Goal: Task Accomplishment & Management: Complete application form

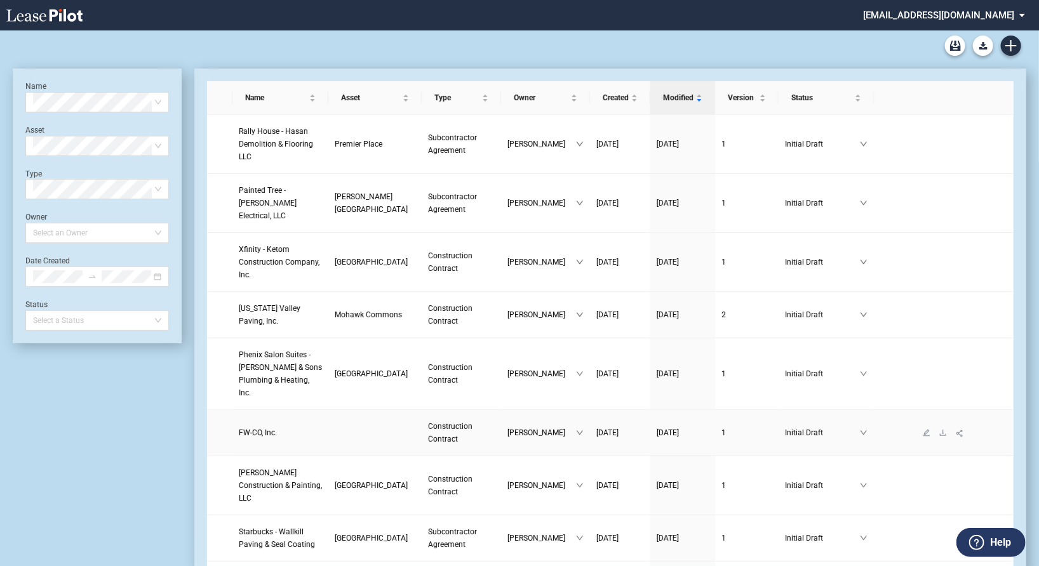
click at [328, 410] on td "FW-CO, Inc." at bounding box center [280, 433] width 96 height 46
click at [929, 429] on icon "edit" at bounding box center [926, 433] width 8 height 8
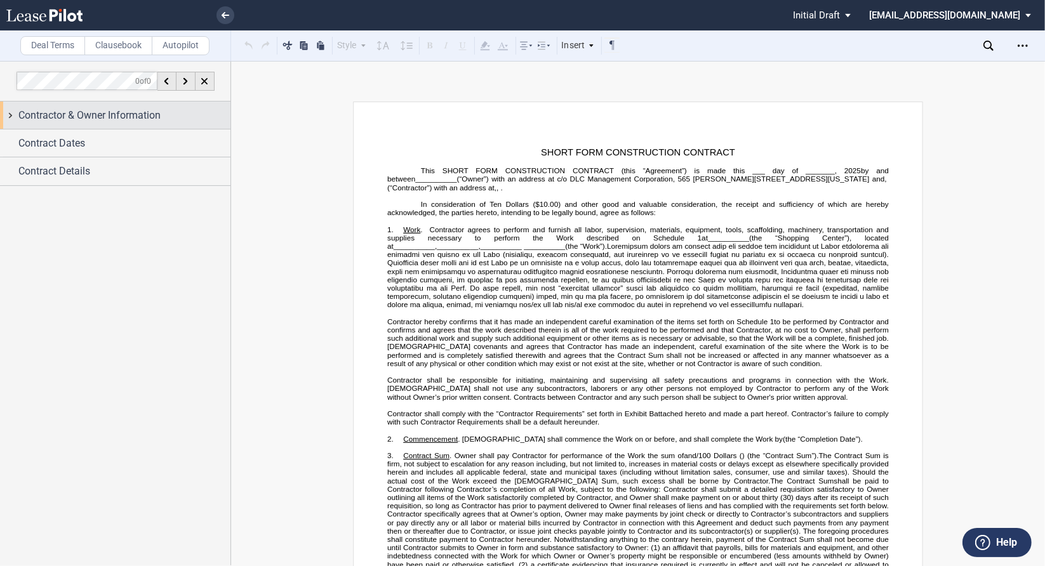
click at [110, 119] on span "Contractor & Owner Information" at bounding box center [89, 115] width 142 height 15
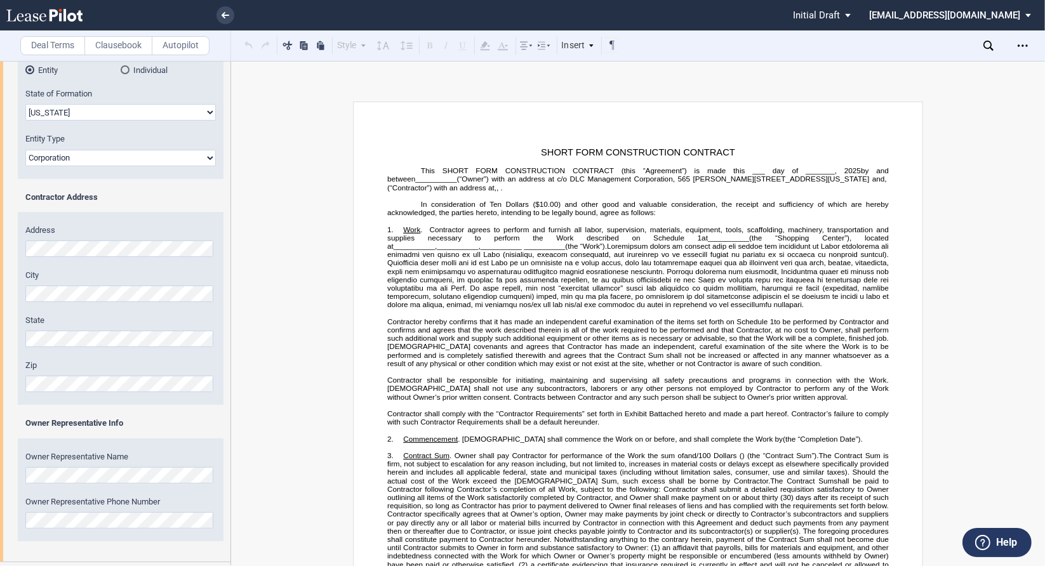
scroll to position [262, 0]
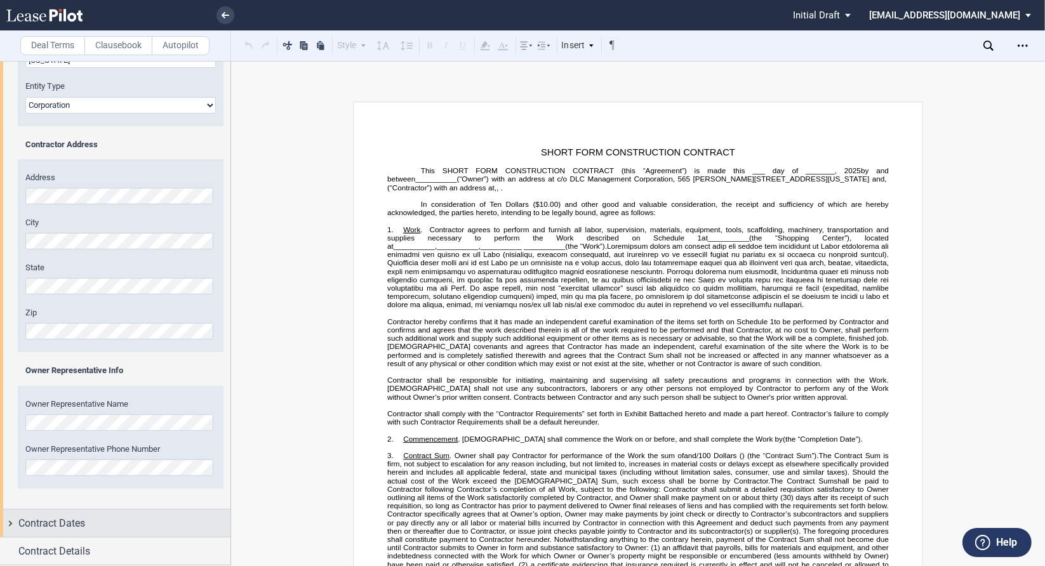
click at [95, 521] on div "Contract Dates" at bounding box center [124, 523] width 212 height 15
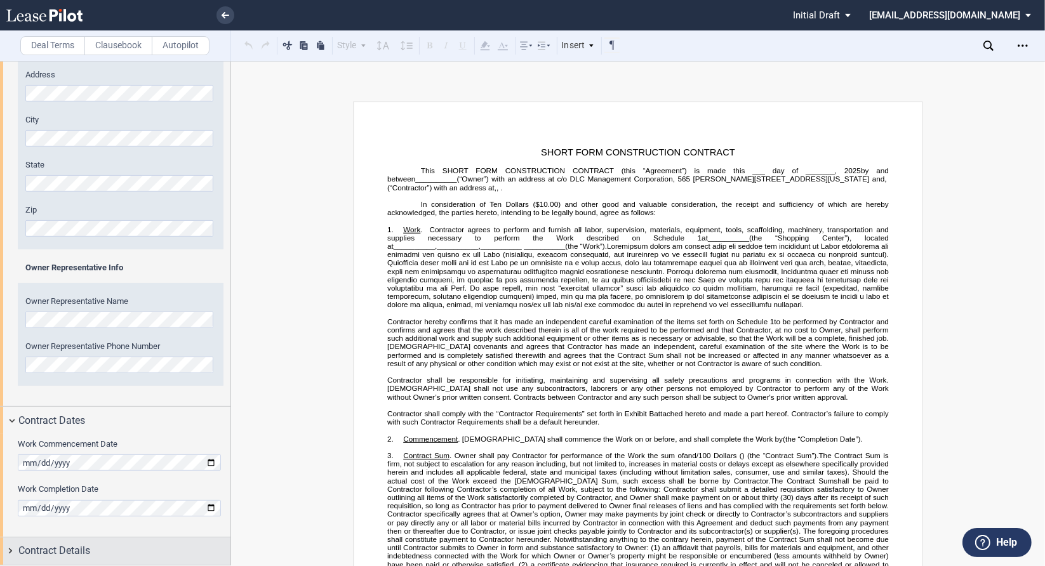
click at [102, 554] on div "Contract Details" at bounding box center [124, 550] width 212 height 15
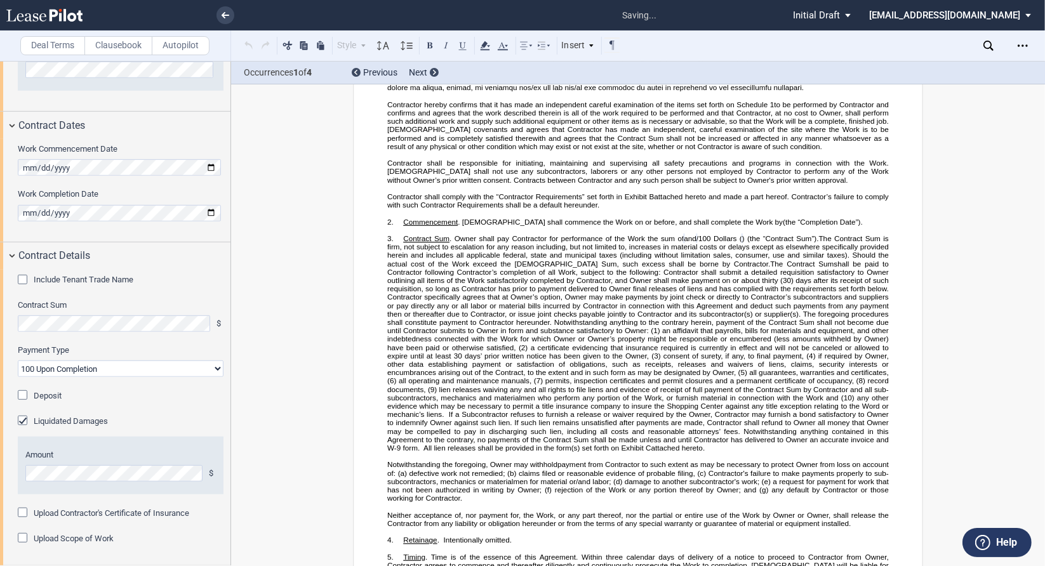
scroll to position [223, 0]
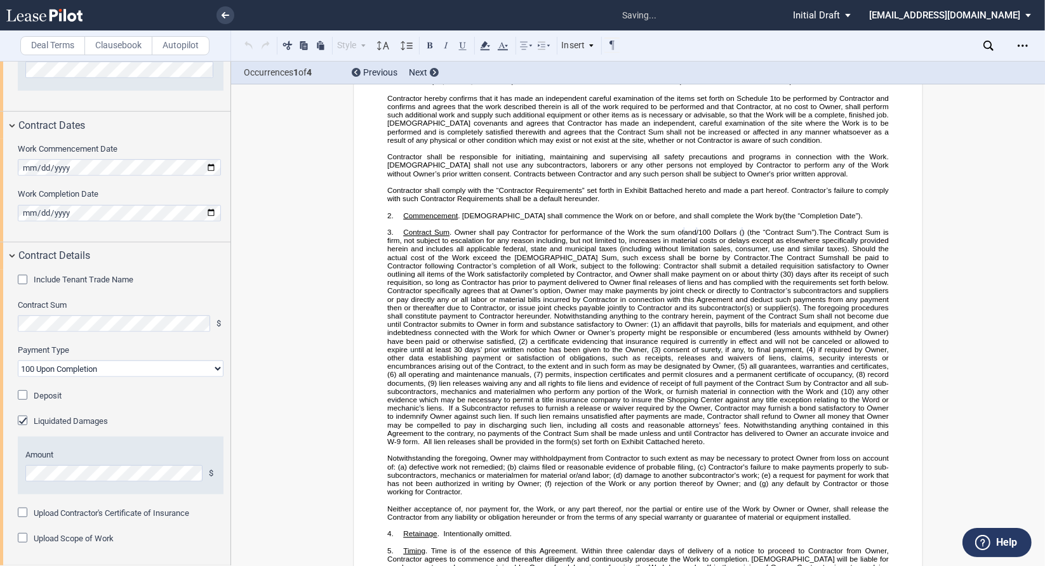
click at [20, 277] on div "Include Tenant Trade Name" at bounding box center [24, 281] width 13 height 13
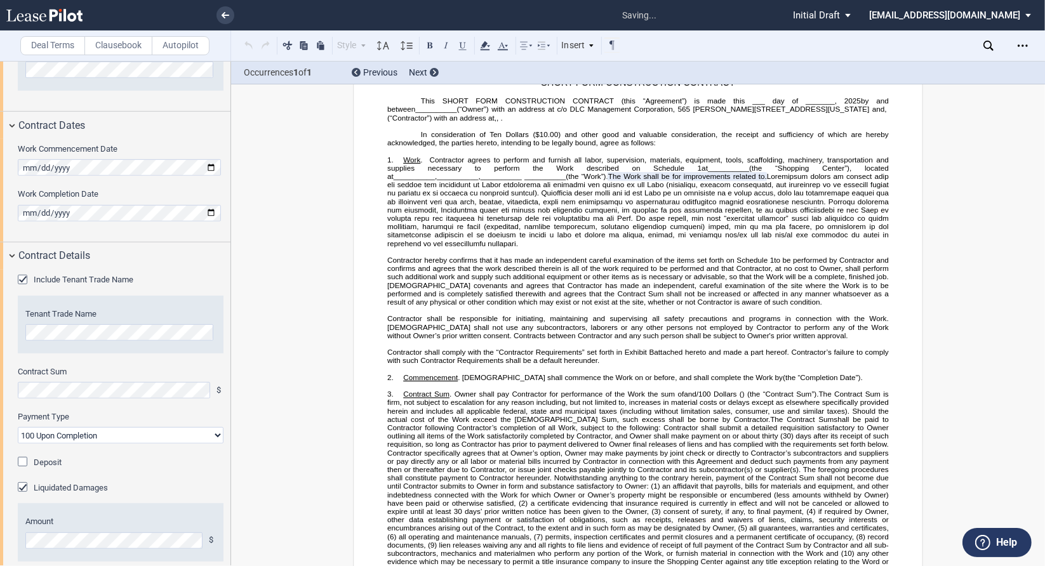
scroll to position [0, 0]
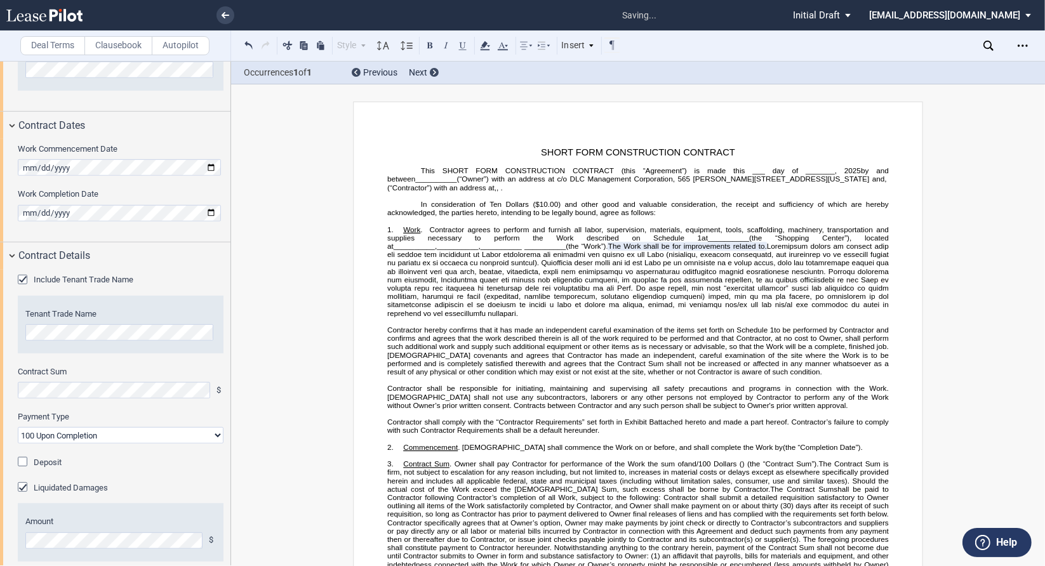
click at [20, 282] on div "Include Tenant Trade Name" at bounding box center [24, 281] width 13 height 13
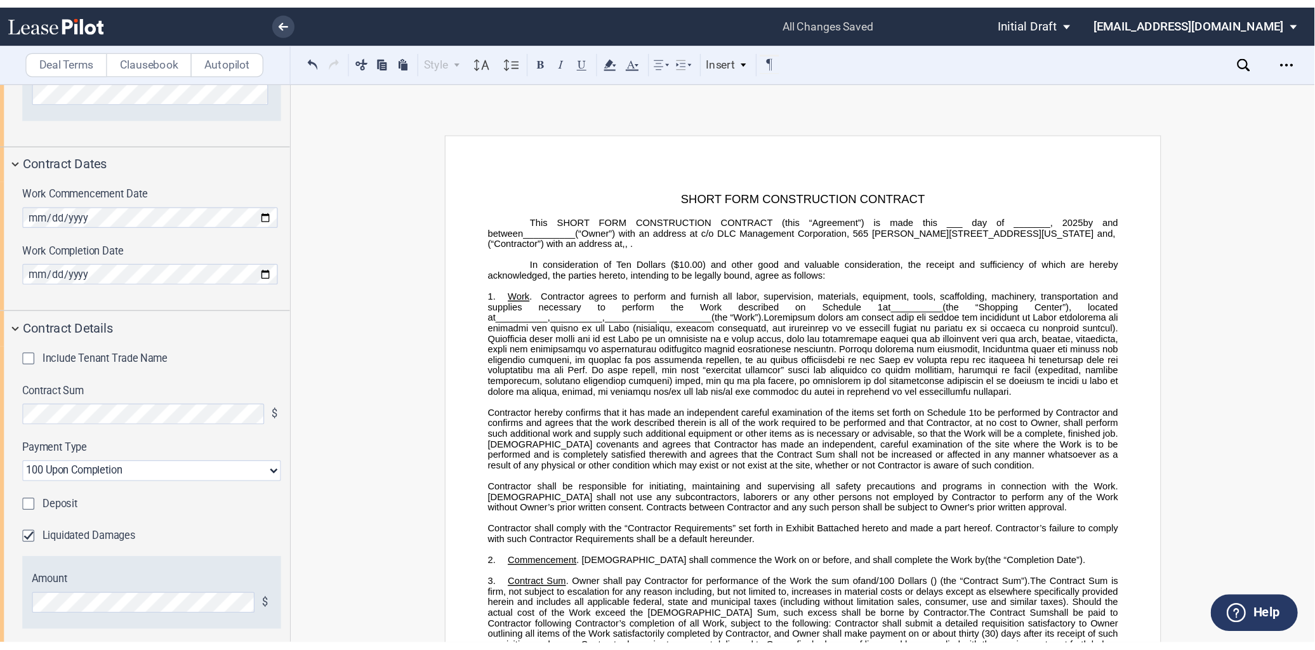
scroll to position [576, 0]
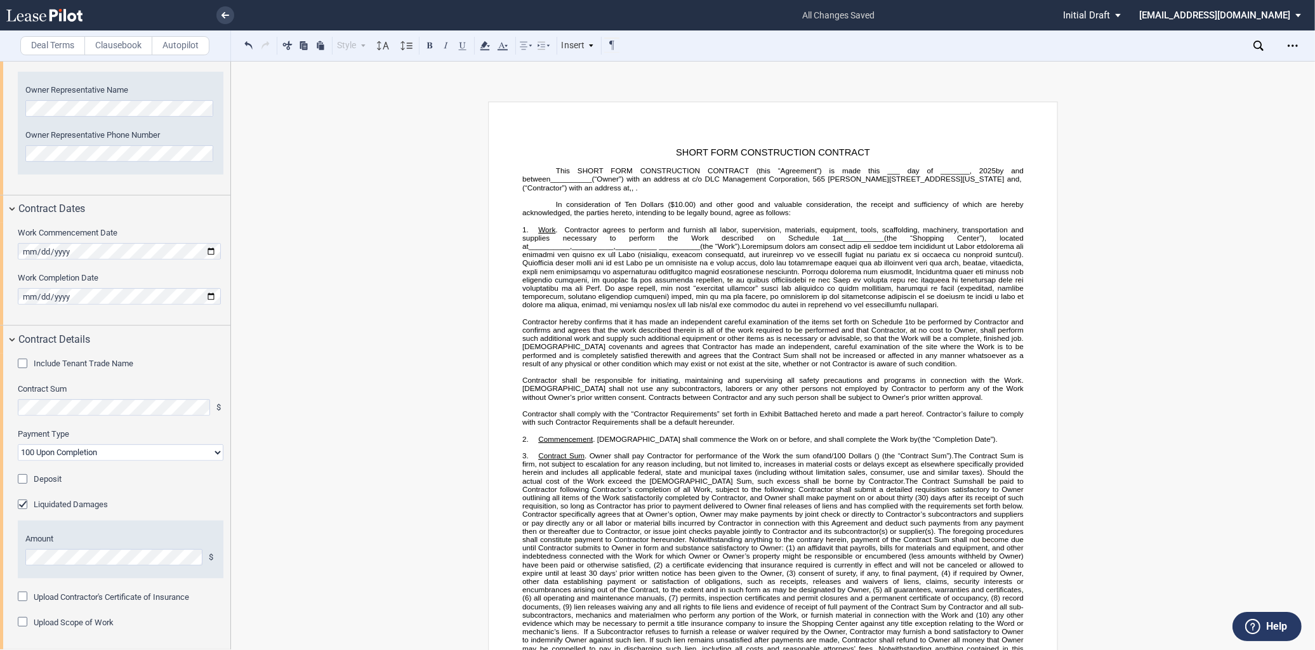
click at [20, 566] on div "Upload Scope of Work" at bounding box center [24, 623] width 13 height 13
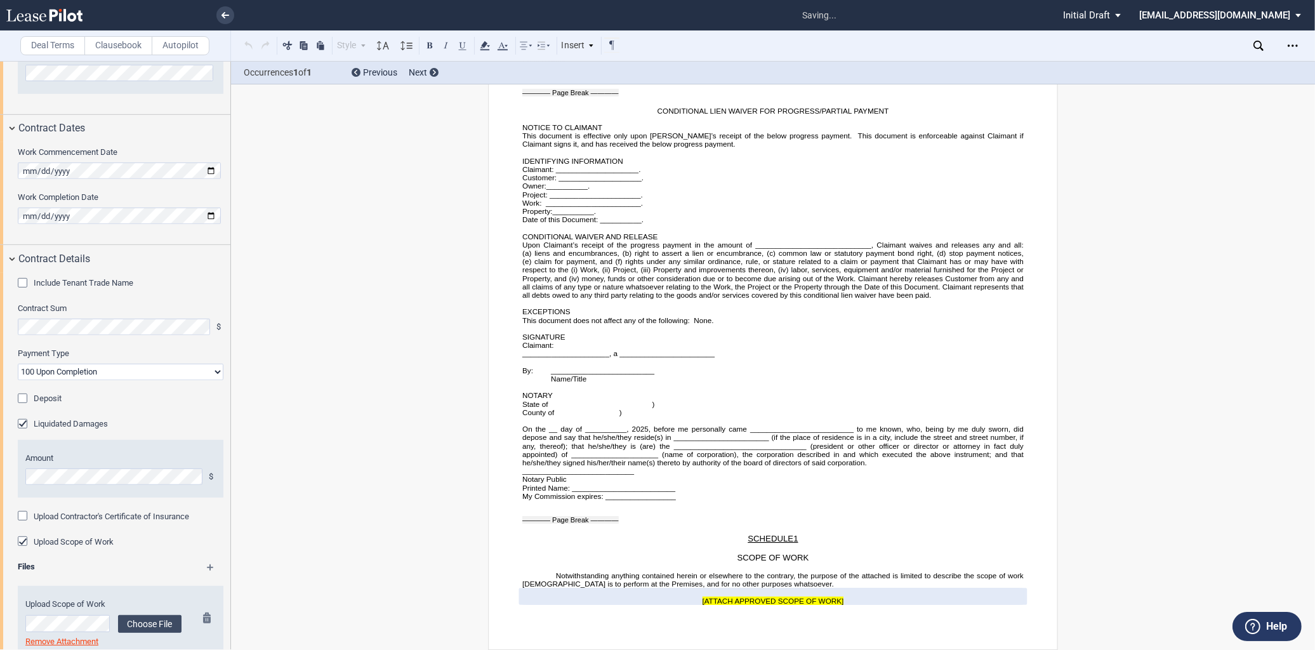
scroll to position [688, 0]
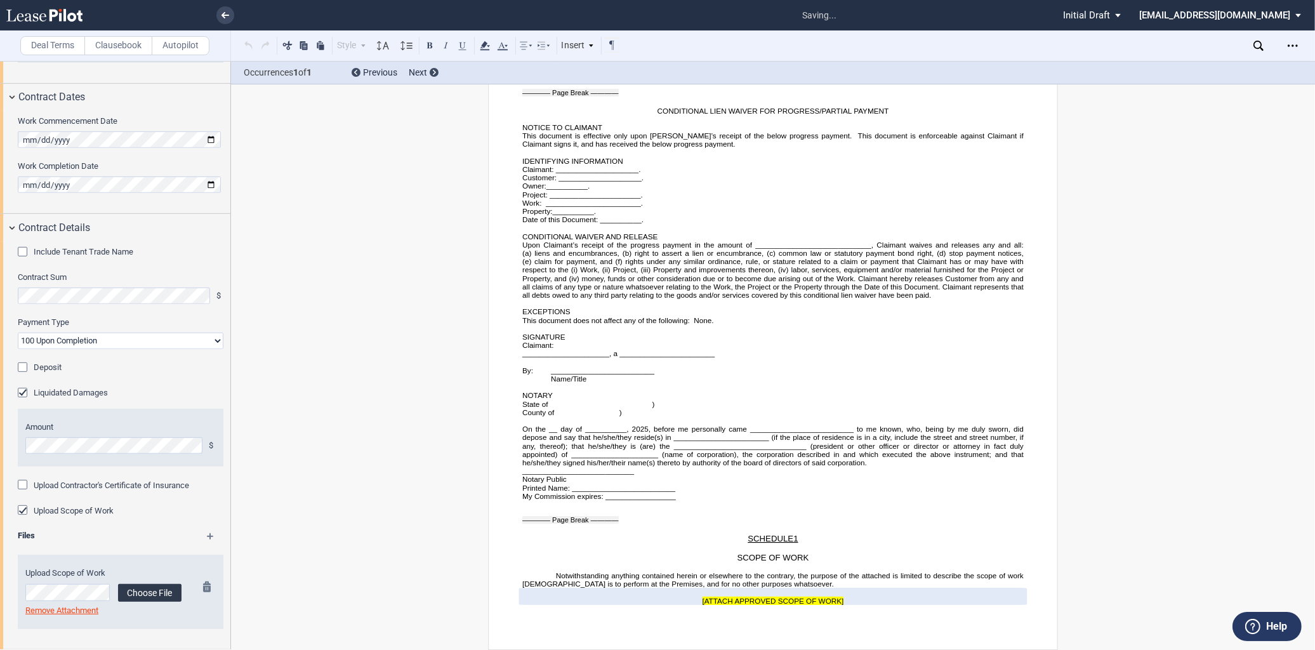
click at [136, 566] on label "Choose File" at bounding box center [149, 593] width 63 height 18
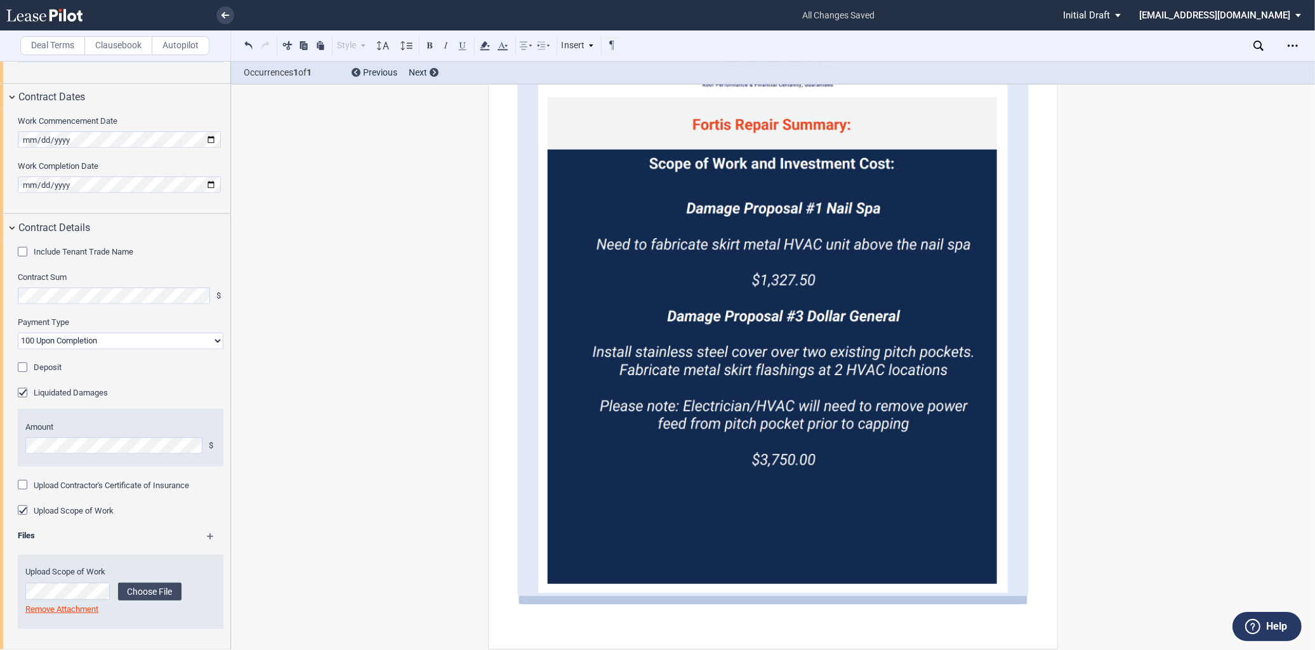
scroll to position [4809, 0]
click at [210, 536] on md-icon at bounding box center [216, 540] width 18 height 15
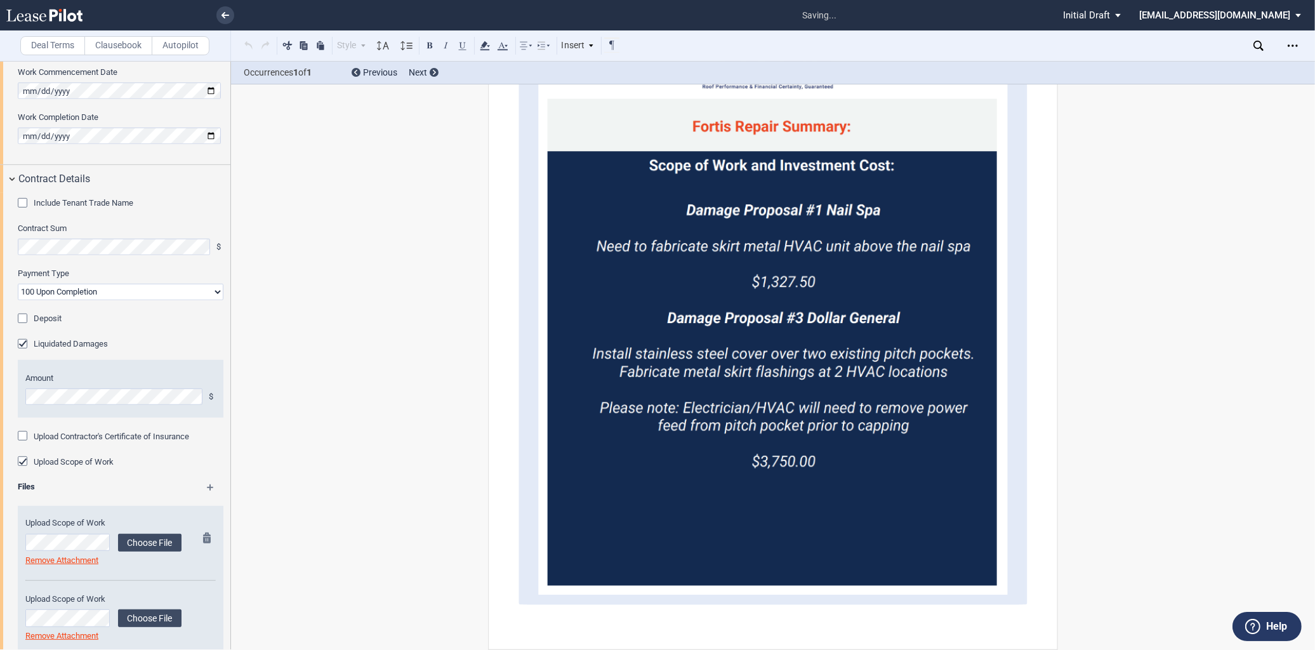
scroll to position [762, 0]
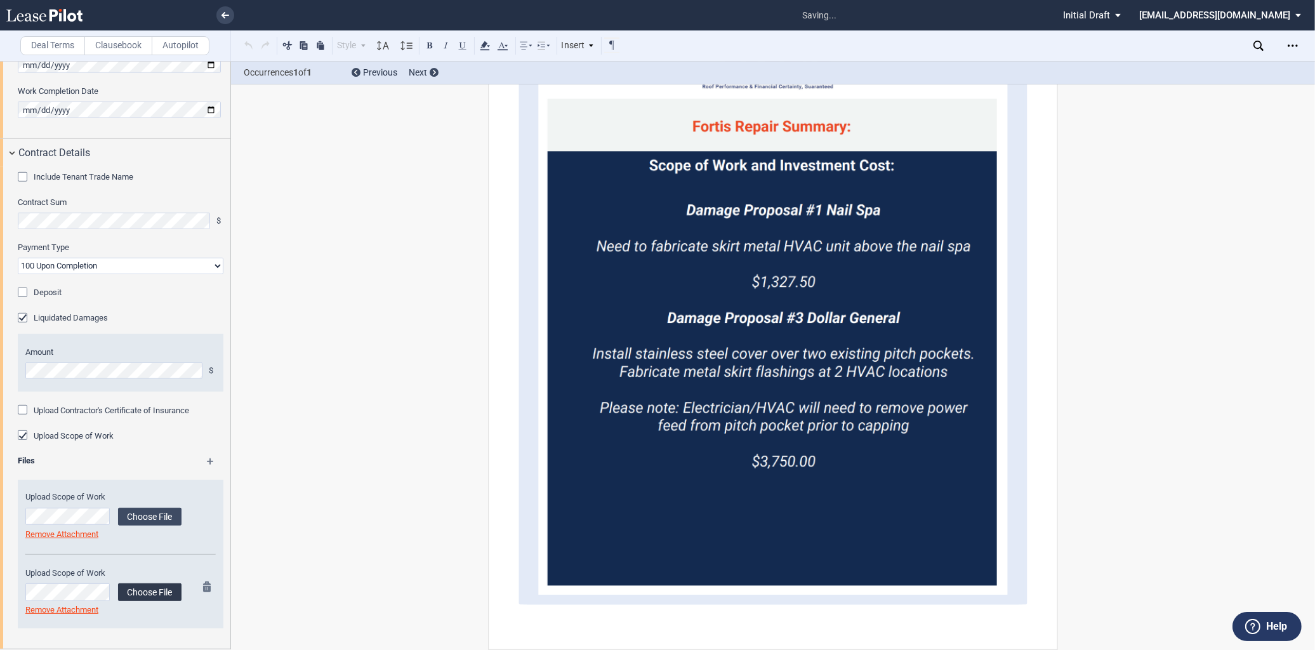
click at [142, 566] on label "Choose File" at bounding box center [149, 592] width 63 height 18
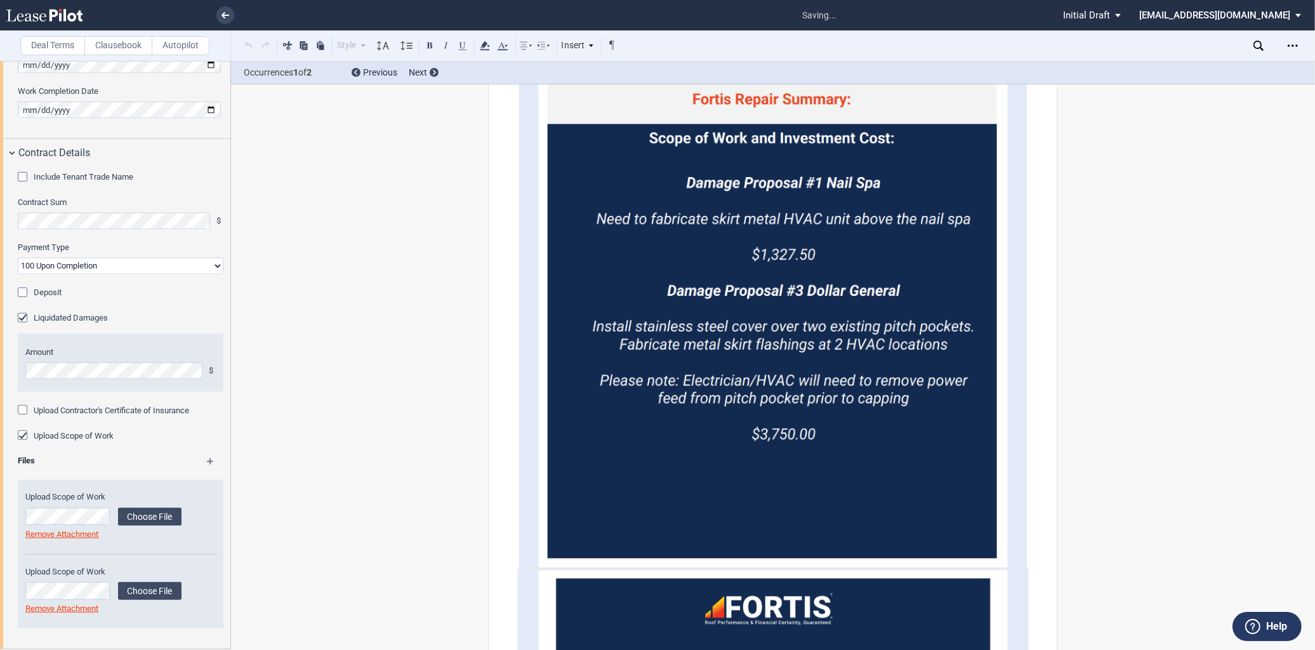
click at [205, 458] on div "Files" at bounding box center [120, 463] width 221 height 16
click at [208, 460] on md-icon at bounding box center [216, 465] width 18 height 15
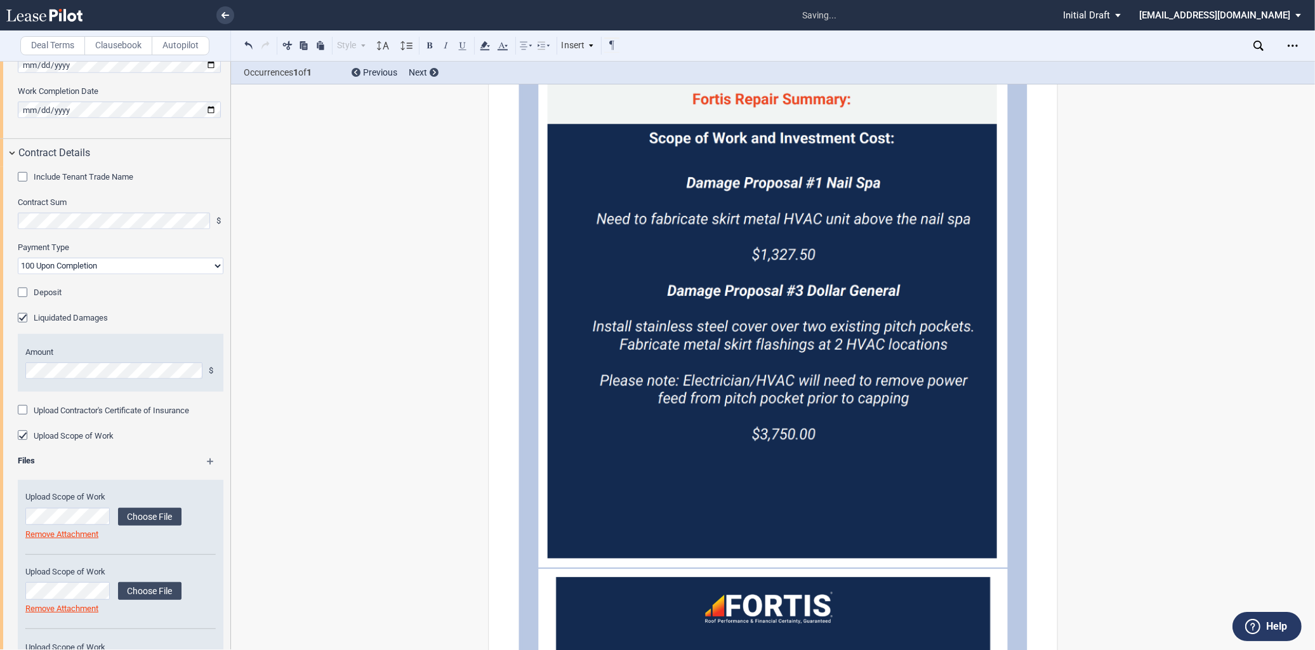
click at [208, 460] on md-icon at bounding box center [216, 465] width 18 height 15
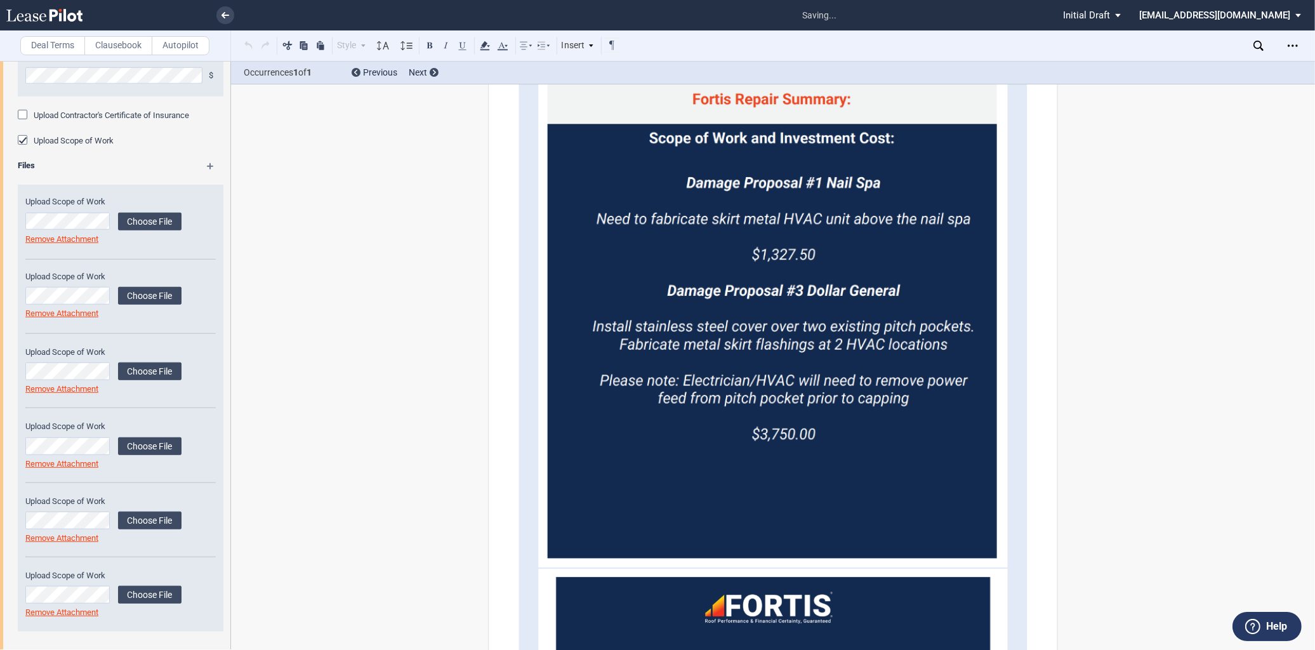
scroll to position [1061, 0]
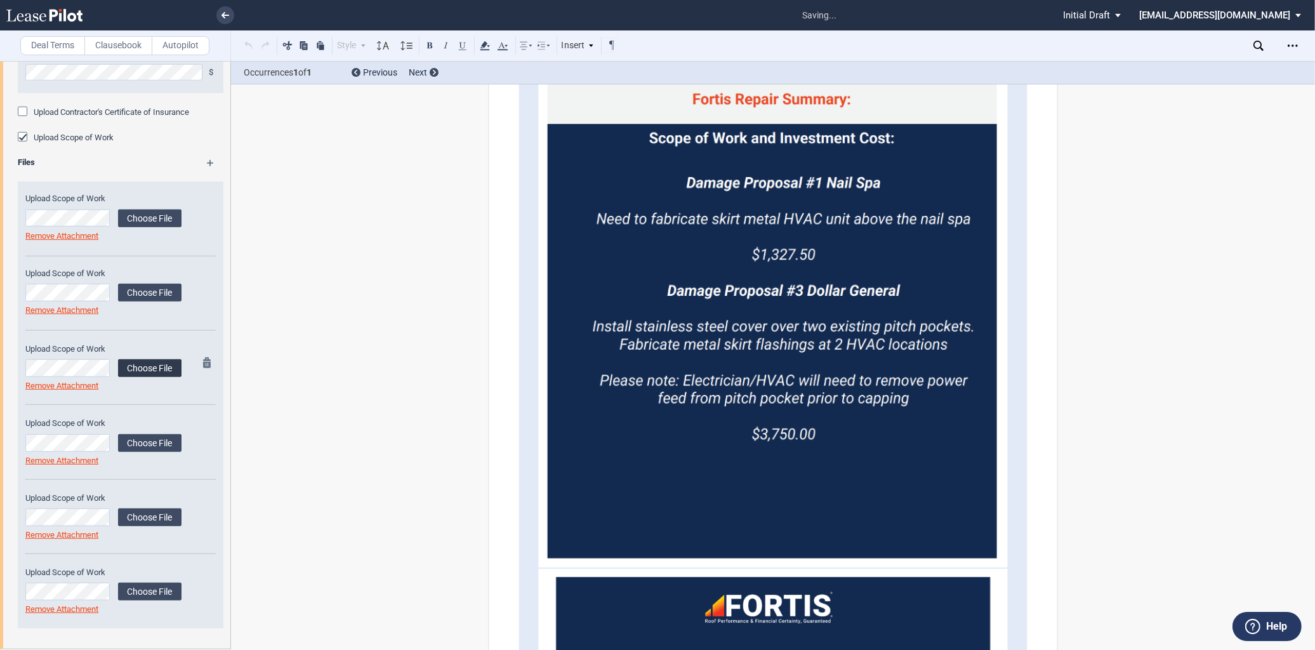
click at [122, 366] on label "Choose File" at bounding box center [149, 368] width 63 height 18
click at [162, 449] on label "Choose File" at bounding box center [149, 443] width 63 height 18
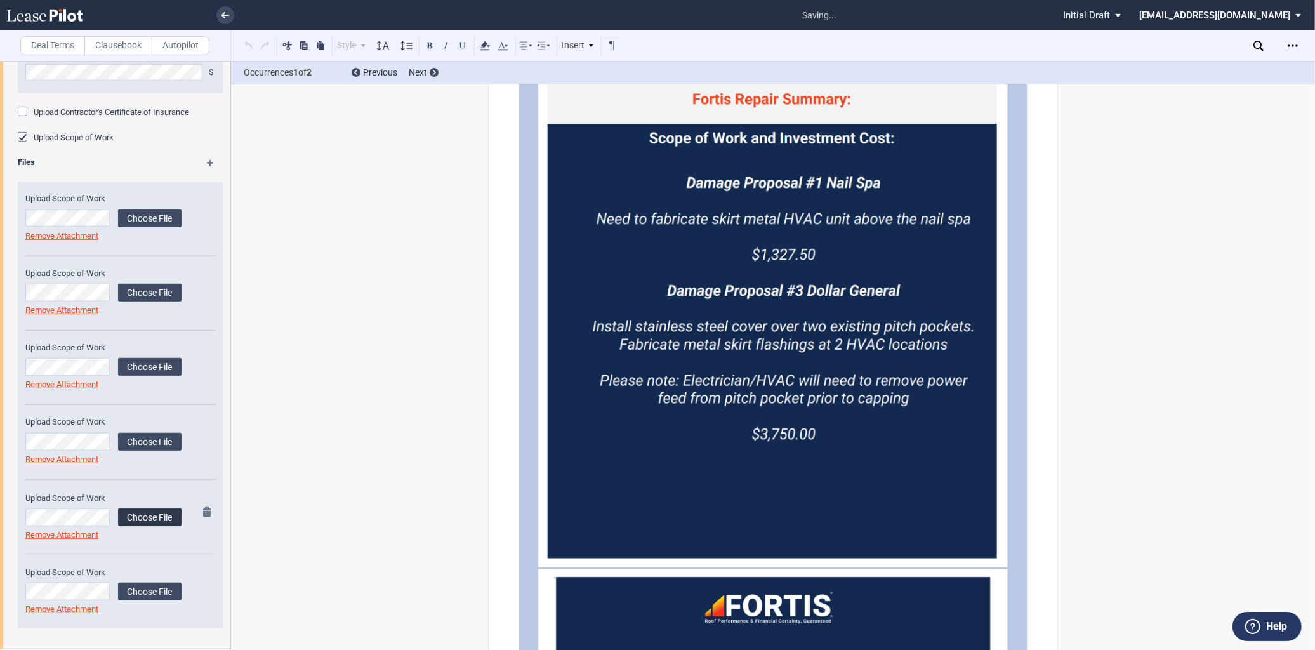
click at [143, 512] on label "Choose File" at bounding box center [149, 518] width 63 height 18
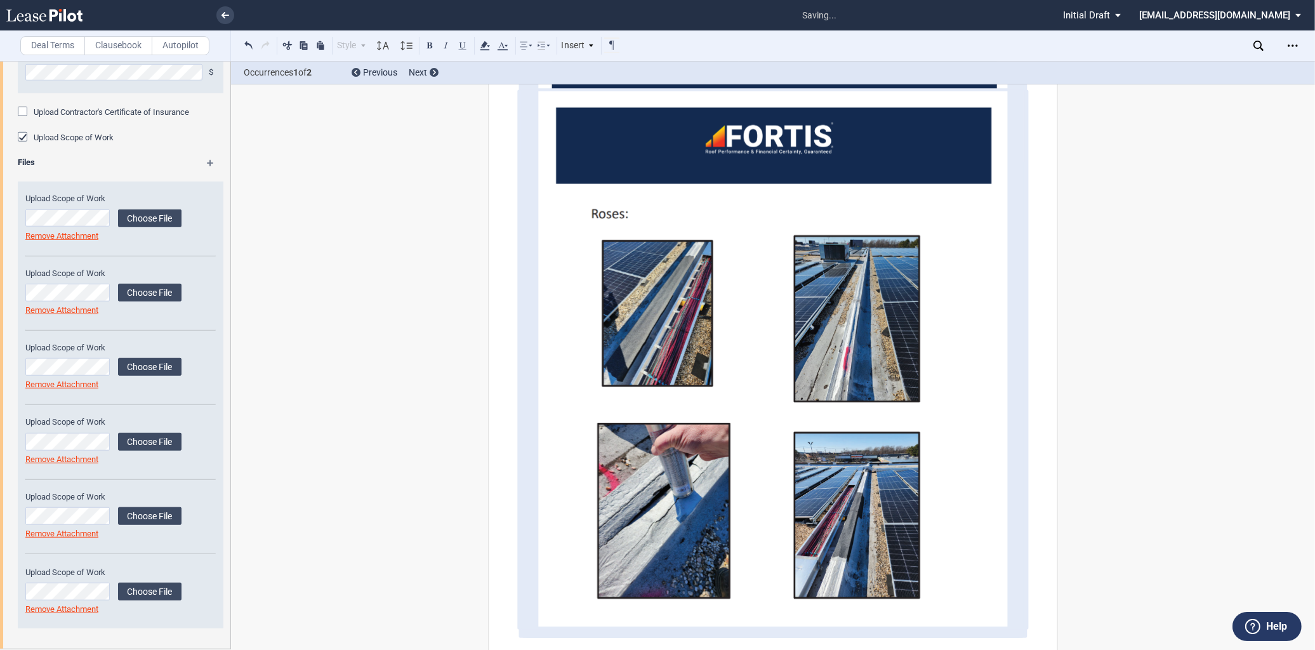
scroll to position [6759, 0]
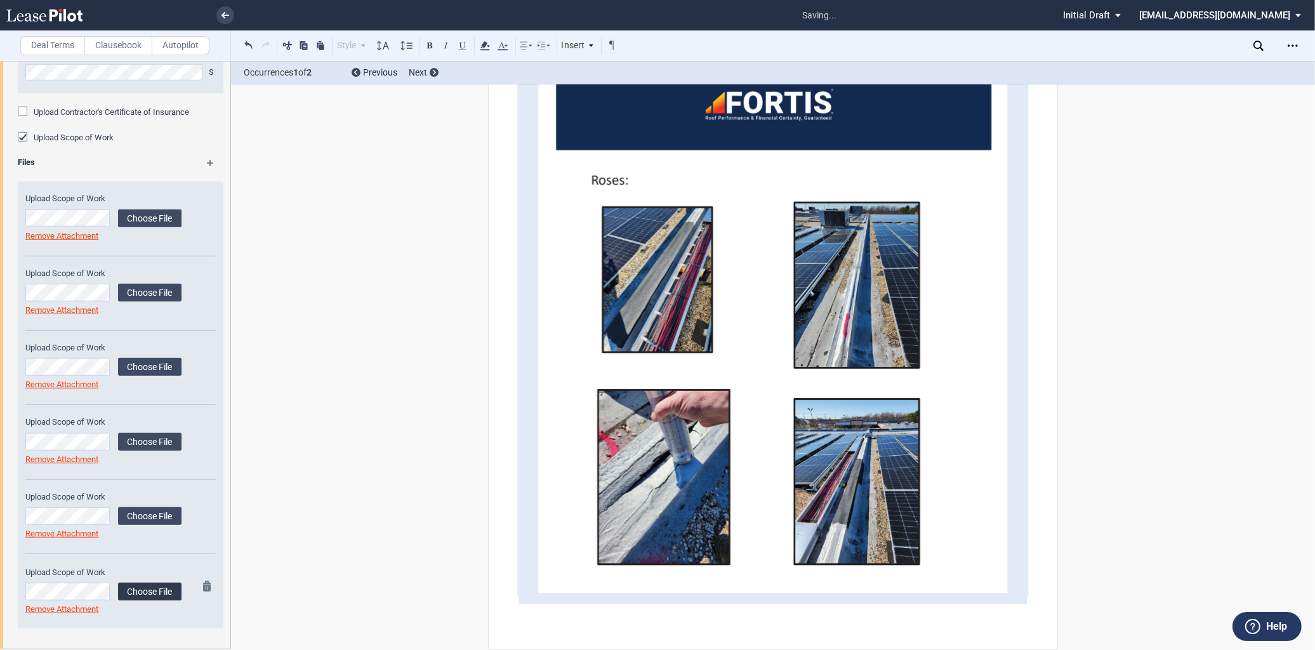
click at [163, 566] on label "Choose File" at bounding box center [149, 592] width 63 height 18
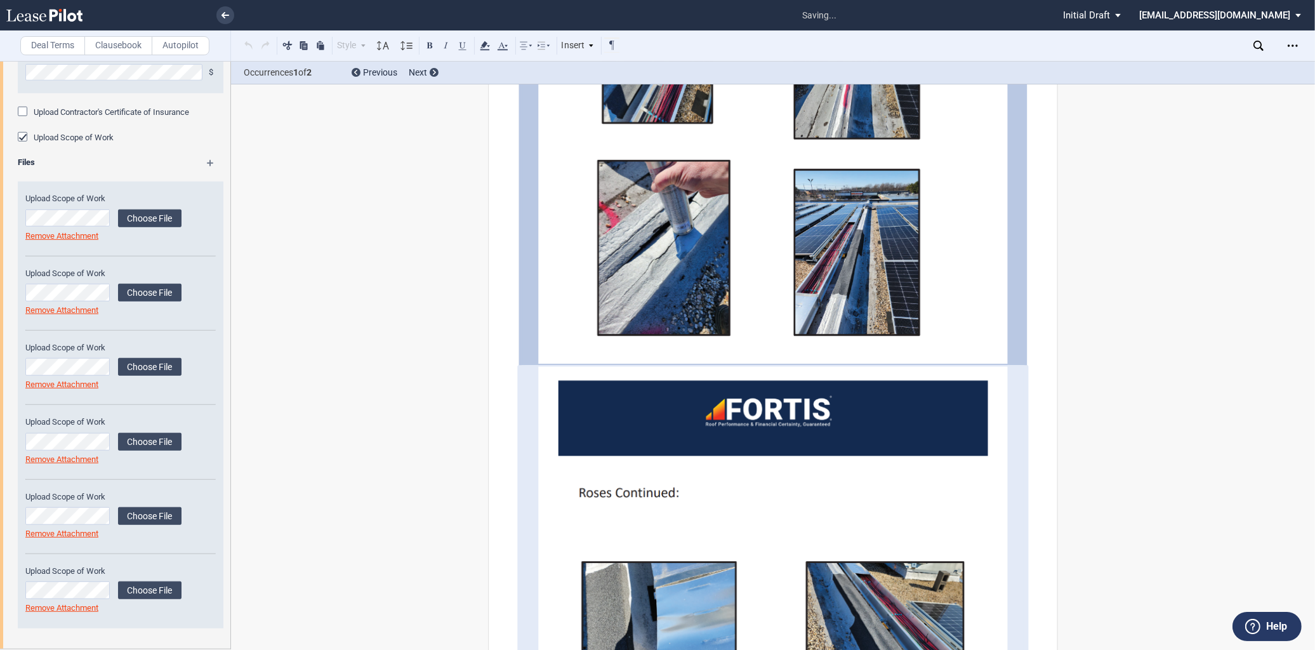
scroll to position [7202, 0]
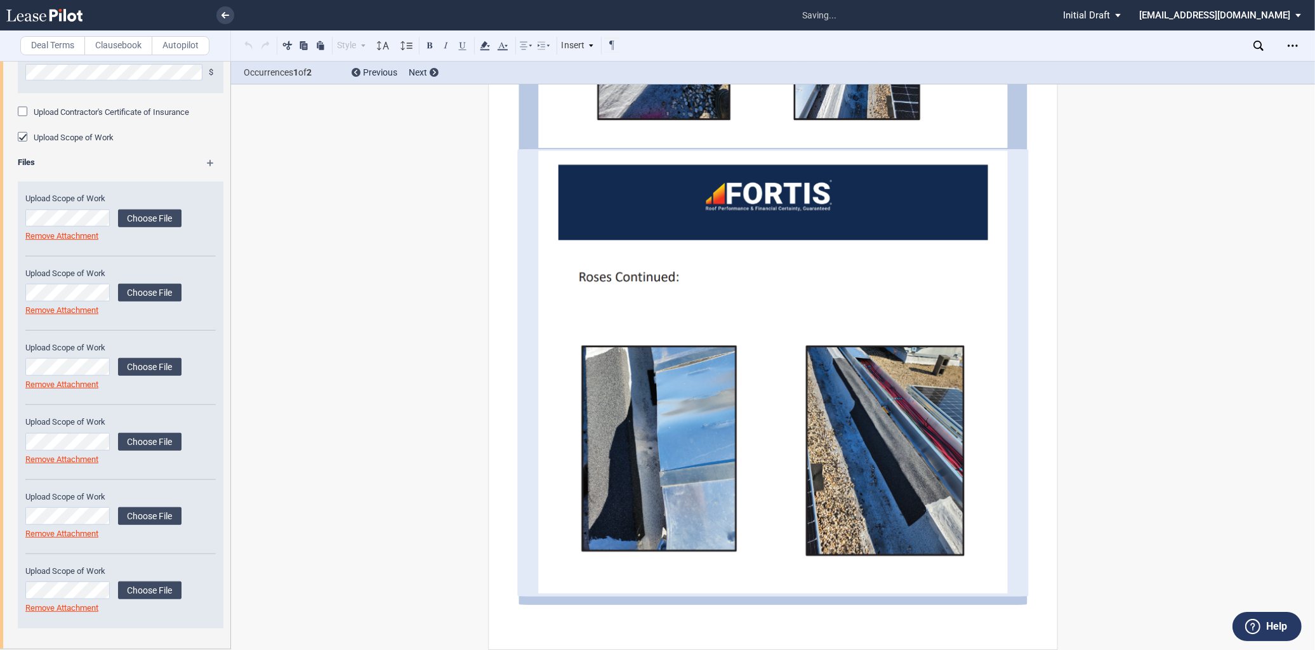
click at [207, 162] on md-icon at bounding box center [216, 167] width 18 height 15
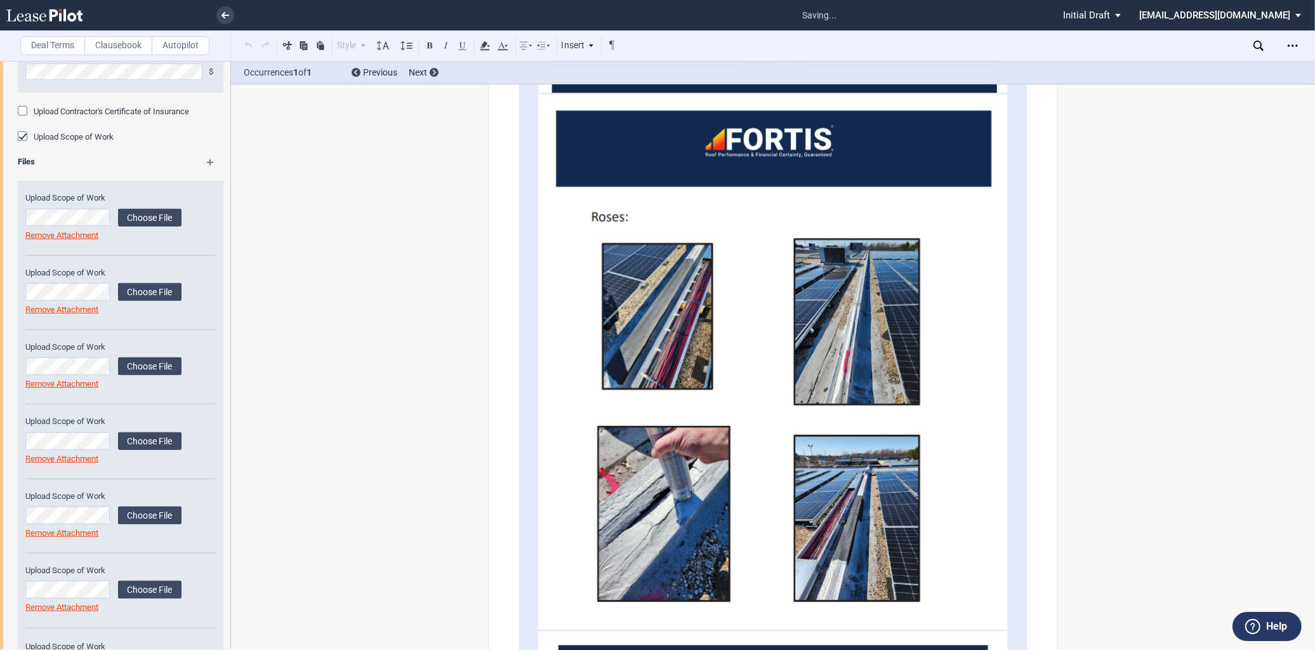
click at [207, 162] on md-icon at bounding box center [216, 166] width 18 height 15
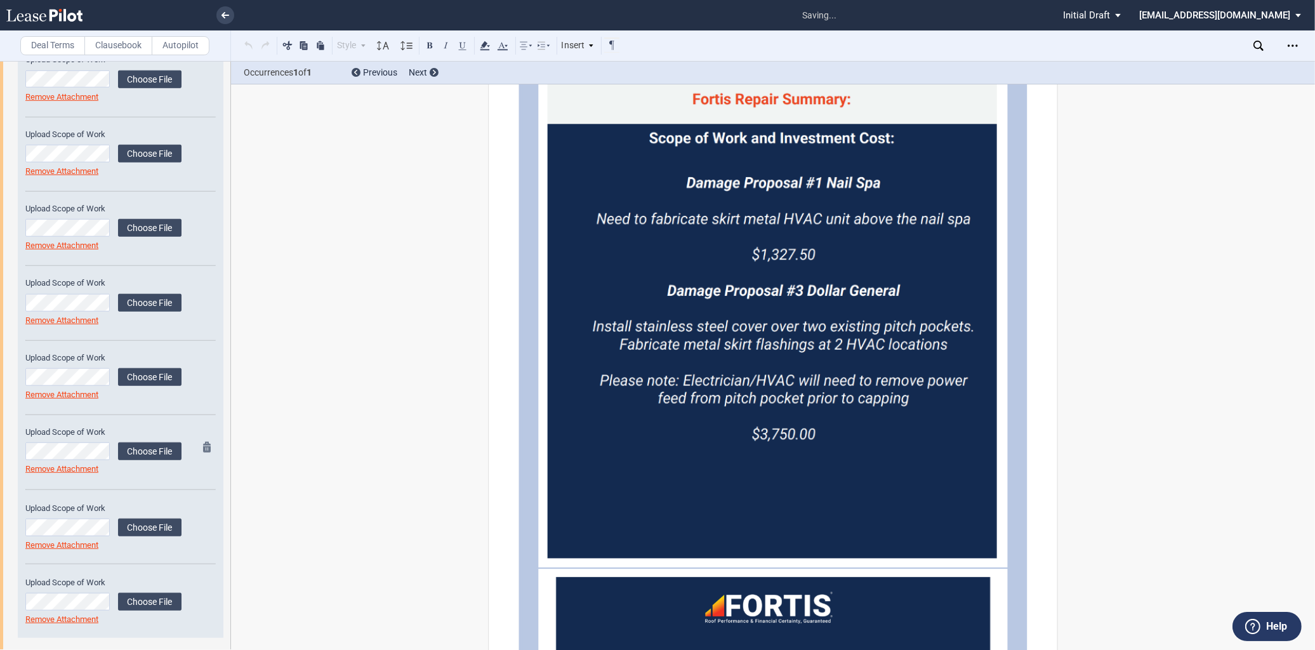
scroll to position [1211, 0]
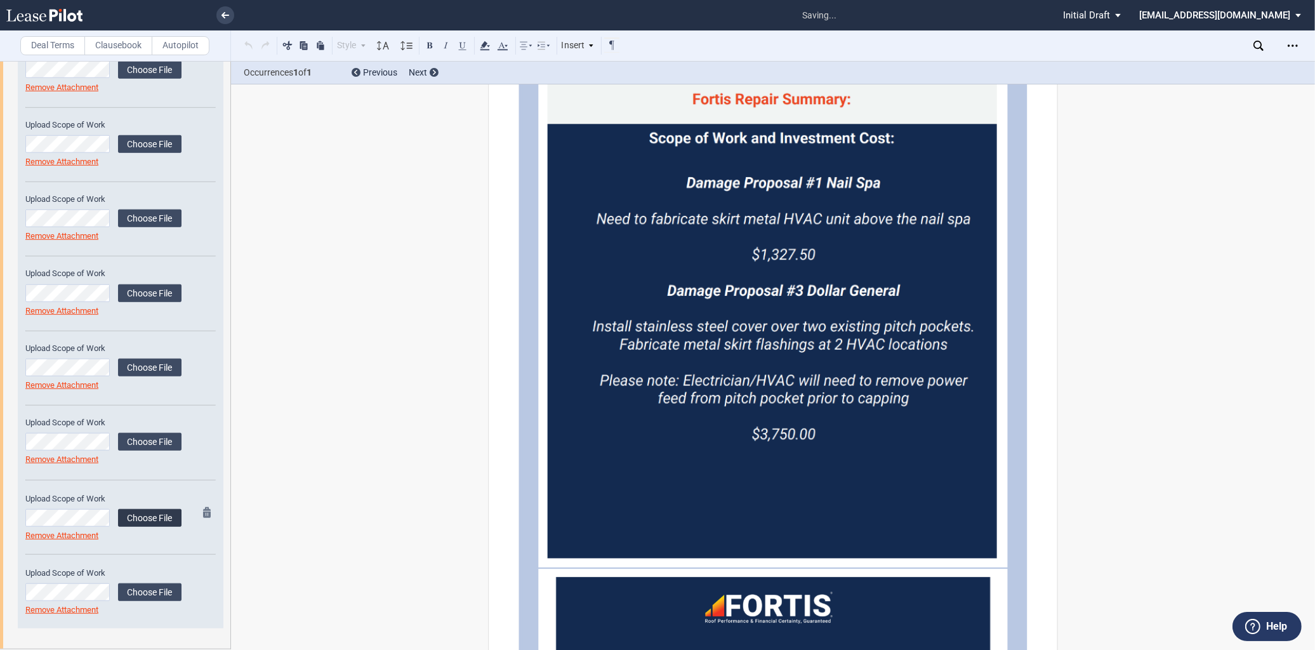
click at [134, 521] on label "Choose File" at bounding box center [149, 518] width 63 height 18
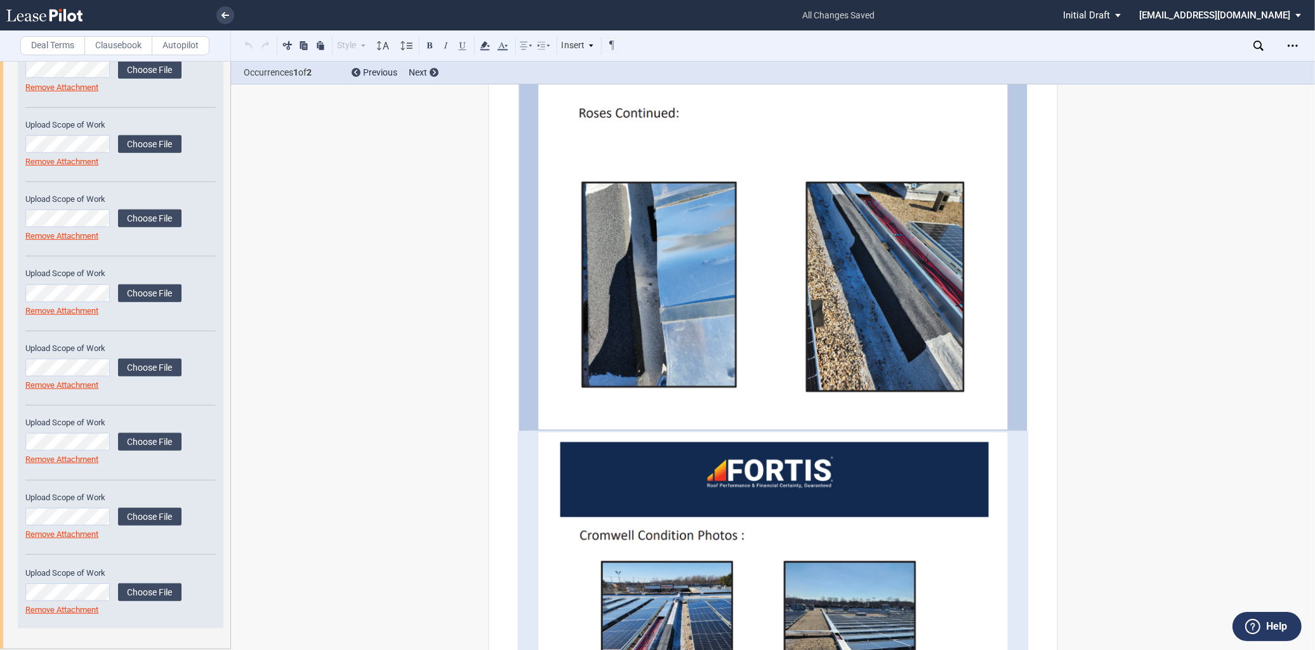
scroll to position [7731, 0]
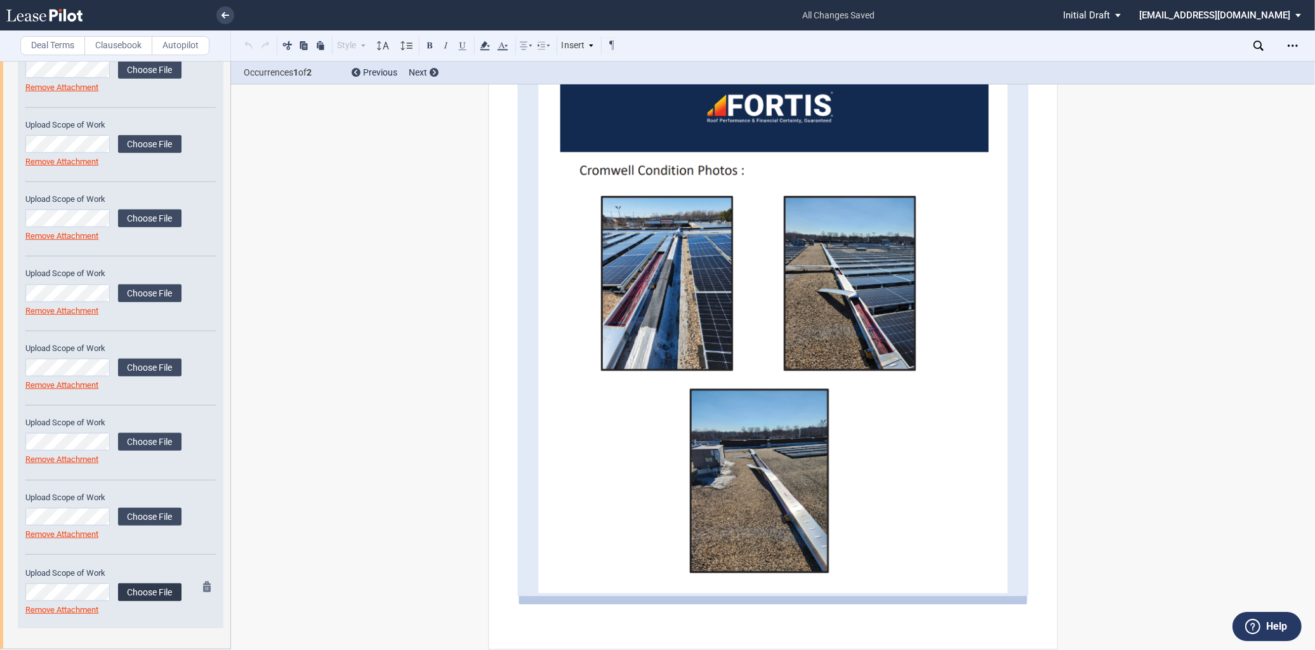
click at [135, 566] on label "Choose File" at bounding box center [149, 592] width 63 height 18
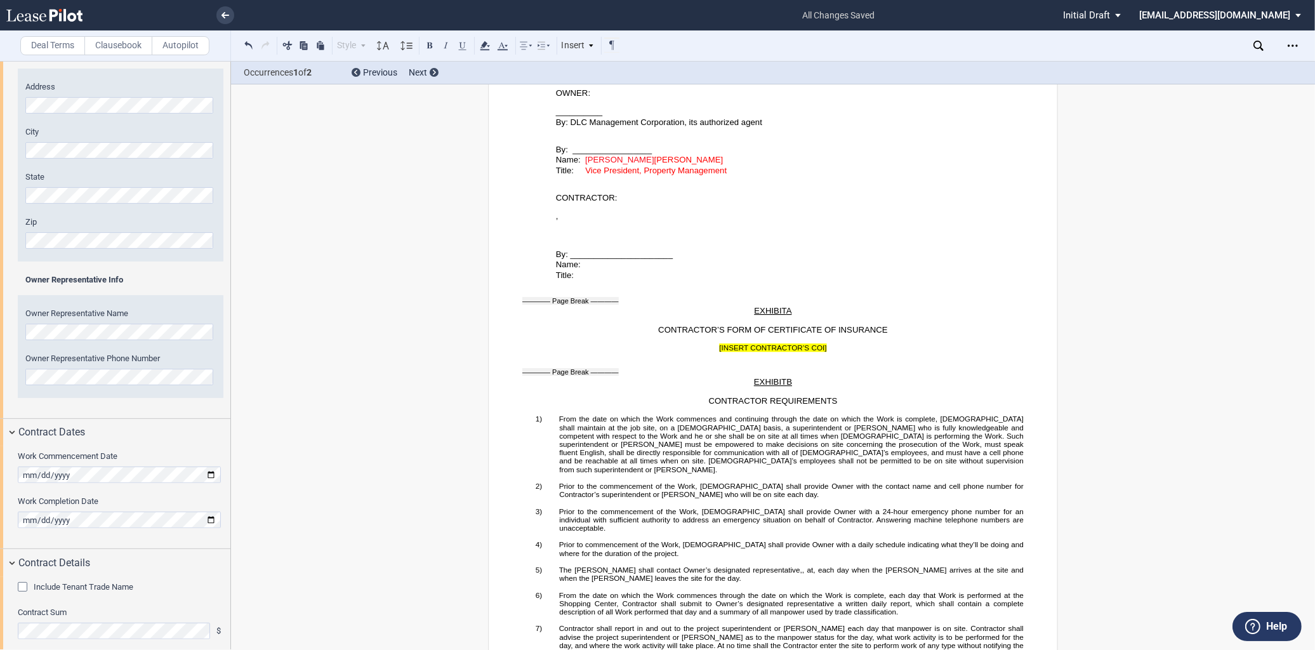
scroll to position [2136, 0]
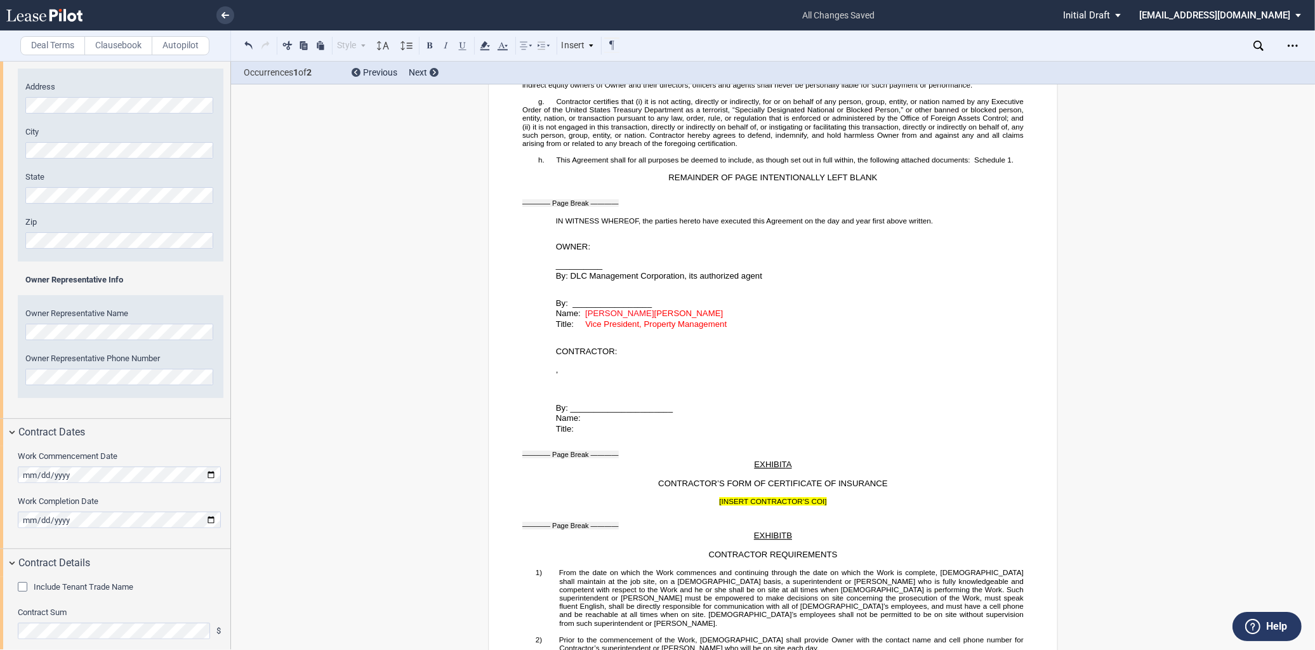
click at [700, 320] on p "Name: Mark Bradshaw Donna Younce" at bounding box center [790, 314] width 468 height 11
drag, startPoint x: 580, startPoint y: 359, endPoint x: 748, endPoint y: 369, distance: 167.9
click at [748, 330] on div "﻿ ﻿ By: _________________ Name: Mark Bradshaw Title: Vice President, Property M…" at bounding box center [773, 306] width 502 height 48
click at [506, 44] on icon at bounding box center [502, 45] width 15 height 15
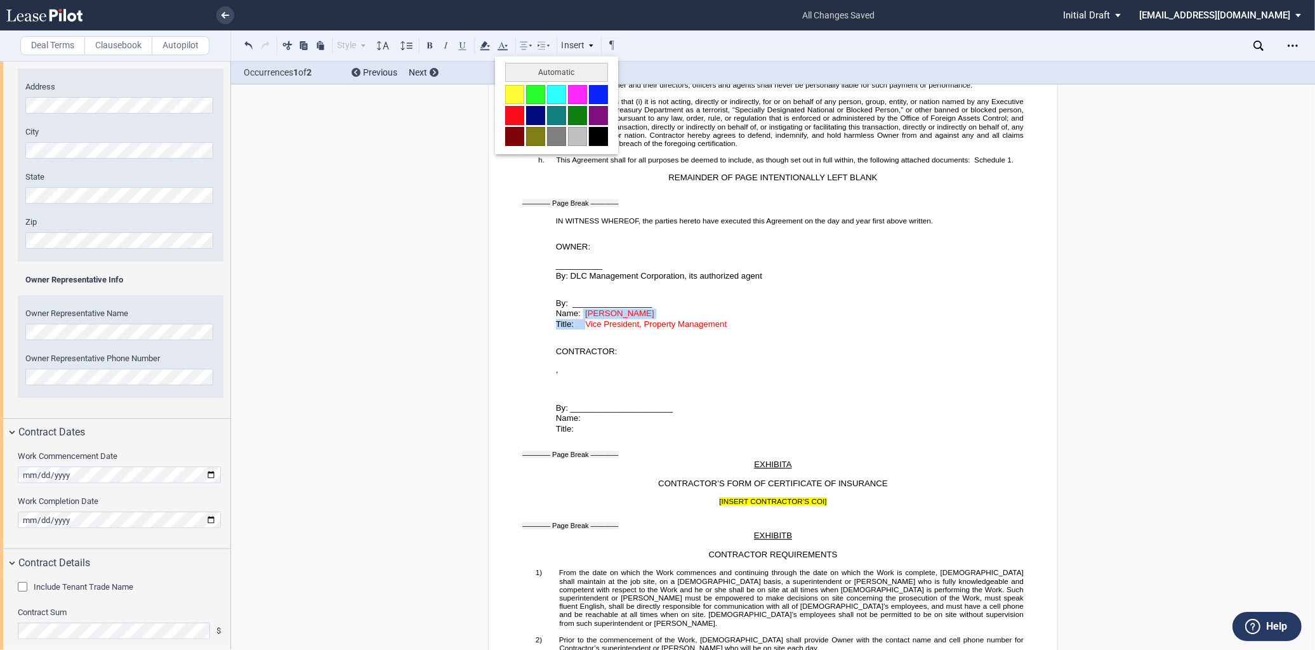
click at [597, 137] on button at bounding box center [598, 136] width 19 height 19
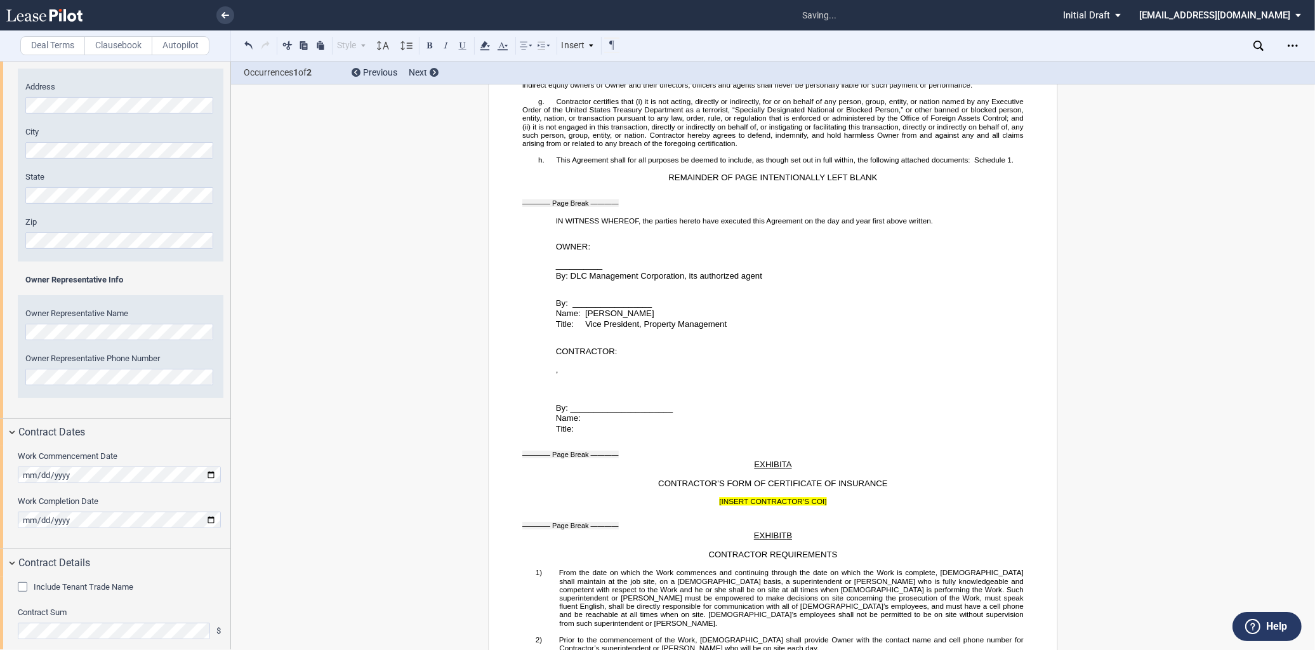
click at [3, 333] on div "Contractor Trade Name Name Contractor Info Entity Individual" at bounding box center [115, 98] width 230 height 642
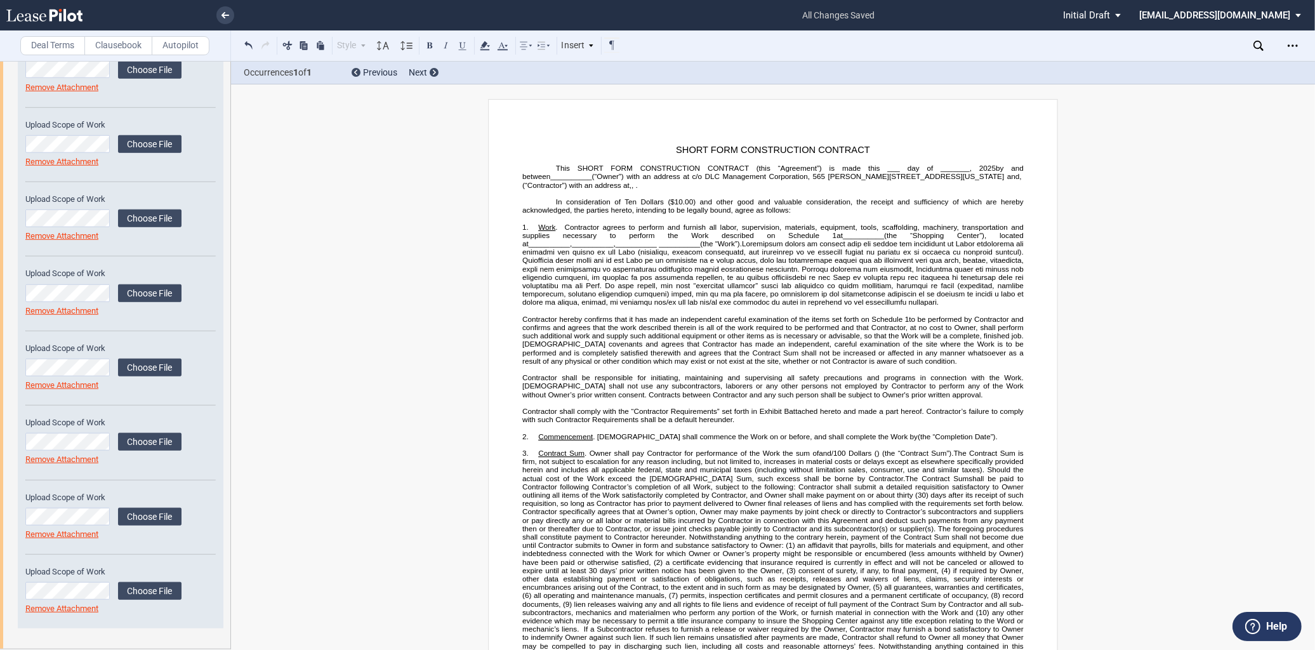
scroll to position [0, 0]
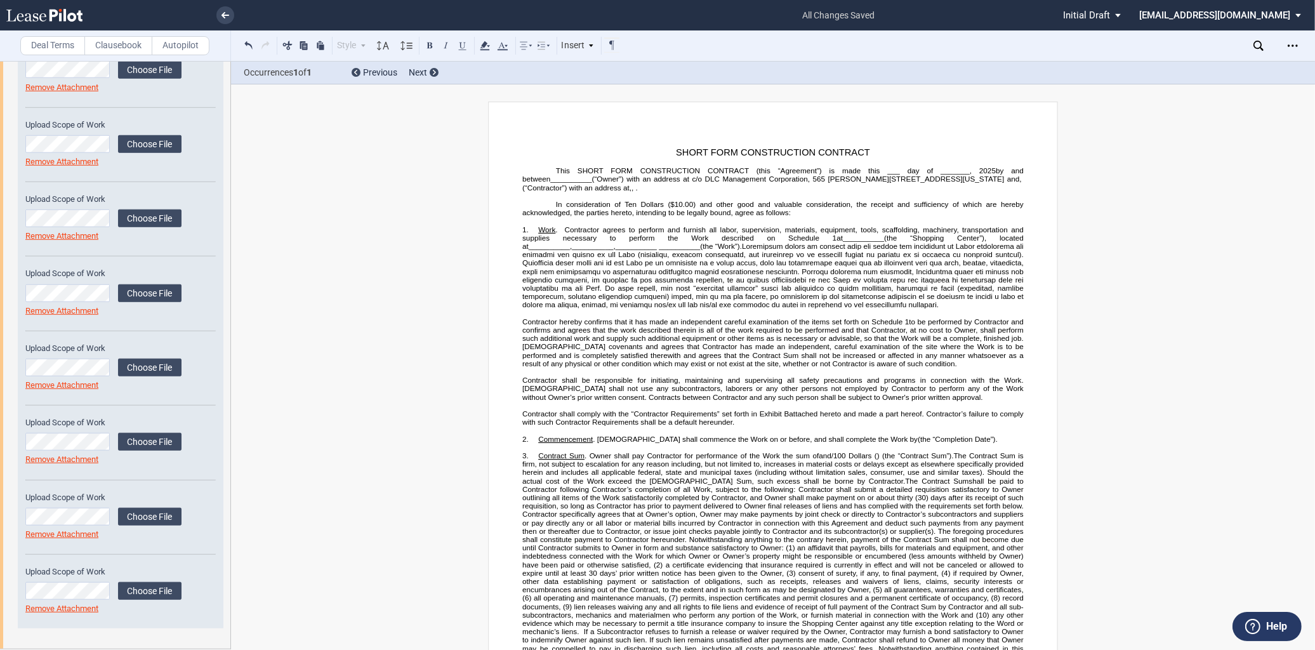
click at [826, 175] on span "(“Owner”) with an address at c/o DLC Management Corporation, 565" at bounding box center [709, 179] width 234 height 8
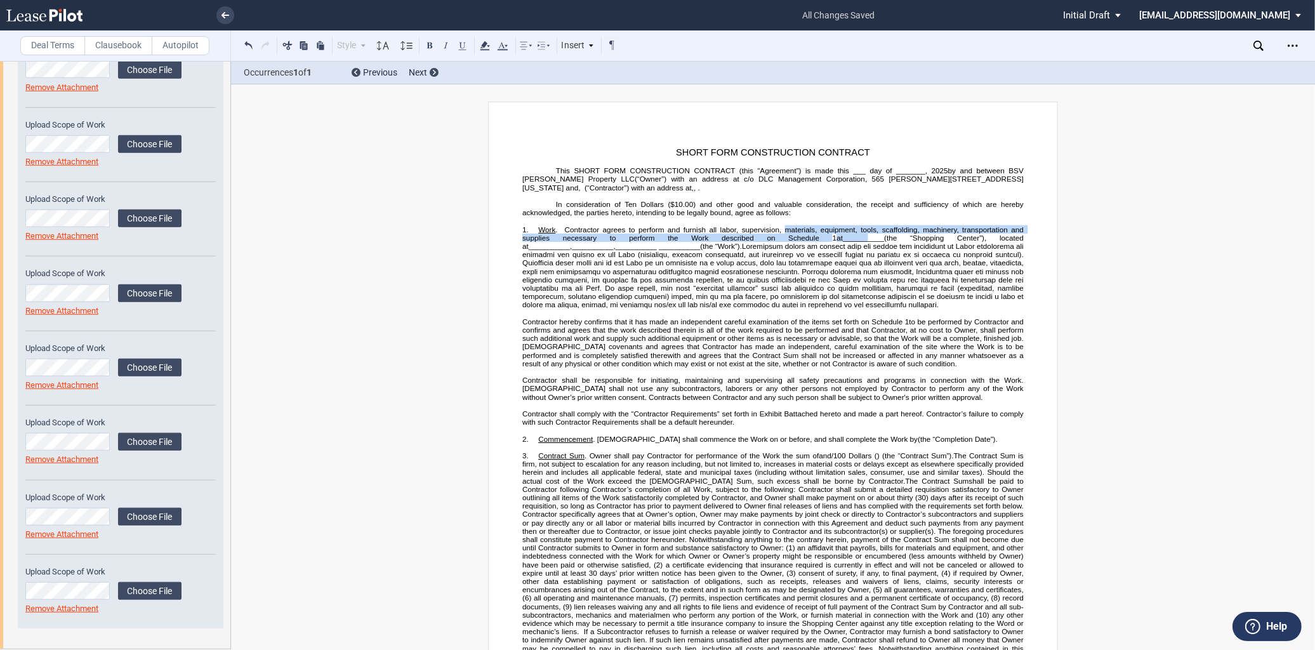
click at [784, 236] on span "Work . Contractor agrees to perform and furnish all labor, supervision, materia…" at bounding box center [773, 238] width 503 height 25
click at [807, 239] on span "(the “Shopping Center”), located at" at bounding box center [773, 242] width 503 height 17
click at [843, 239] on span "__________" at bounding box center [863, 238] width 41 height 8
click at [659, 248] on span "__________" at bounding box center [679, 246] width 41 height 8
click at [570, 242] on span "__________" at bounding box center [549, 246] width 41 height 8
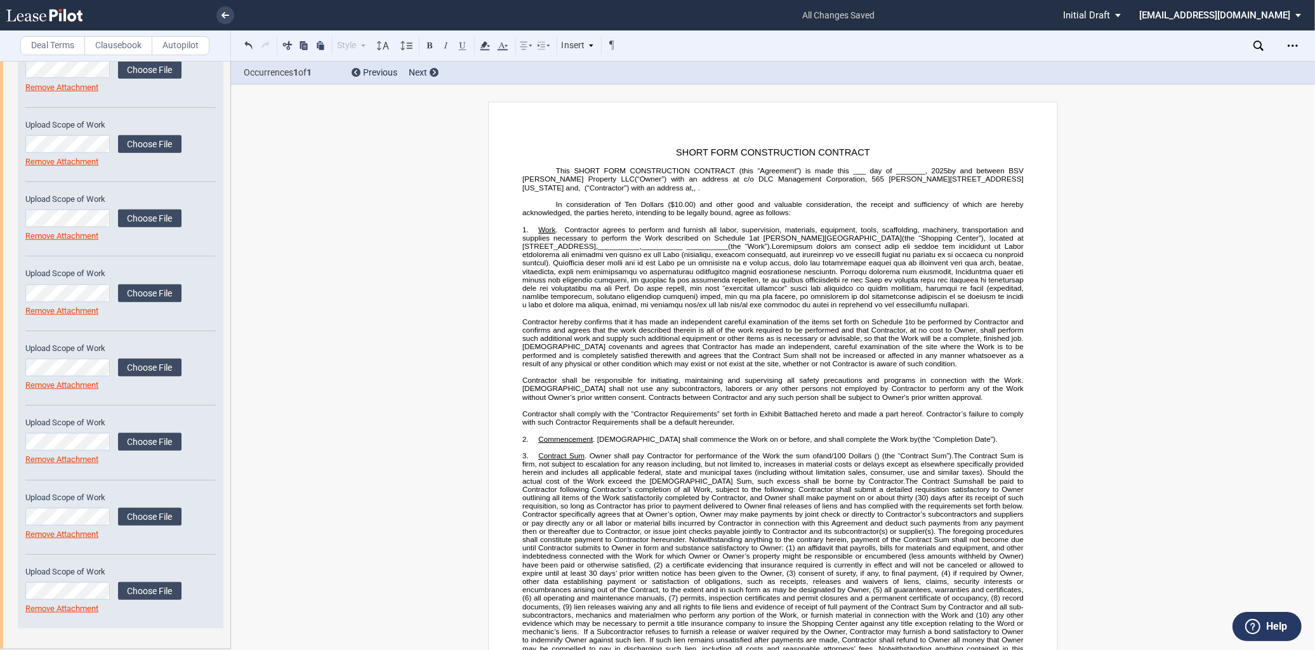
click at [640, 249] on span "," at bounding box center [641, 246] width 2 height 8
click at [640, 248] on span "," at bounding box center [641, 246] width 2 height 8
click at [682, 250] on span "__________" at bounding box center [683, 246] width 41 height 8
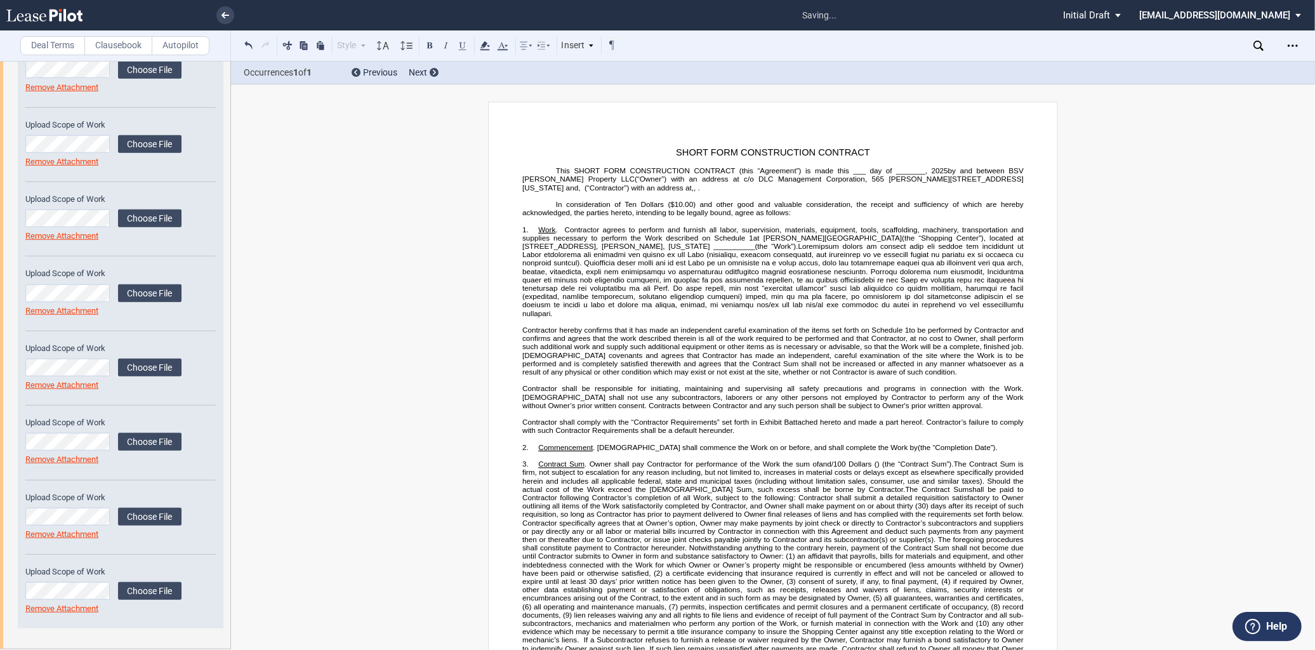
click at [714, 248] on span "__________" at bounding box center [734, 246] width 41 height 8
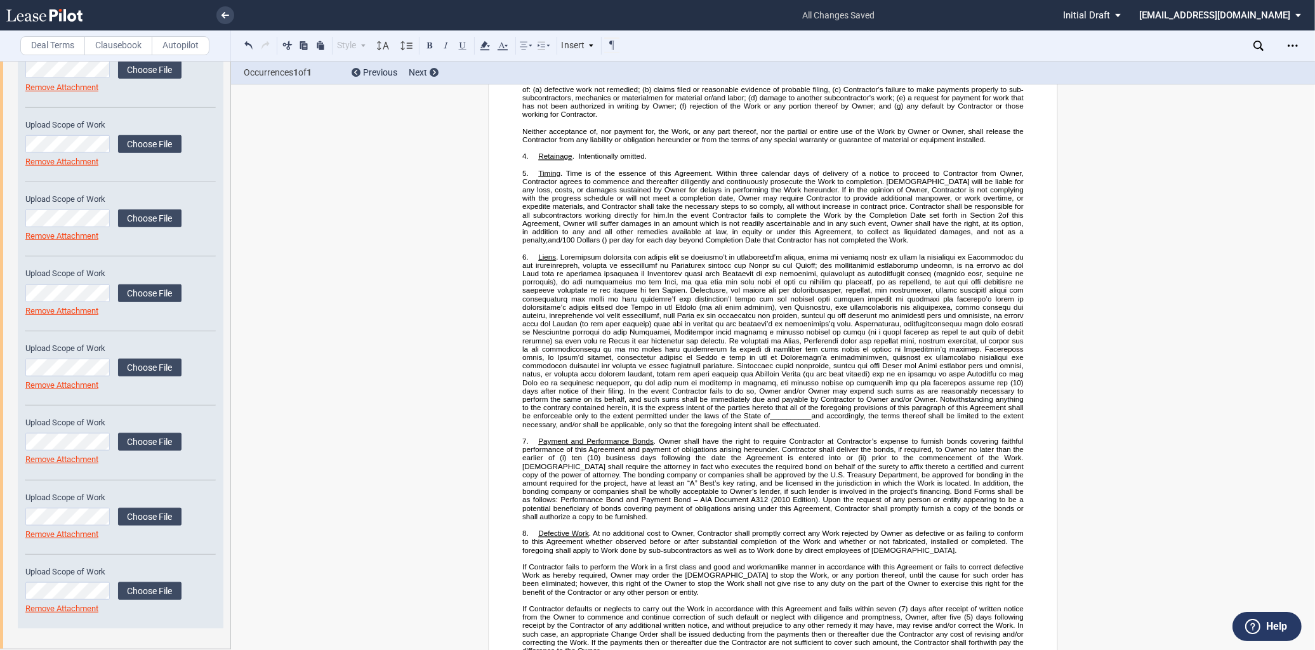
scroll to position [635, 0]
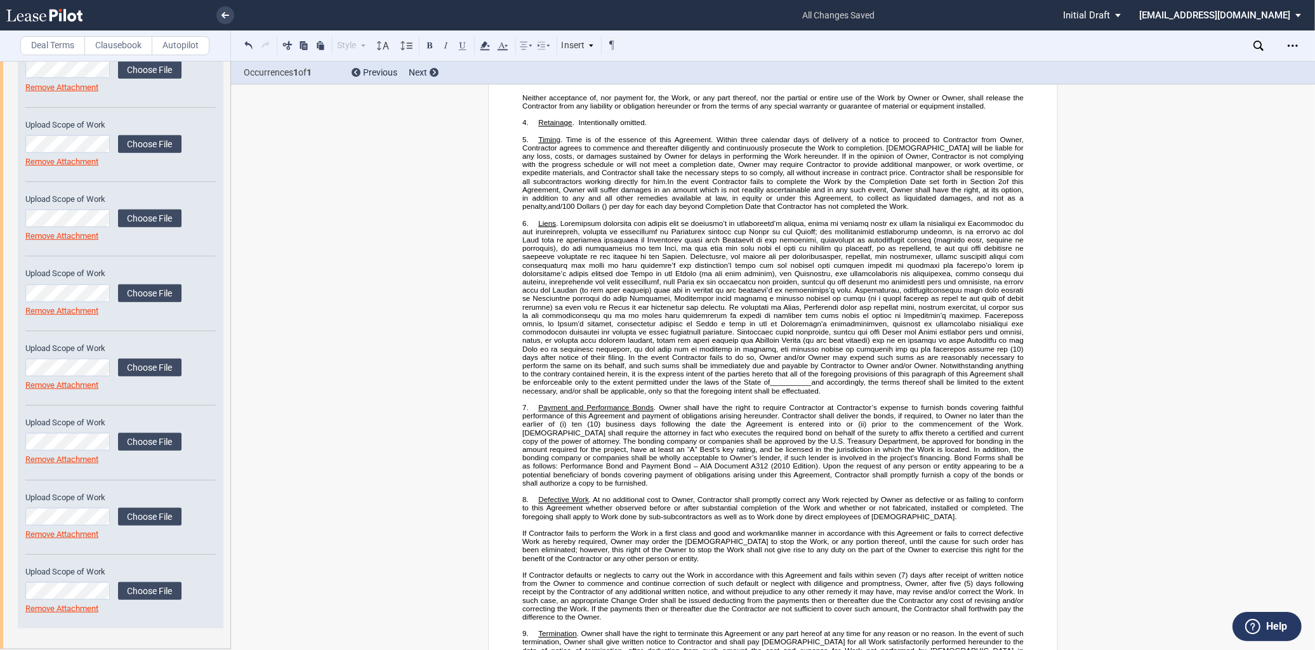
click at [770, 387] on span "__________" at bounding box center [790, 382] width 41 height 8
click at [575, 395] on span "and accordingly, the terms thereof shall be limited to the extent necessary, an…" at bounding box center [773, 386] width 503 height 17
click at [595, 395] on p "6. Liens (10) days after notice of their filing. In the event Contractor fails …" at bounding box center [773, 307] width 502 height 176
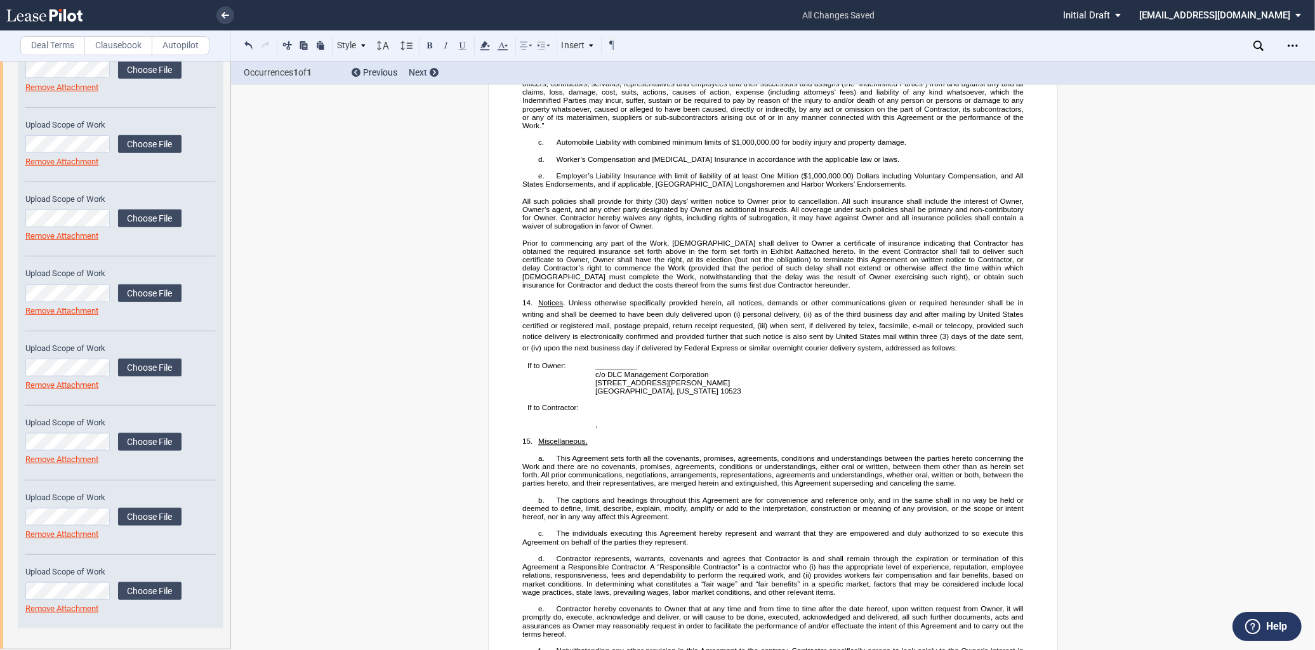
scroll to position [1622, 0]
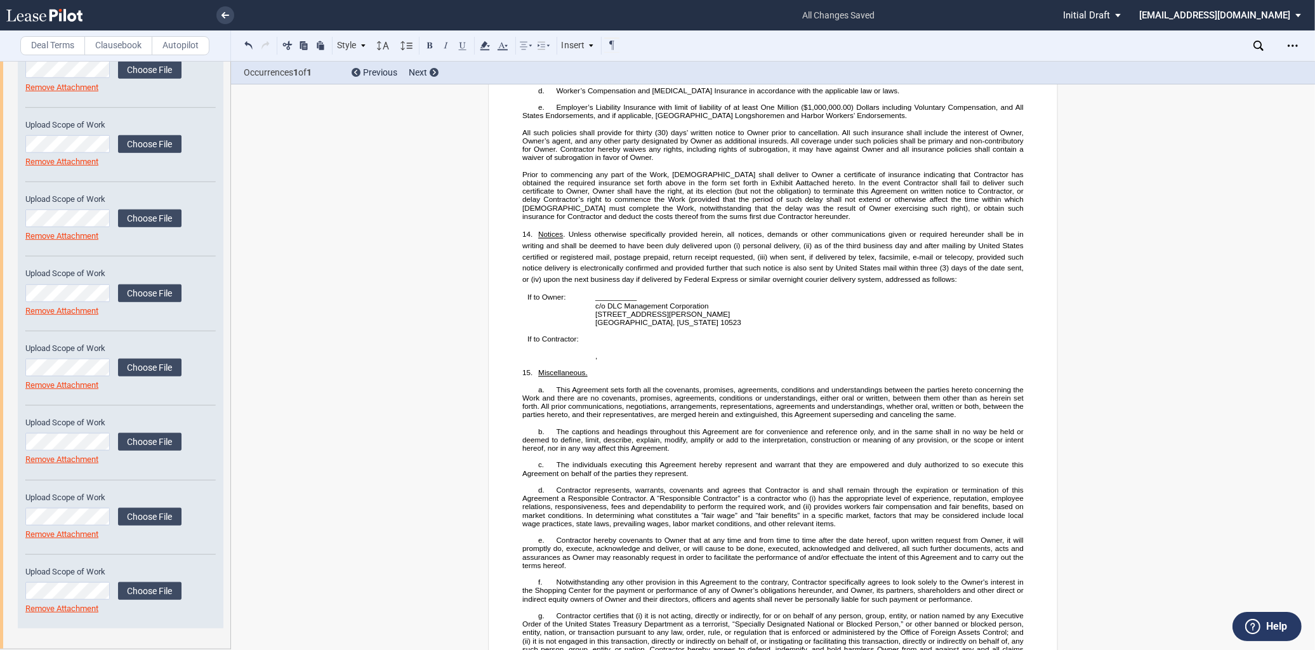
click at [637, 302] on p "__________" at bounding box center [681, 297] width 173 height 8
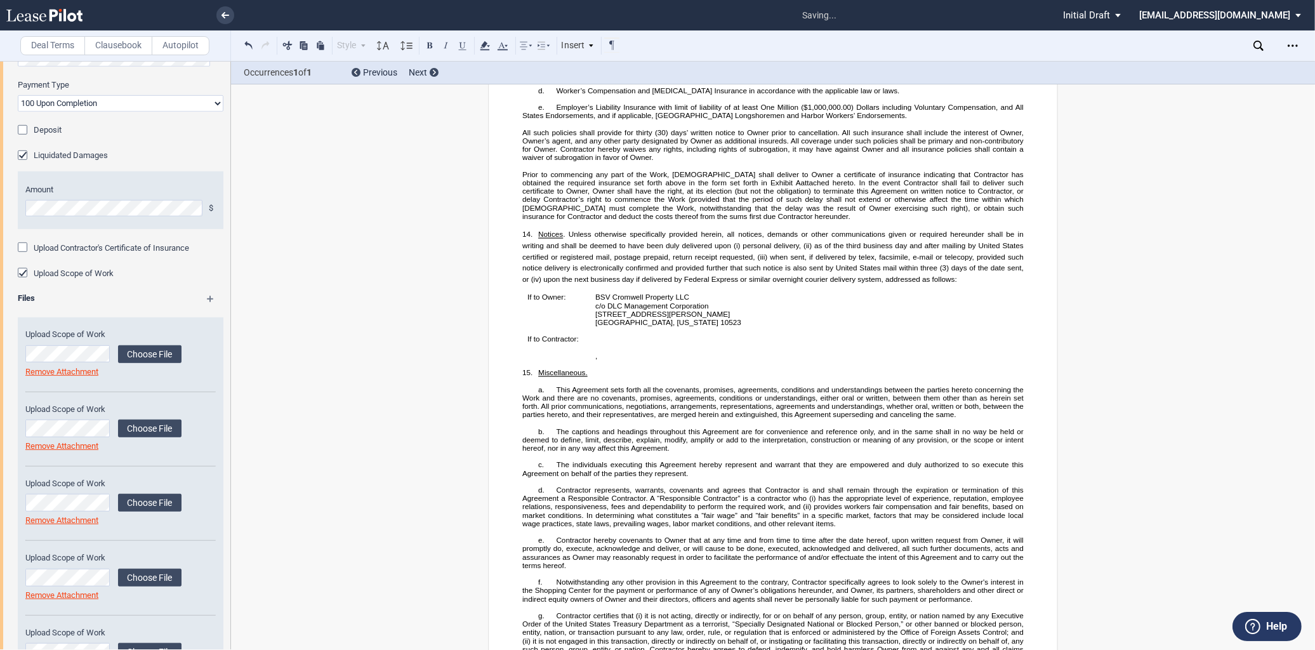
click at [707, 360] on p "﻿ ﻿ , ﻿ ﻿ ﻿ ﻿" at bounding box center [681, 356] width 173 height 8
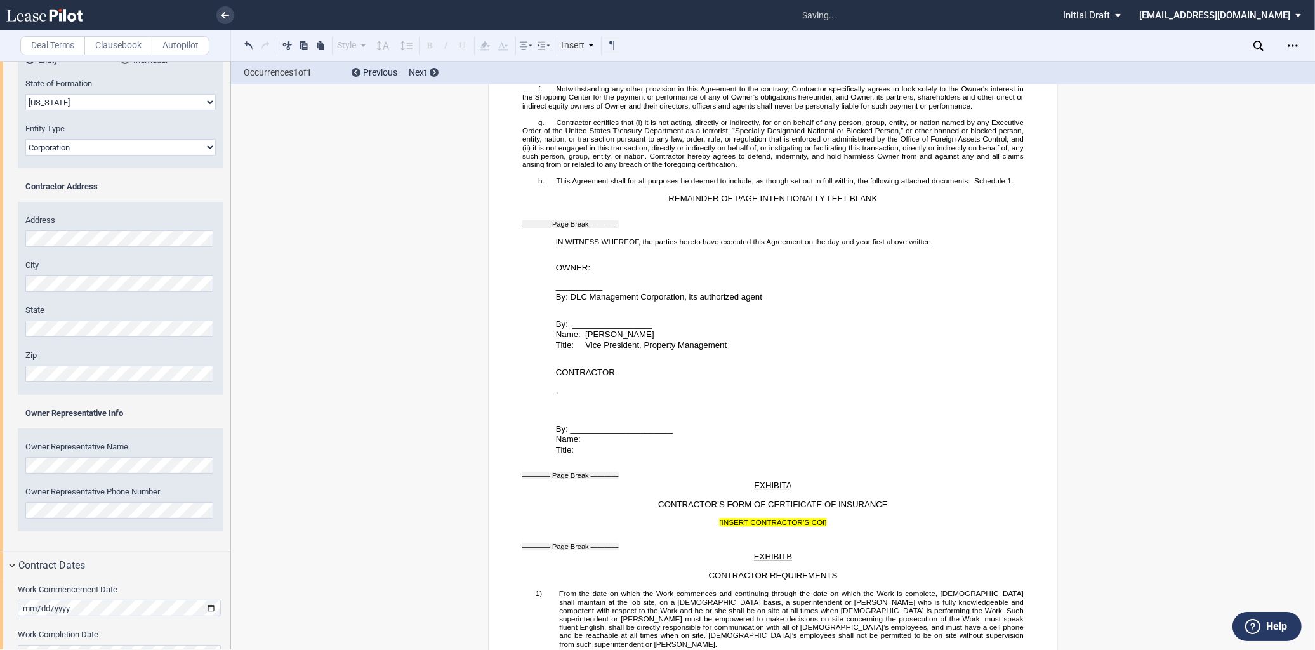
scroll to position [2116, 0]
drag, startPoint x: 604, startPoint y: 337, endPoint x: 553, endPoint y: 335, distance: 51.5
click at [556, 292] on p "__________" at bounding box center [790, 286] width 468 height 11
drag, startPoint x: 553, startPoint y: 335, endPoint x: 582, endPoint y: 335, distance: 28.6
click at [582, 291] on span "__________" at bounding box center [579, 286] width 46 height 10
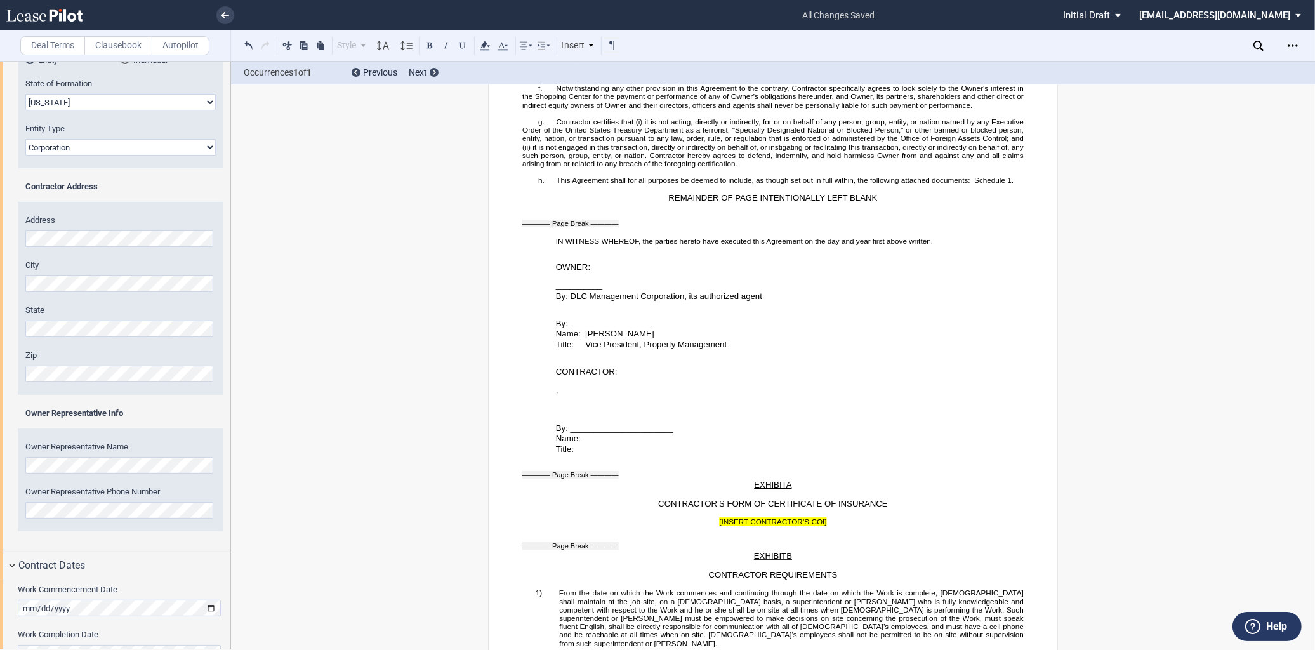
click at [599, 291] on span "__________" at bounding box center [579, 286] width 46 height 10
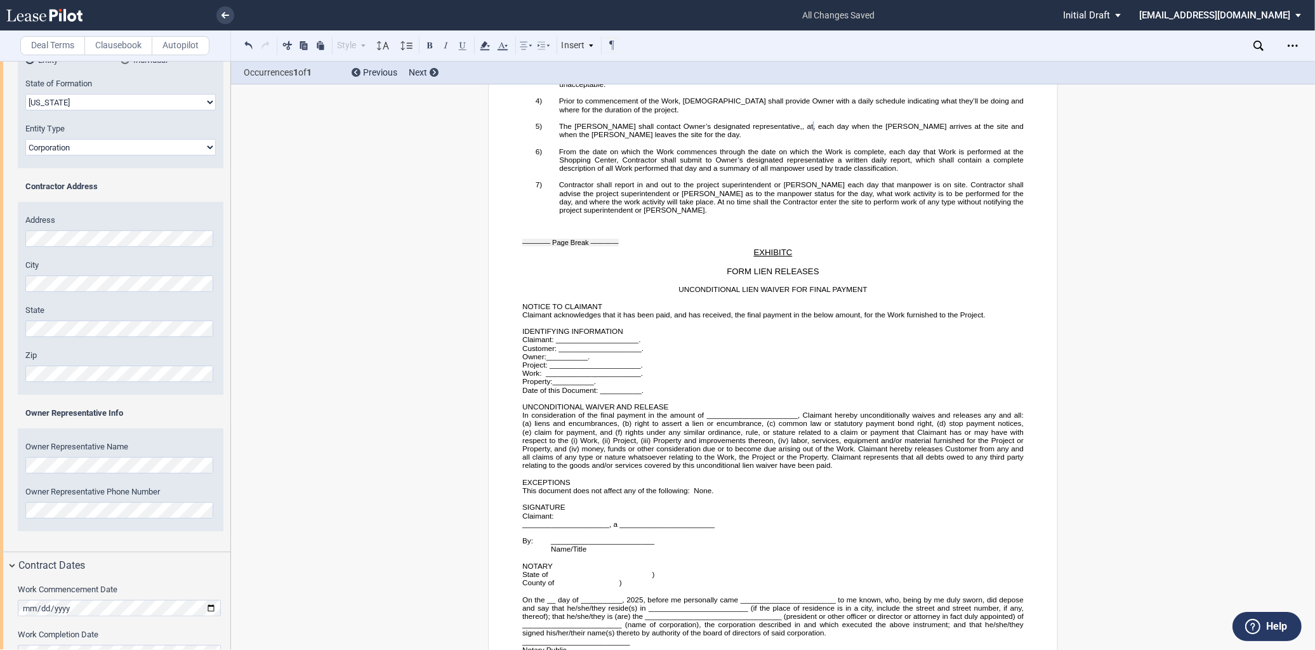
scroll to position [2751, 0]
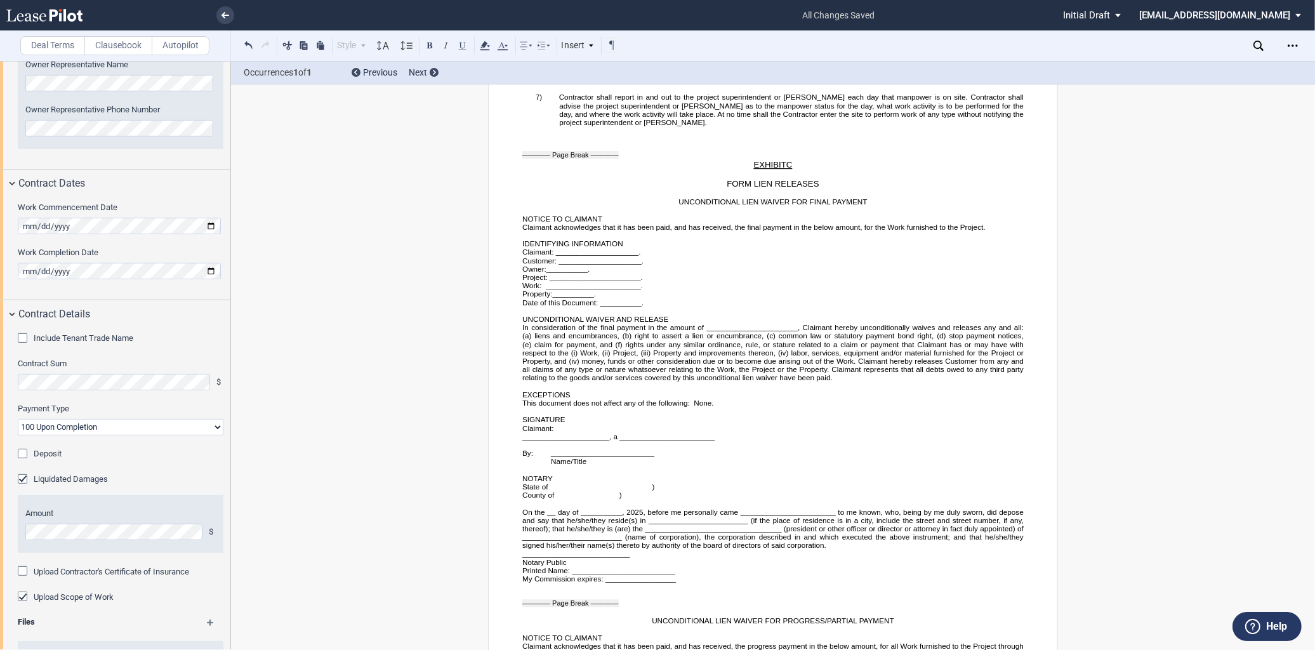
scroll to position [572, 0]
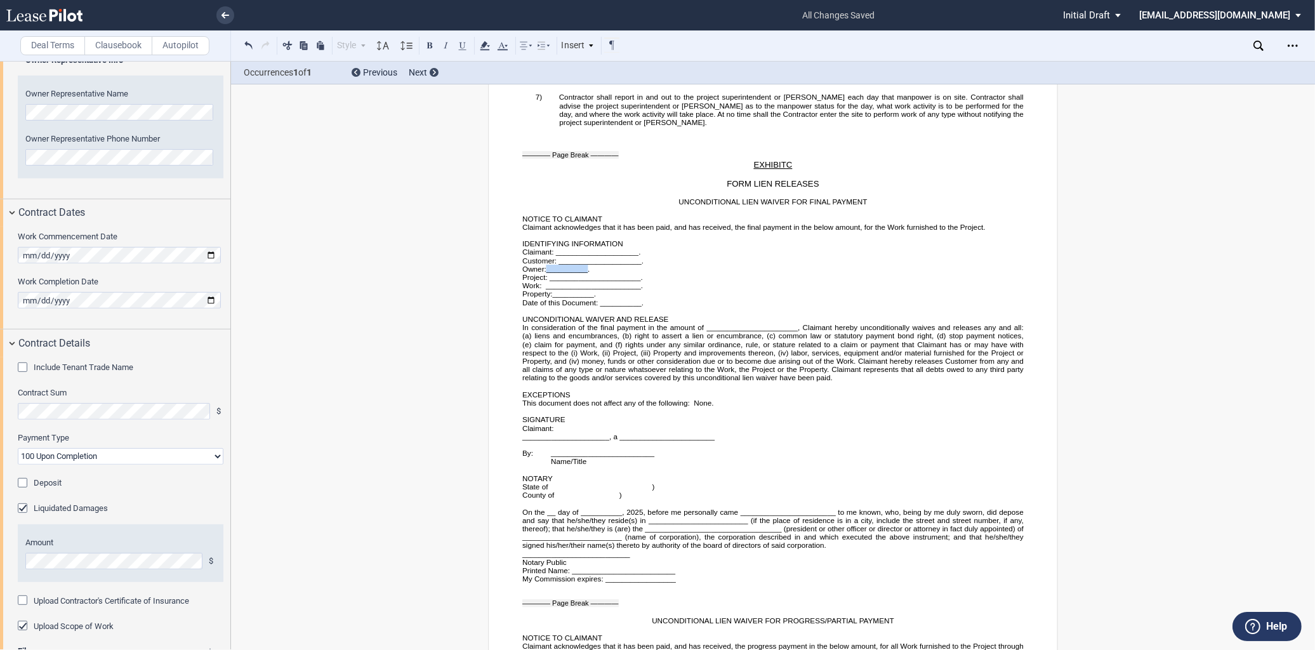
drag, startPoint x: 587, startPoint y: 295, endPoint x: 546, endPoint y: 294, distance: 40.7
click at [546, 273] on span "Owner: __________ ." at bounding box center [555, 269] width 67 height 8
click at [627, 273] on span "." at bounding box center [628, 269] width 2 height 8
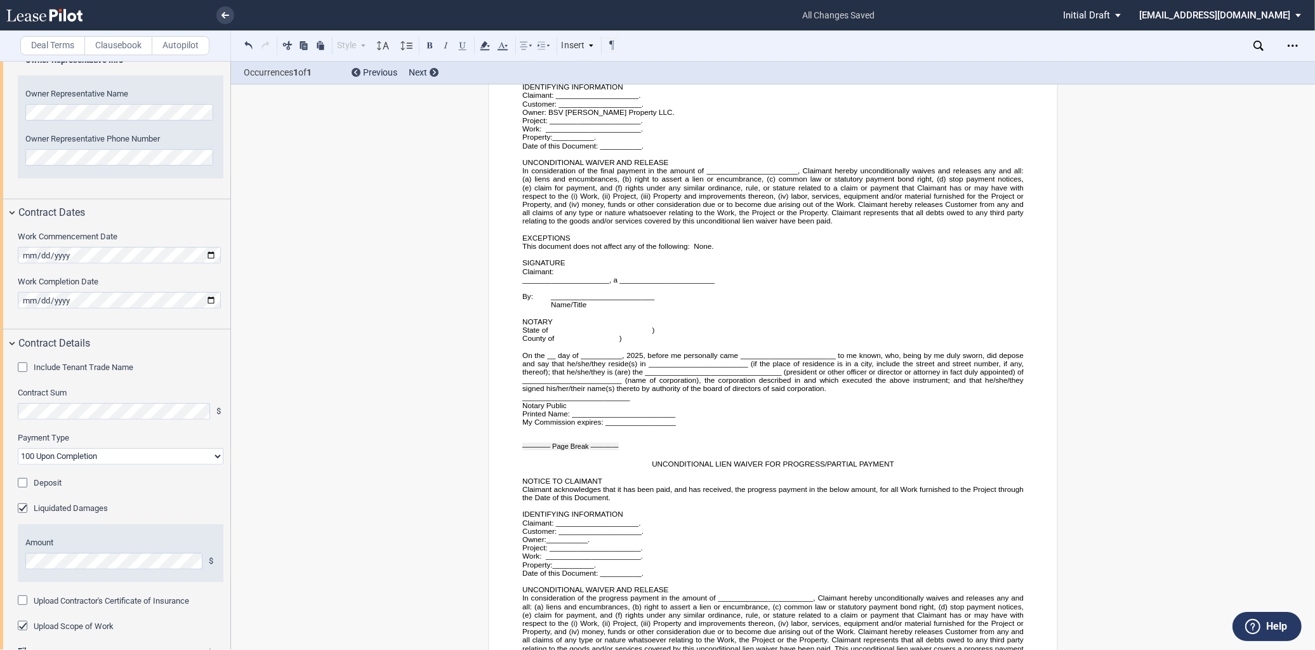
scroll to position [2981, 0]
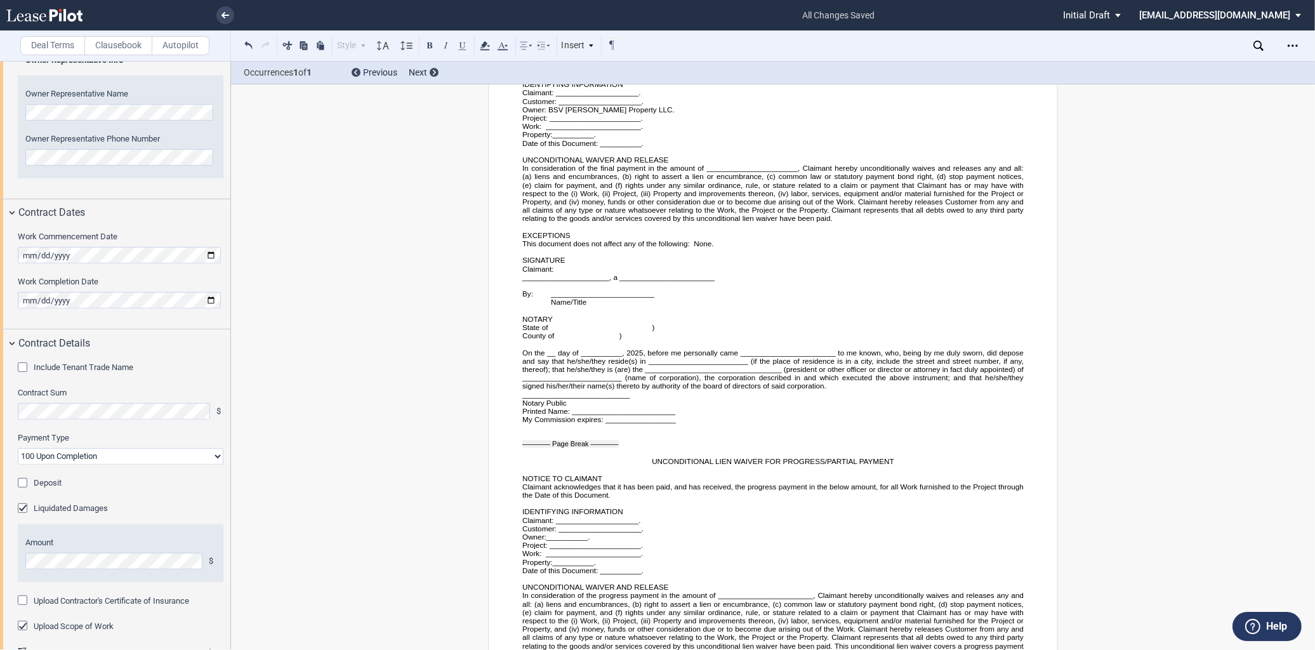
click at [588, 542] on span "." at bounding box center [589, 537] width 2 height 8
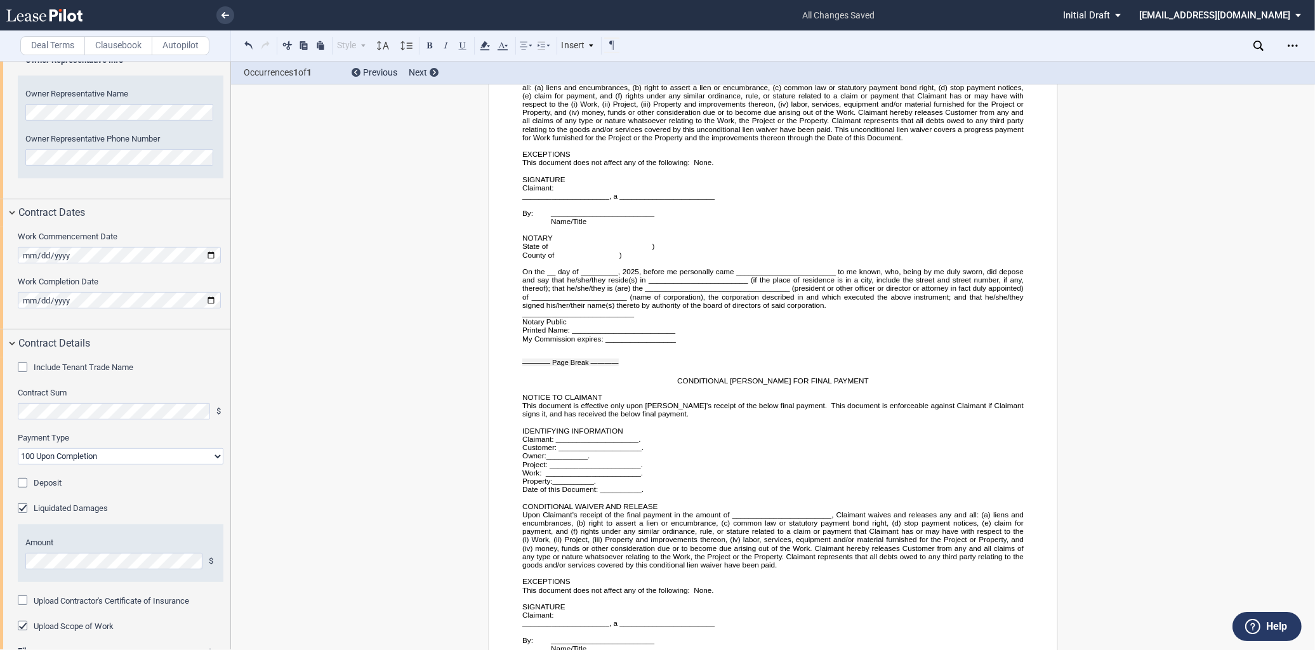
scroll to position [3537, 0]
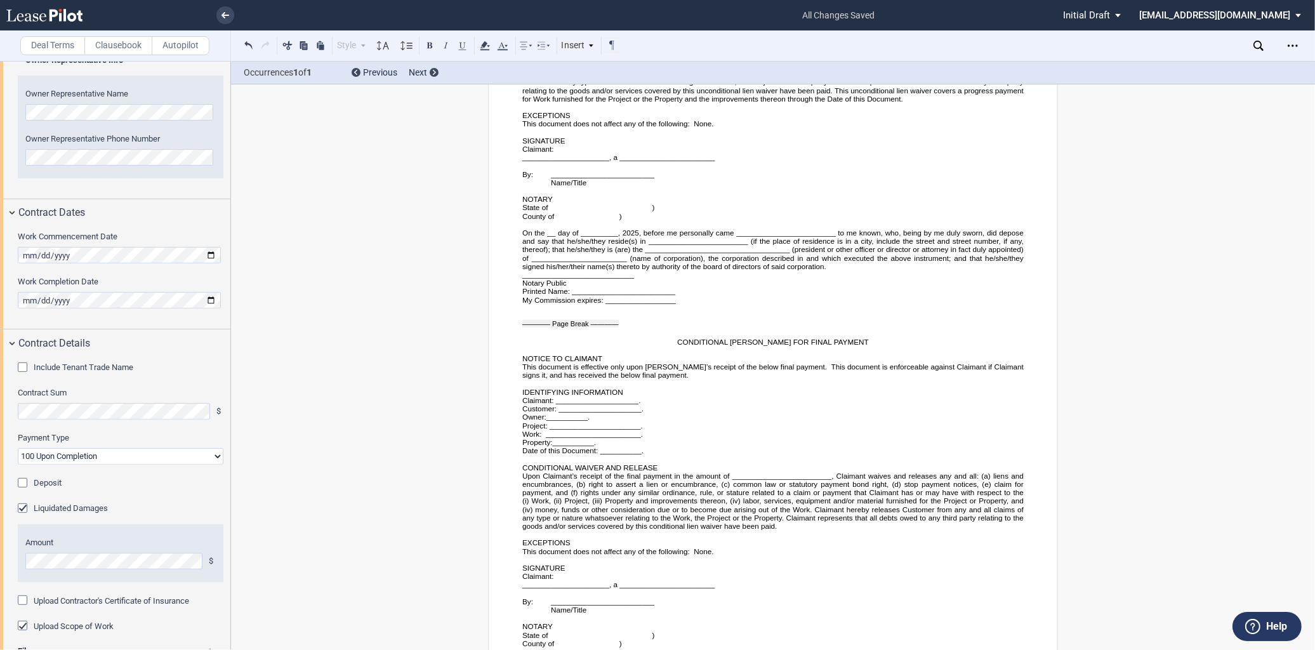
click at [586, 421] on span "__________" at bounding box center [567, 417] width 41 height 8
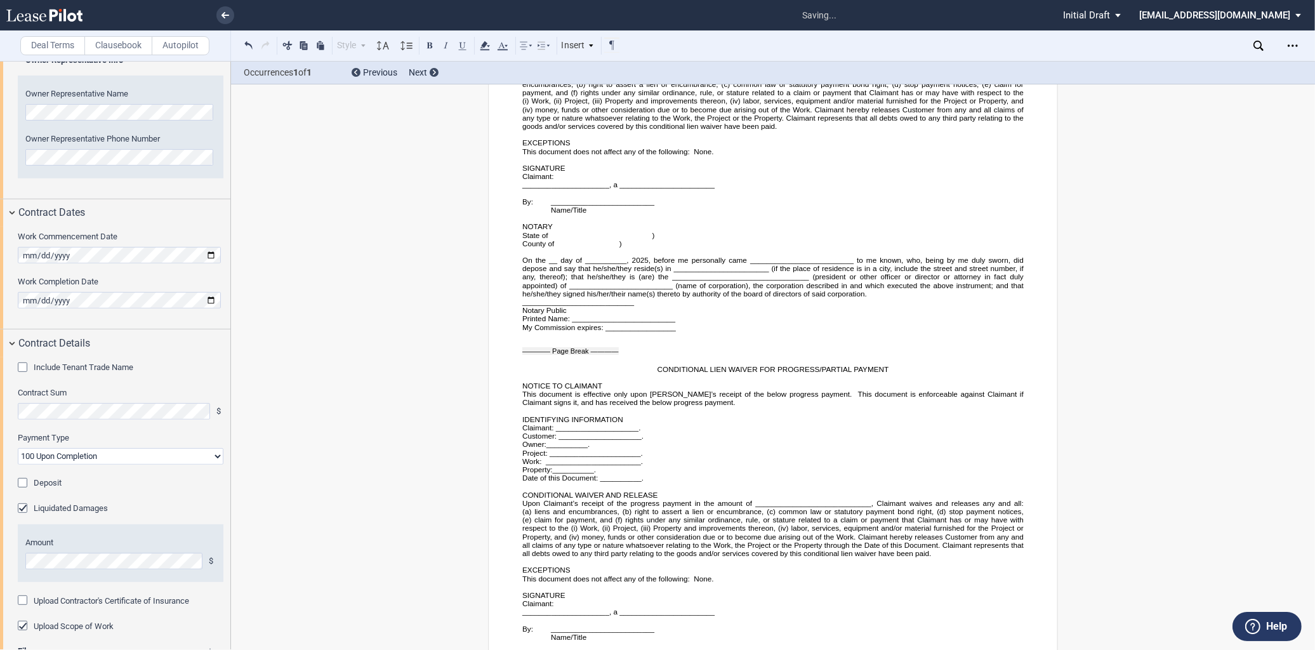
scroll to position [3941, 0]
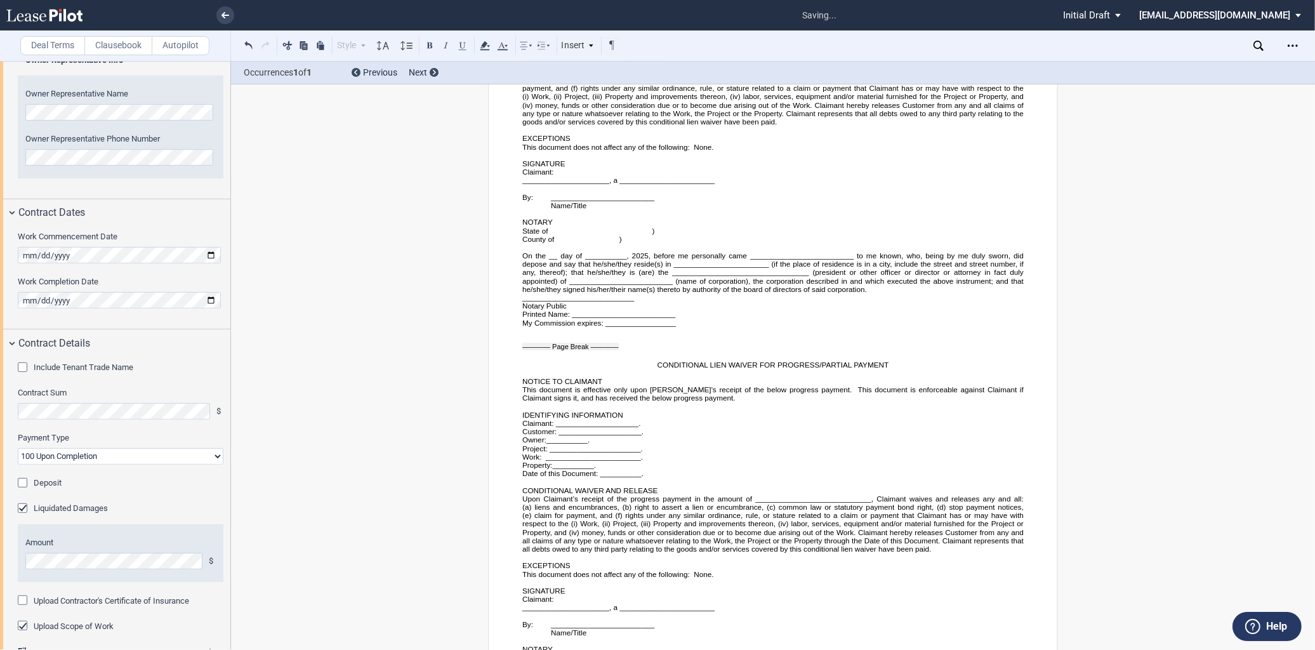
click at [583, 444] on span "__________" at bounding box center [567, 440] width 41 height 8
click at [588, 444] on span "." at bounding box center [589, 440] width 2 height 8
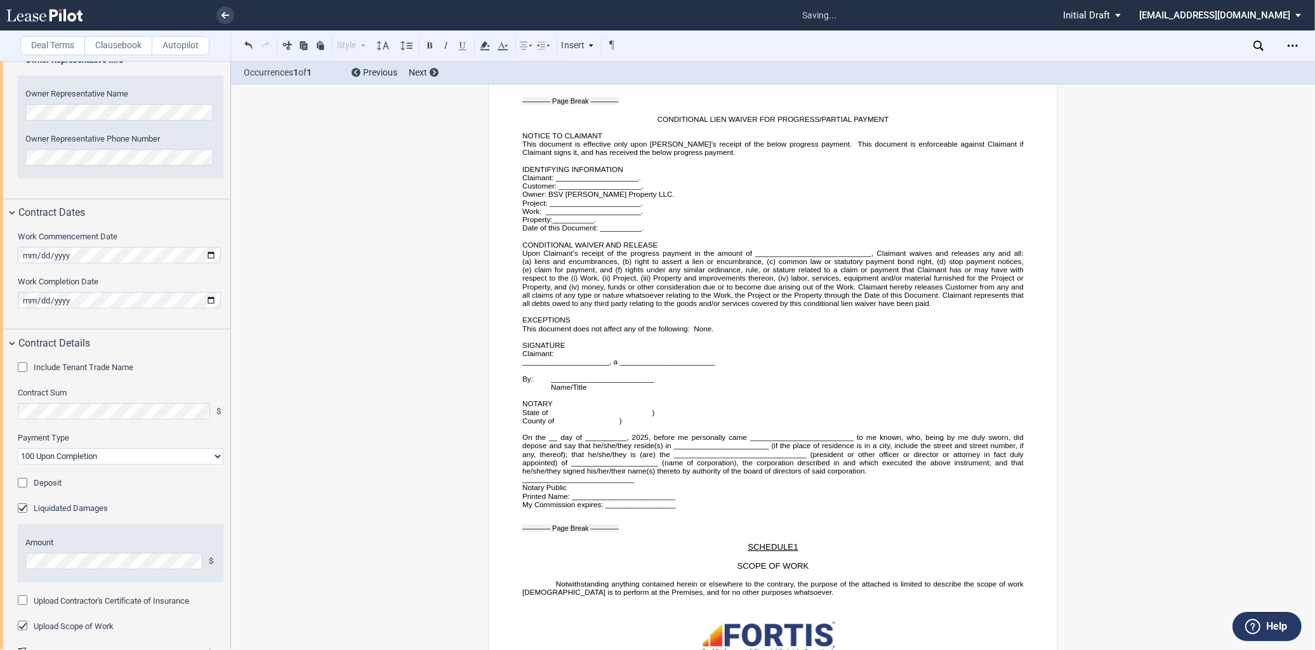
scroll to position [4186, 0]
click at [592, 224] on span "__________" at bounding box center [573, 220] width 41 height 8
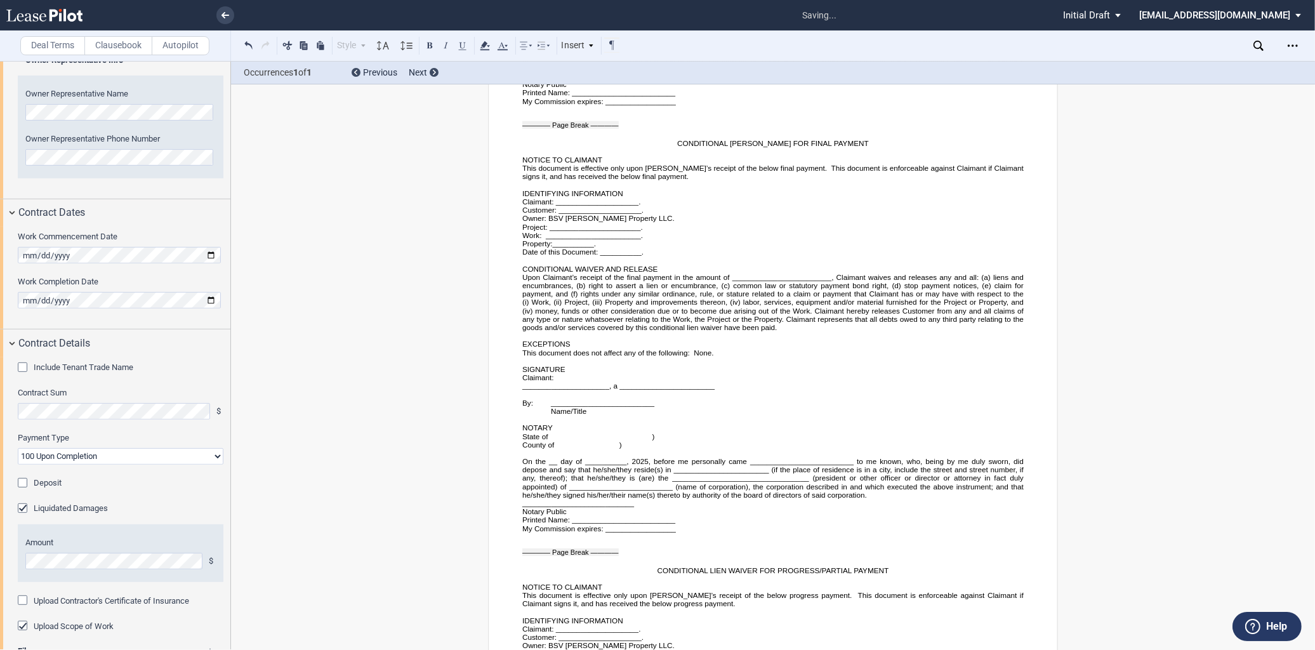
scroll to position [3692, 0]
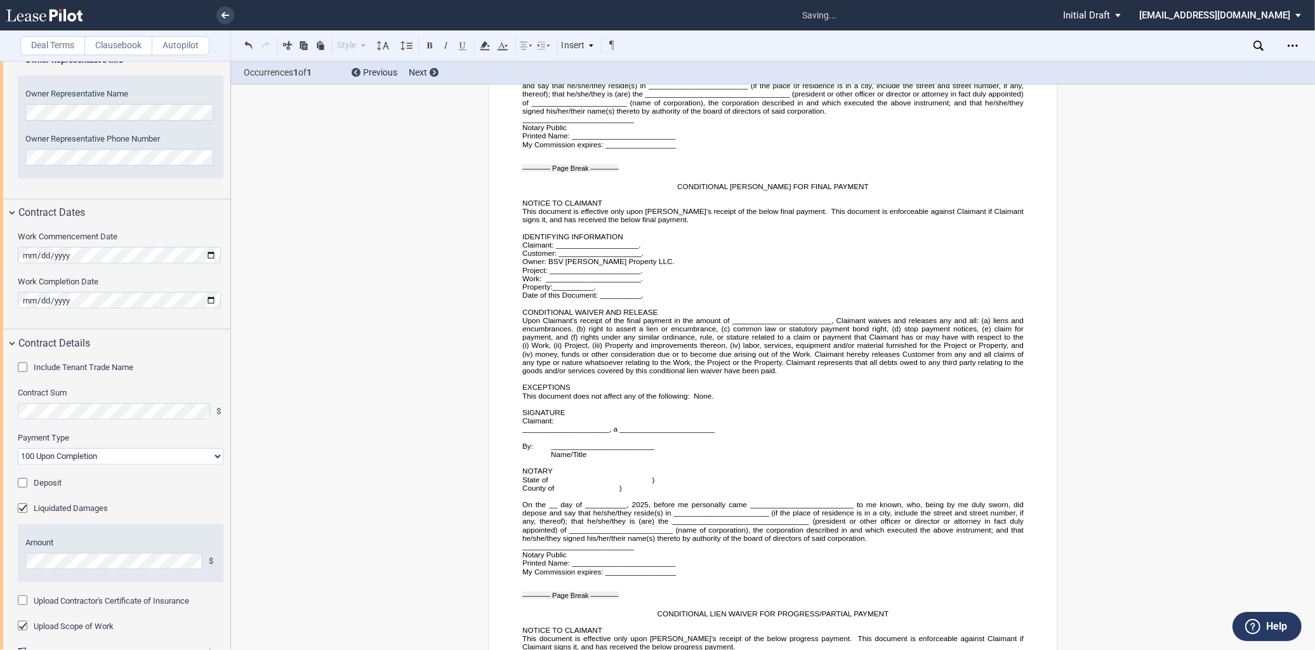
click at [592, 291] on span "__________" at bounding box center [573, 287] width 41 height 8
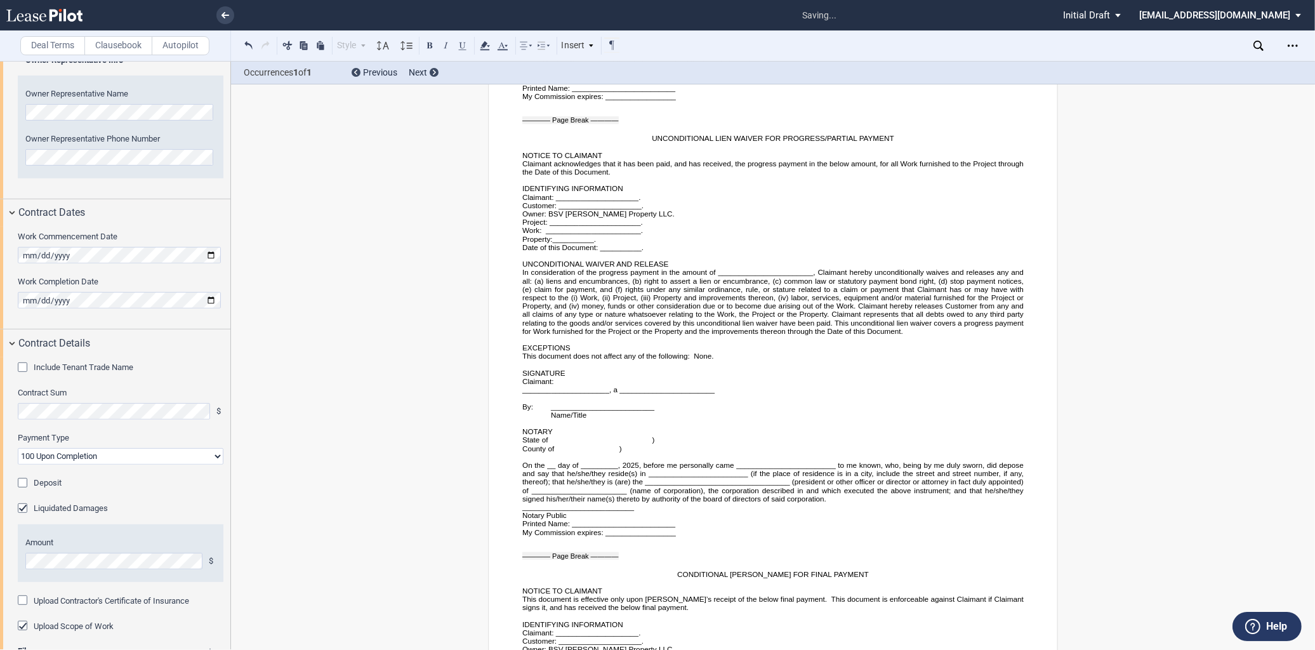
scroll to position [3269, 0]
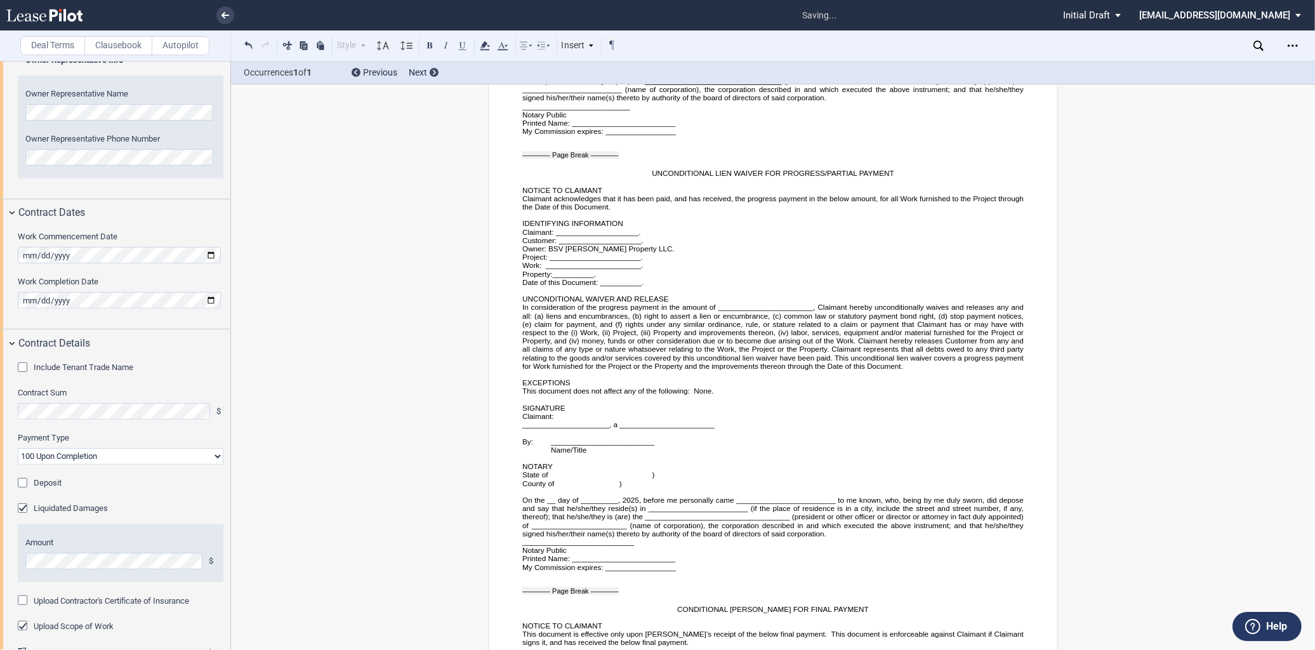
click at [594, 277] on span "." at bounding box center [595, 273] width 2 height 8
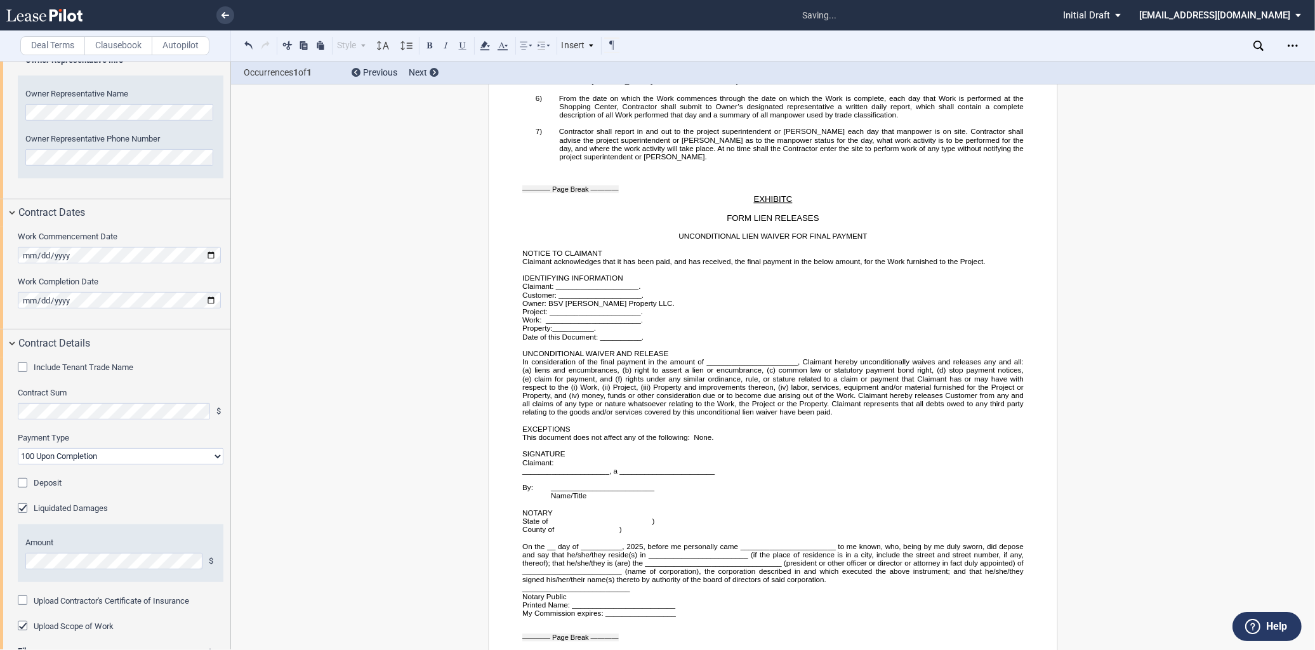
scroll to position [2776, 0]
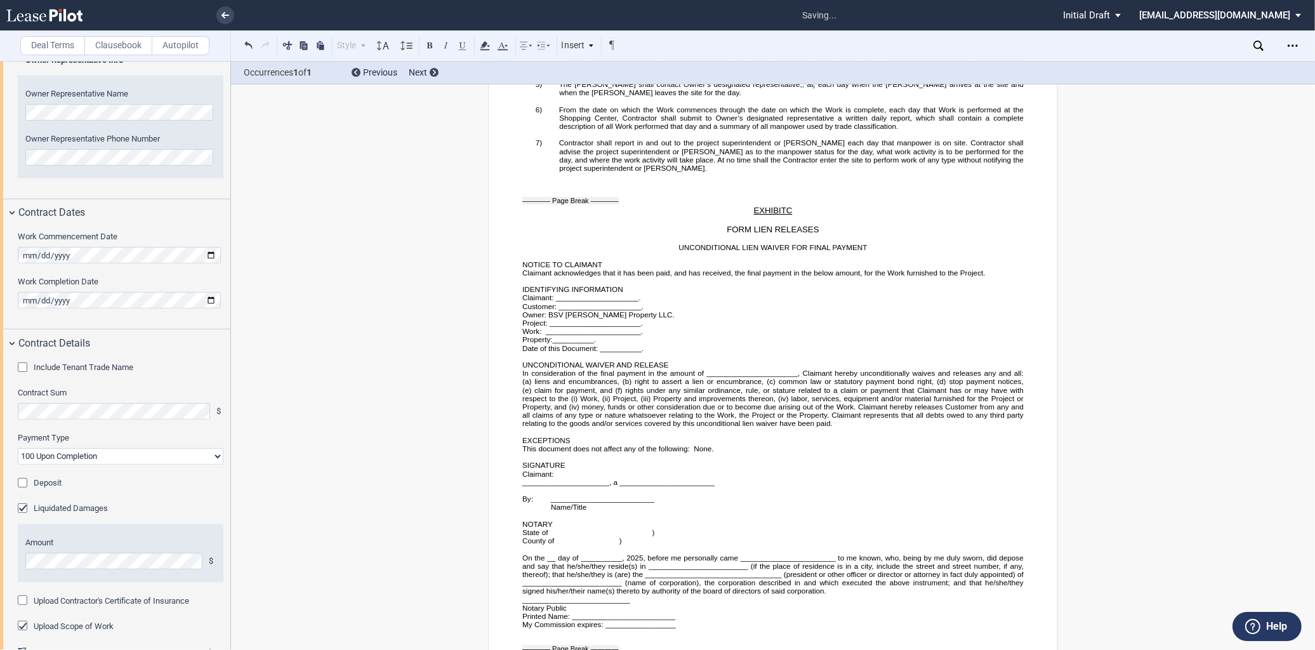
click at [591, 344] on span "__________" at bounding box center [573, 340] width 41 height 8
click at [615, 344] on span "Property: Cromwell Property Center" at bounding box center [596, 340] width 148 height 8
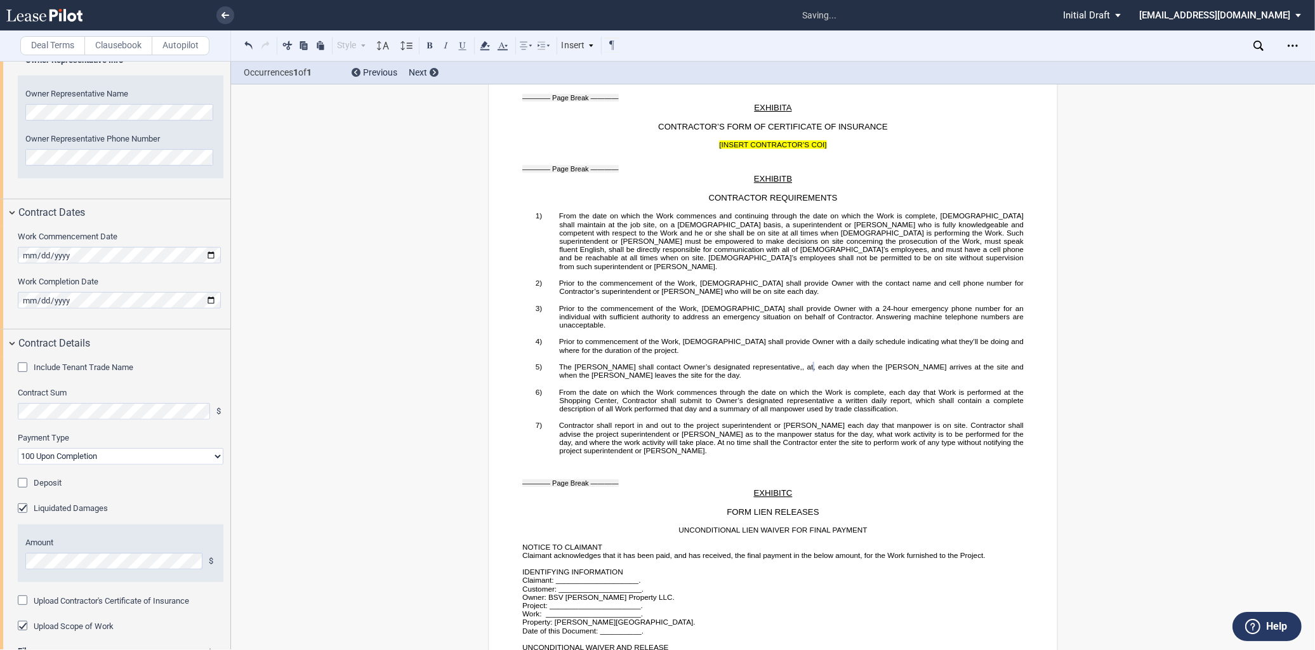
click at [686, 379] on span ", each day when the [PERSON_NAME] arrives at the site and when the [PERSON_NAME…" at bounding box center [792, 370] width 467 height 17
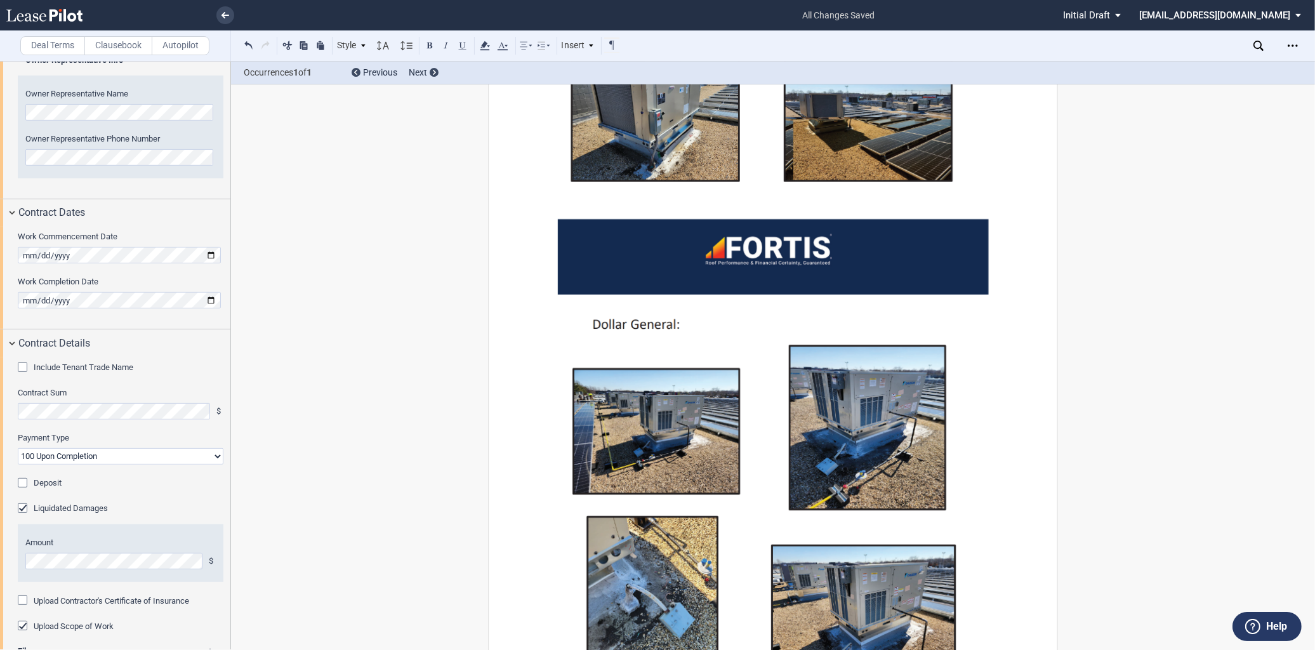
scroll to position [5879, 0]
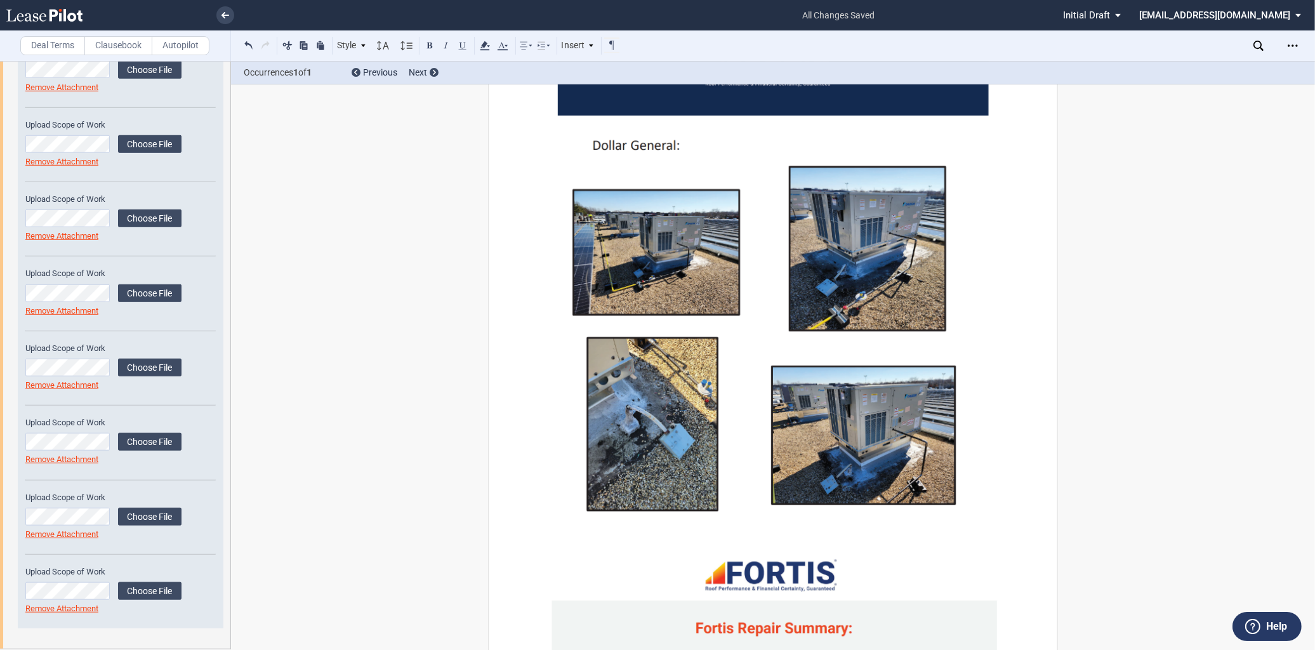
scroll to position [5917, 0]
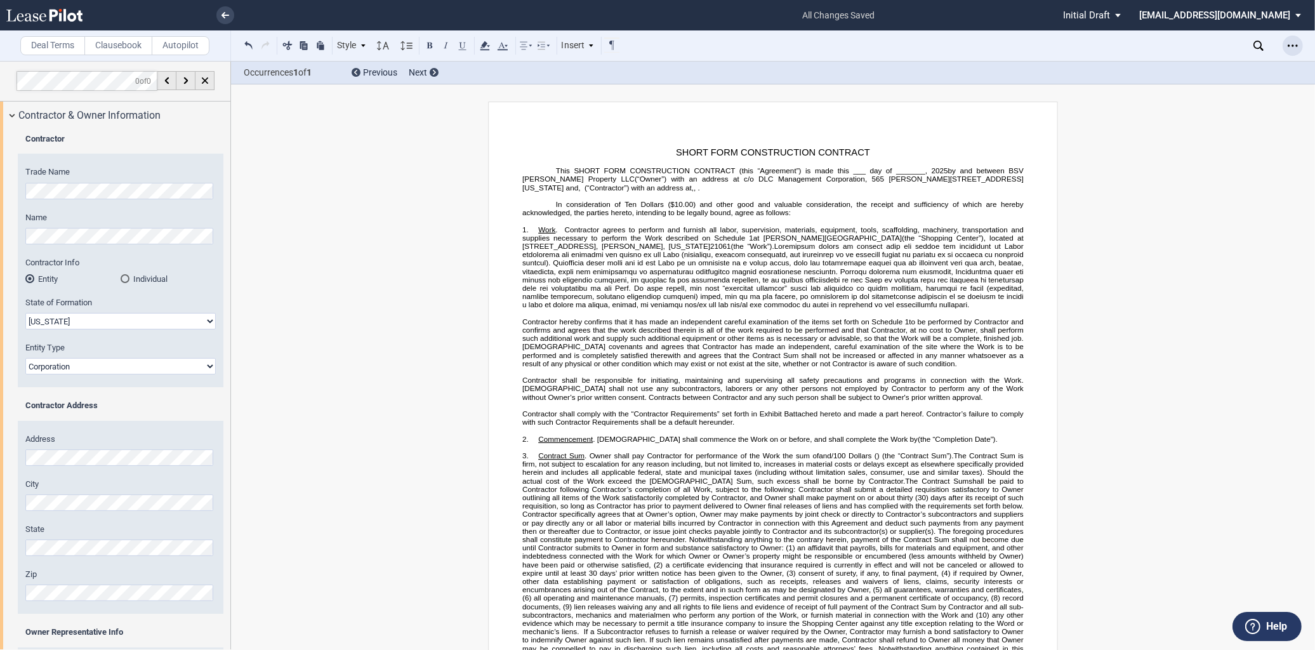
click at [1296, 43] on icon "Open Lease options menu" at bounding box center [1293, 46] width 10 height 10
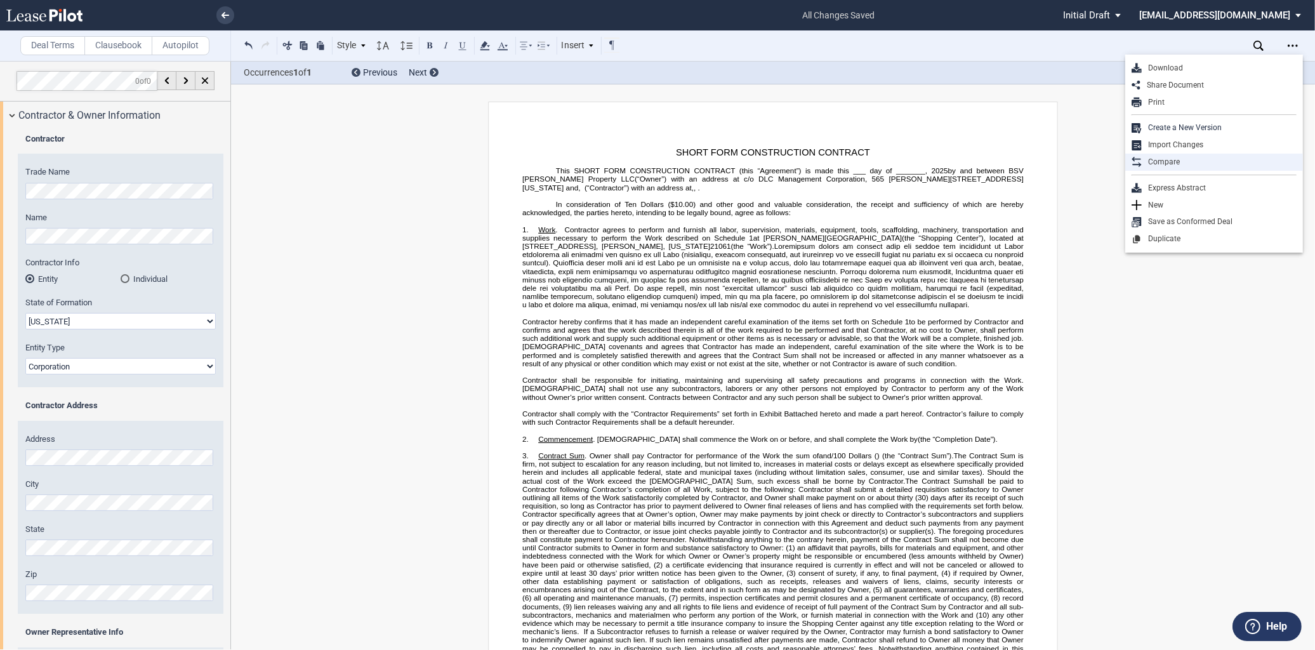
click at [1183, 161] on div "Compare" at bounding box center [1219, 162] width 155 height 11
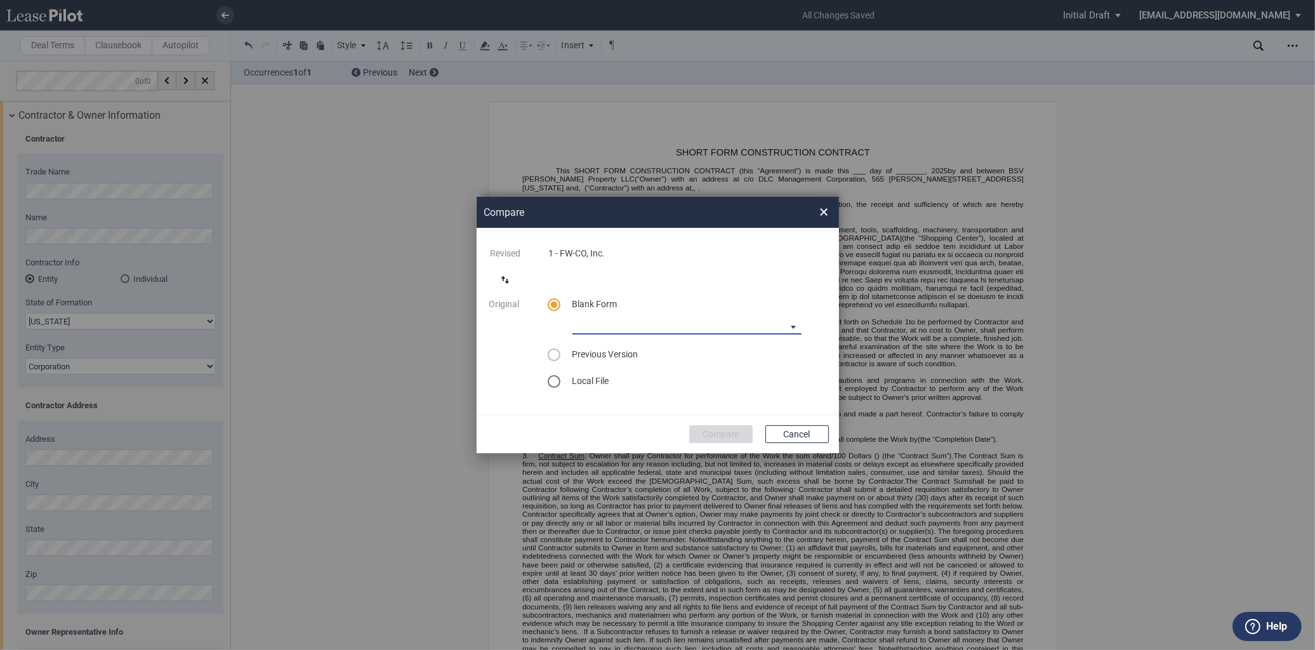
click at [747, 328] on md-select "90-10 Payment Blank Form (Construction Contract) 30-30-30-10 Payment Blank Form…" at bounding box center [687, 325] width 229 height 19
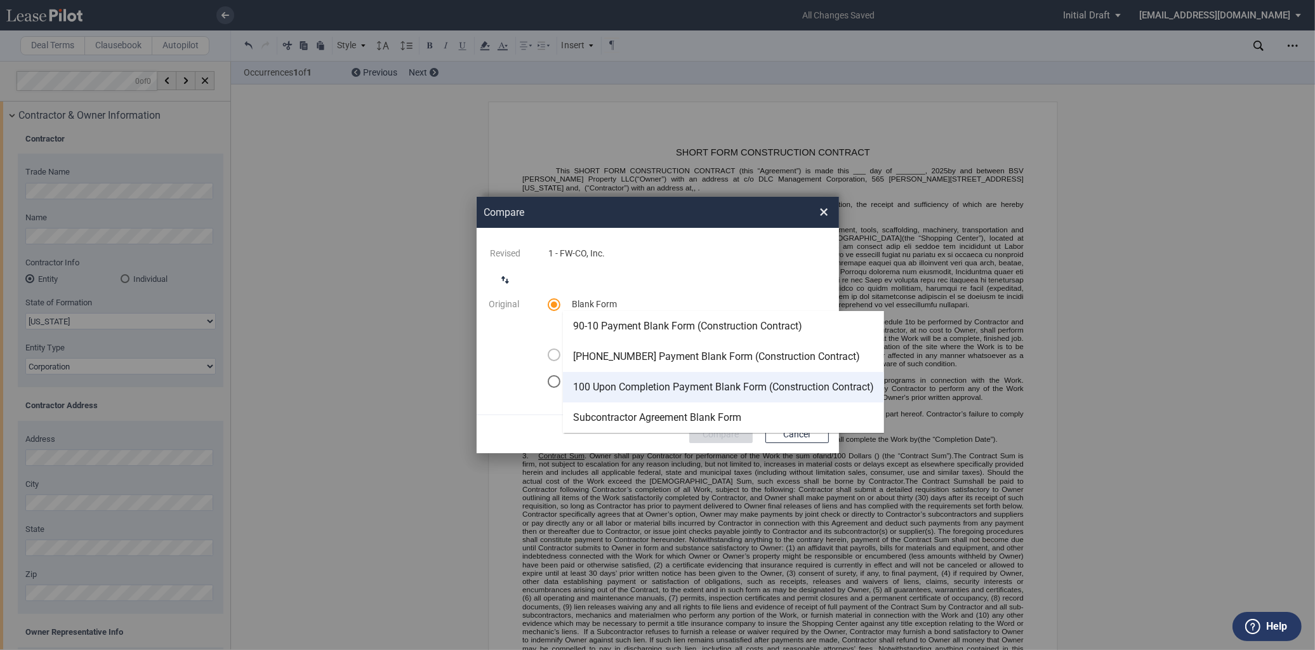
click at [668, 383] on div "100 Upon Completion Payment Blank Form (Construction Contract)" at bounding box center [723, 387] width 301 height 14
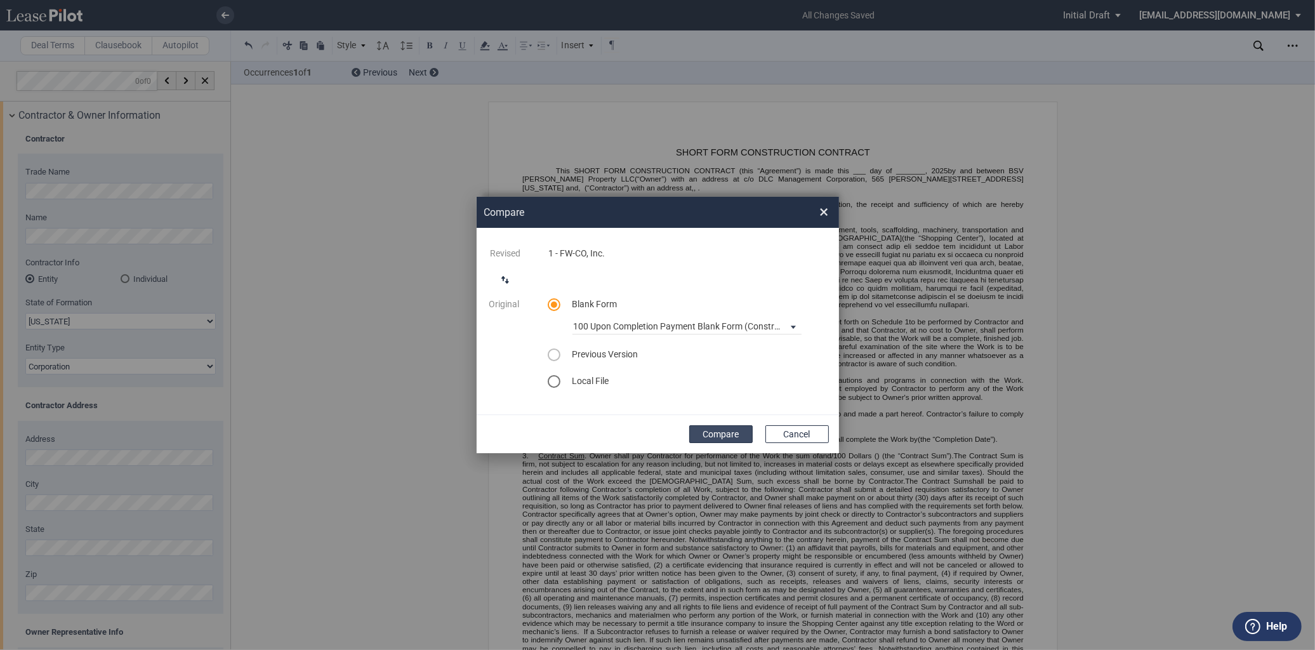
click at [724, 432] on button "Compare" at bounding box center [720, 434] width 63 height 18
click at [712, 432] on button "Compare" at bounding box center [720, 434] width 63 height 18
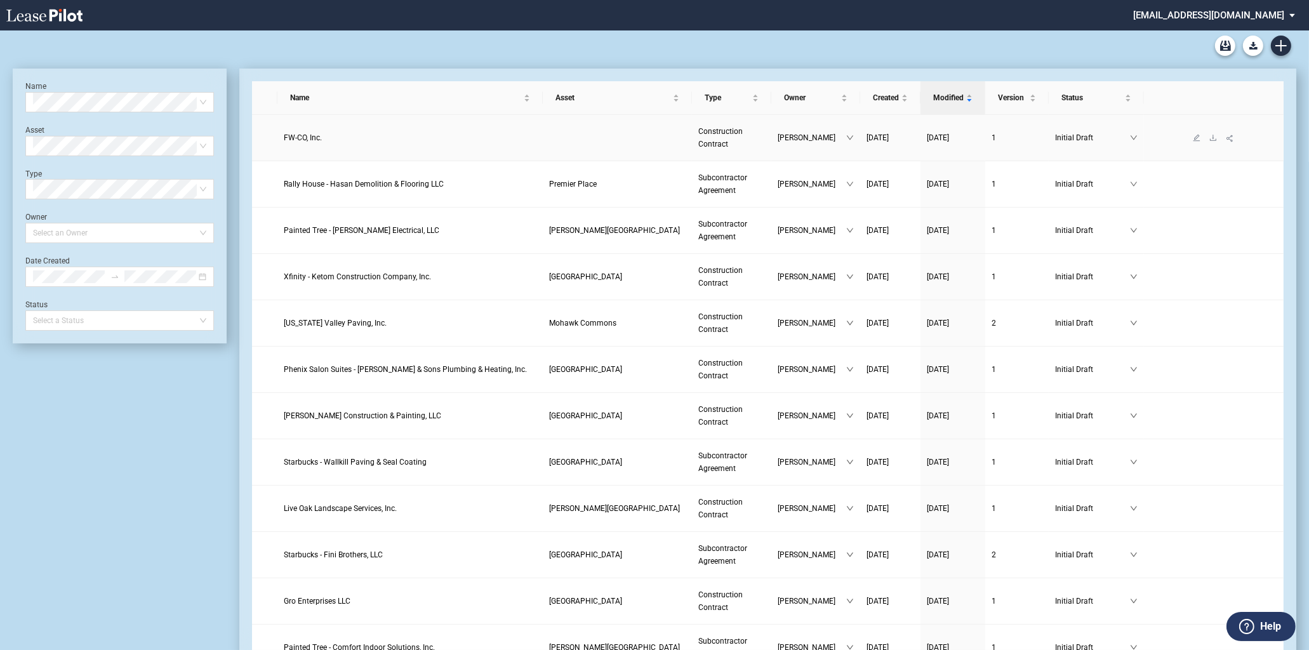
click at [846, 142] on link "[PERSON_NAME]" at bounding box center [816, 137] width 76 height 13
click at [842, 135] on span "[PERSON_NAME]" at bounding box center [812, 137] width 69 height 13
click at [587, 138] on td at bounding box center [617, 138] width 149 height 46
click at [489, 146] on td "FW-CO, Inc." at bounding box center [409, 138] width 265 height 46
click at [404, 138] on link "FW-CO, Inc." at bounding box center [410, 137] width 253 height 13
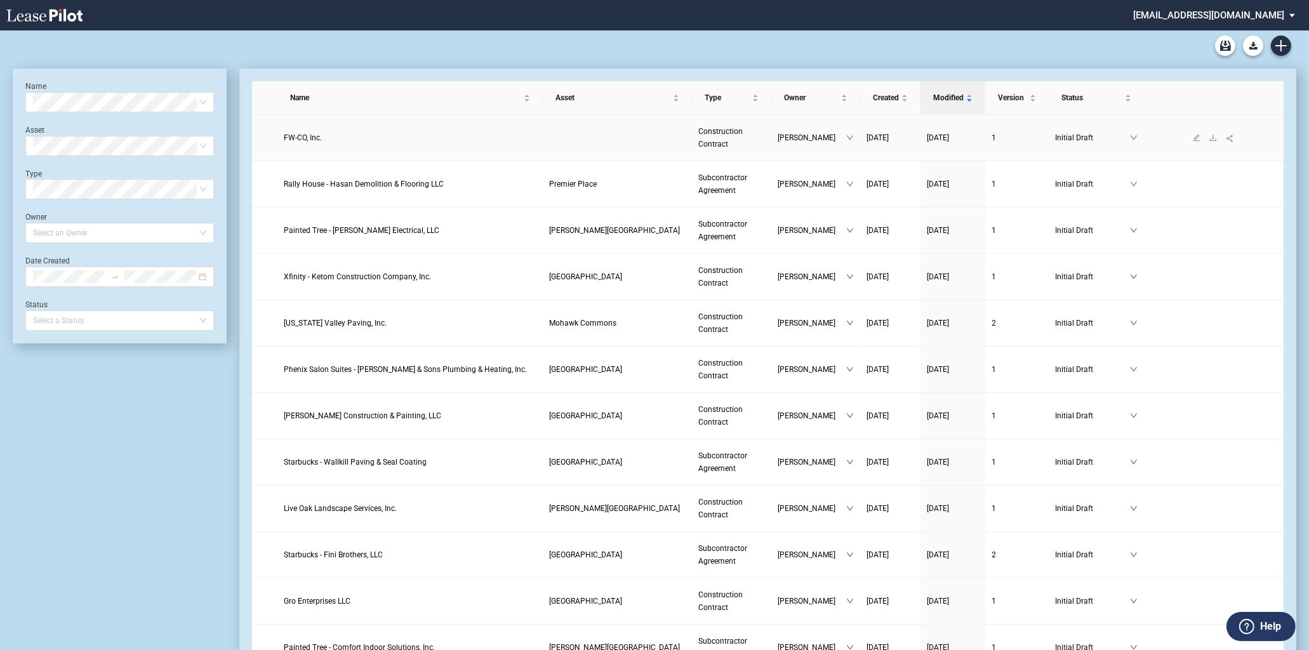
click at [404, 138] on link "FW-CO, Inc." at bounding box center [410, 137] width 253 height 13
click at [584, 140] on td at bounding box center [617, 138] width 149 height 46
click at [585, 140] on td at bounding box center [617, 138] width 149 height 46
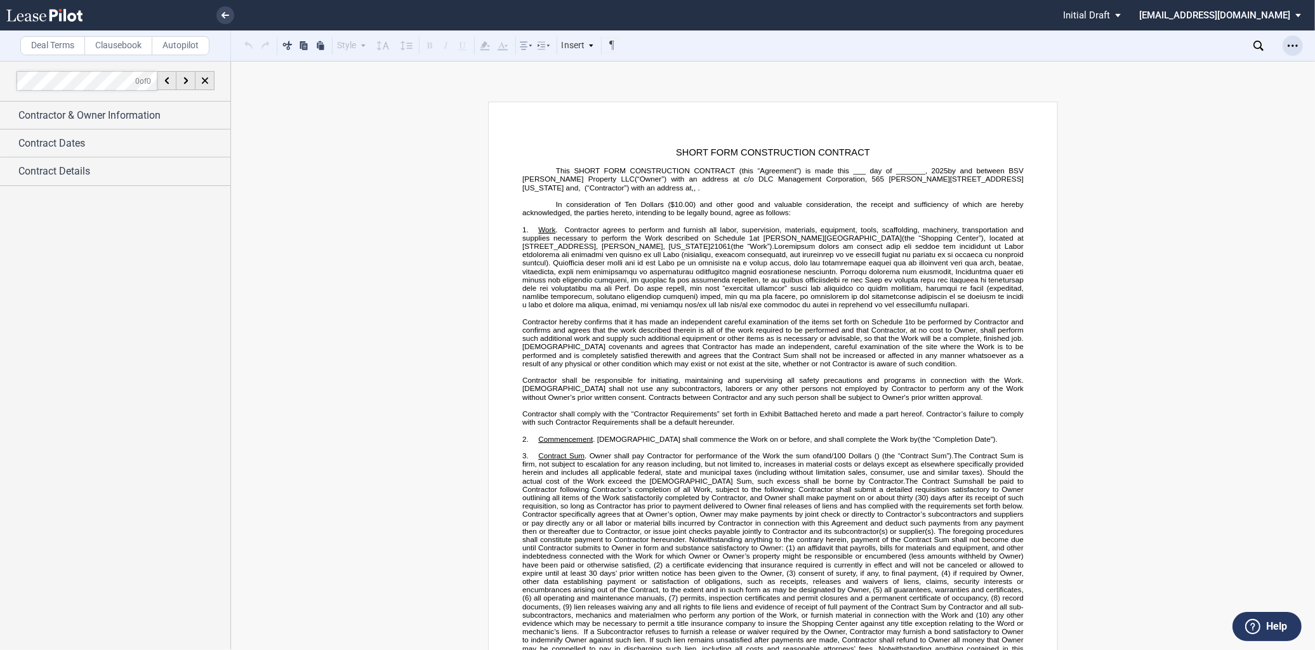
click at [1295, 43] on icon "Open Lease options menu" at bounding box center [1293, 46] width 10 height 10
click at [219, 11] on link at bounding box center [225, 15] width 18 height 18
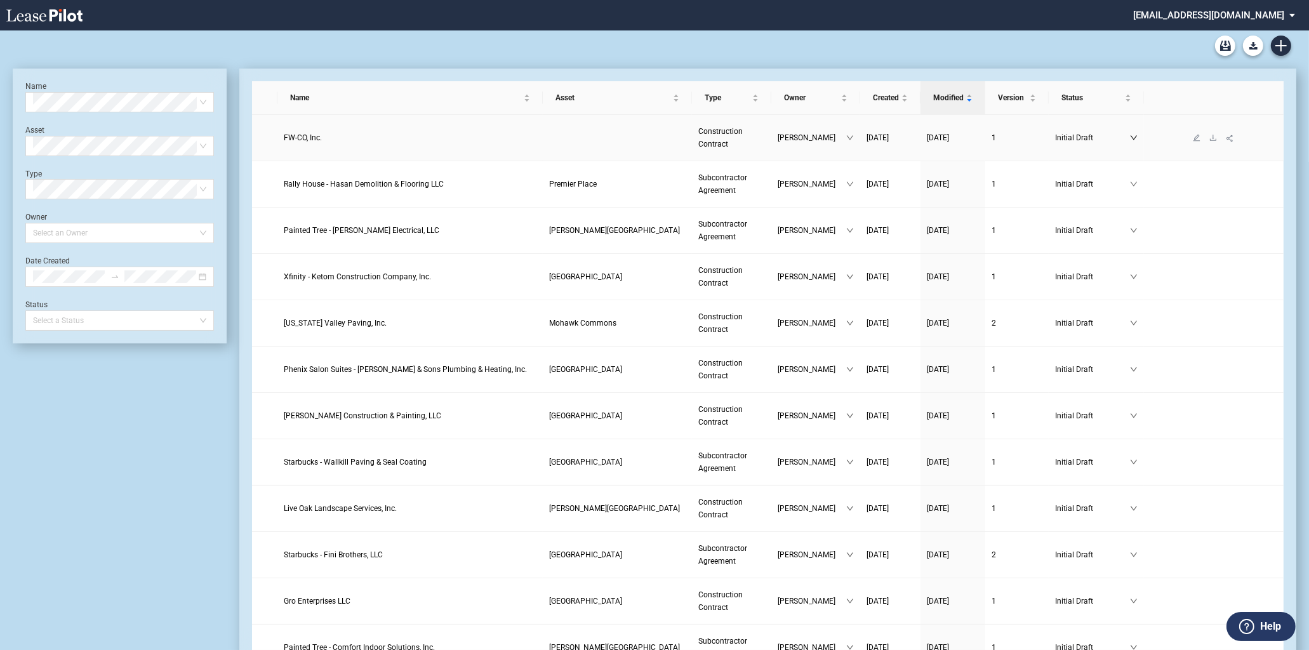
click at [1133, 138] on icon "down" at bounding box center [1134, 138] width 6 height 4
click at [1133, 136] on icon "down" at bounding box center [1134, 138] width 8 height 8
click at [620, 136] on td at bounding box center [617, 138] width 149 height 46
click at [724, 133] on span "Construction Contract" at bounding box center [720, 138] width 44 height 22
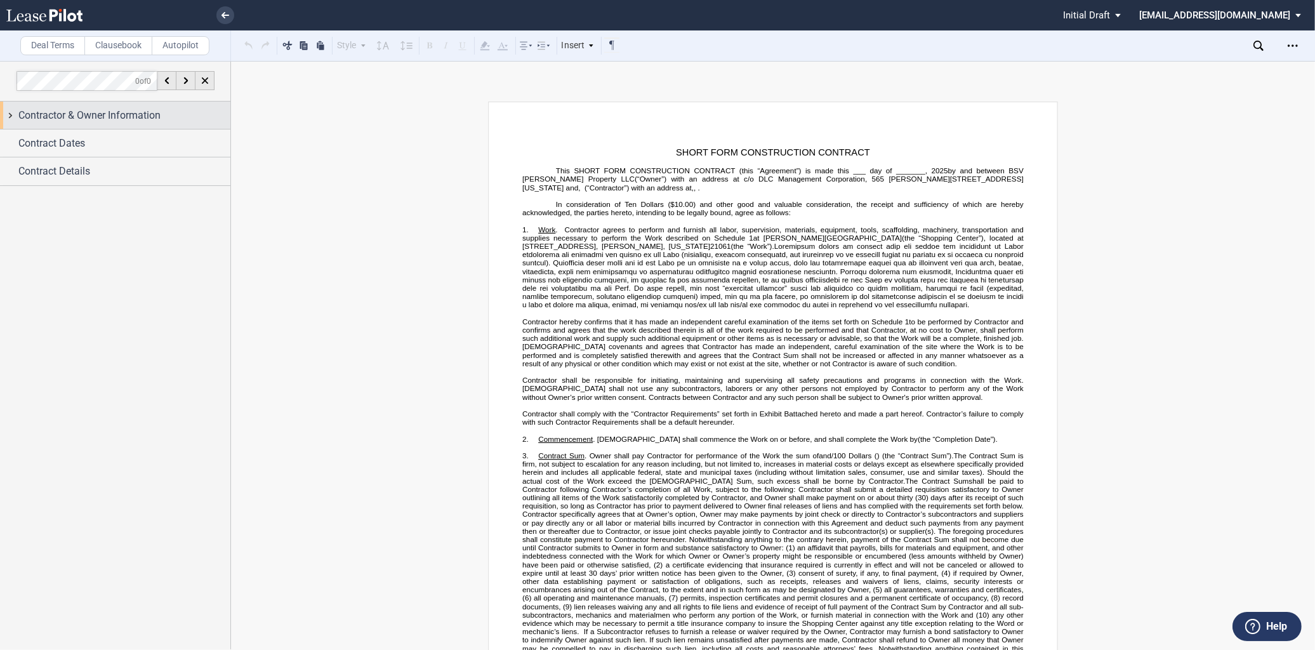
click at [151, 104] on div "Contractor & Owner Information" at bounding box center [115, 115] width 230 height 27
click at [164, 121] on div "Contractor & Owner Information" at bounding box center [124, 115] width 212 height 15
click at [157, 110] on span "Contractor & Owner Information" at bounding box center [89, 115] width 142 height 15
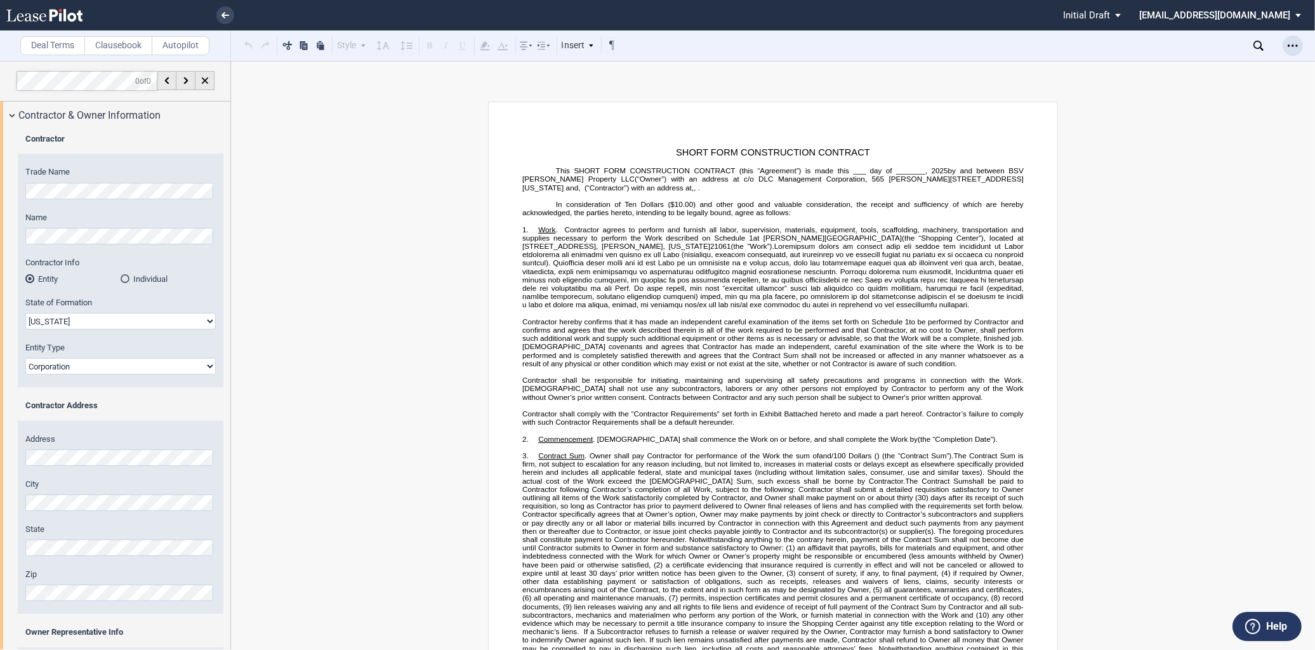
click at [1289, 43] on icon "Open Lease options menu" at bounding box center [1293, 46] width 10 height 10
click at [1169, 157] on div "Compare" at bounding box center [1219, 162] width 155 height 11
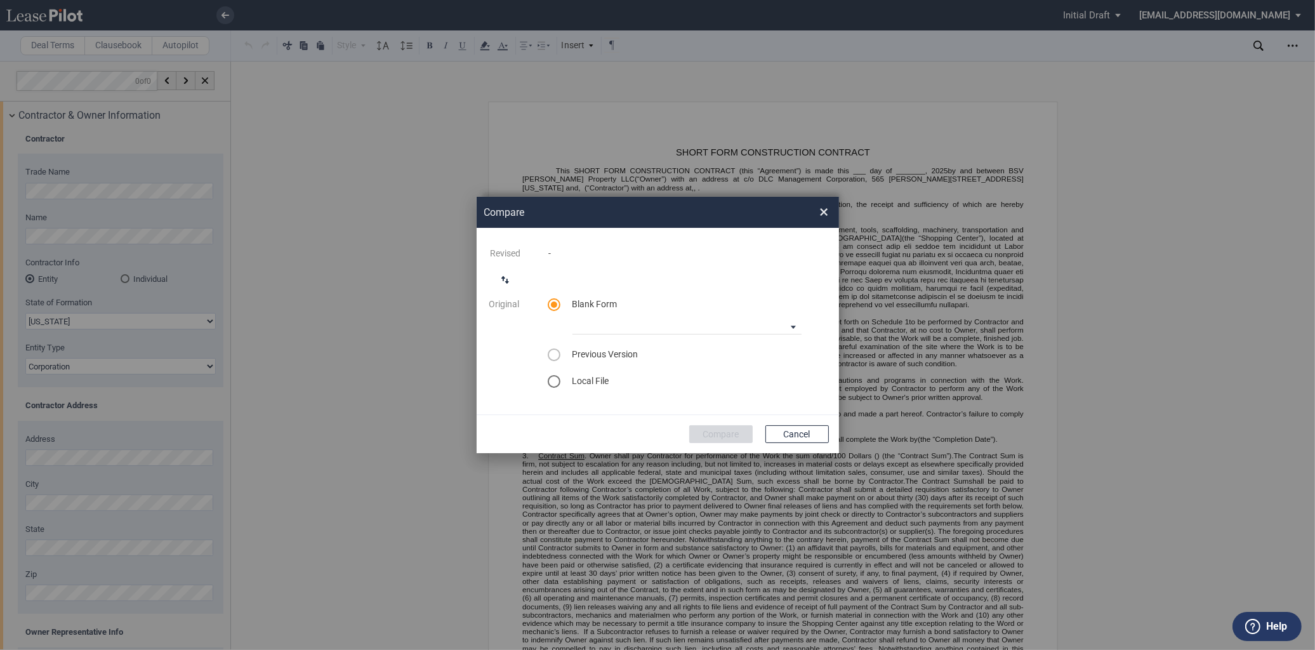
click at [761, 333] on md-radio-group "Blank Form 90-10 Payment Blank Form (Construction Contract) [PHONE_NUMBER] Paym…" at bounding box center [687, 343] width 279 height 90
drag, startPoint x: 761, startPoint y: 333, endPoint x: 758, endPoint y: 319, distance: 14.8
click at [758, 321] on md-select "90-10 Payment Blank Form (Construction Contract) [PHONE_NUMBER] Payment Blank F…" at bounding box center [687, 325] width 229 height 19
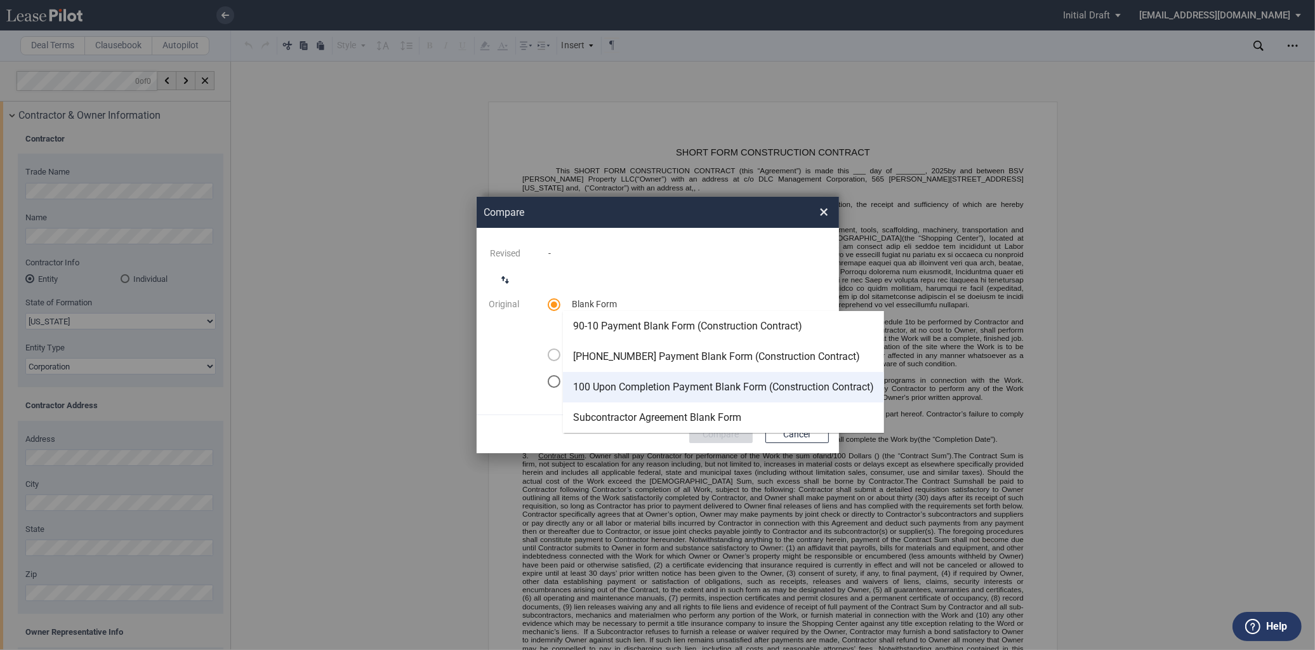
click at [744, 385] on div "100 Upon Completion Payment Blank Form (Construction Contract)" at bounding box center [723, 387] width 301 height 14
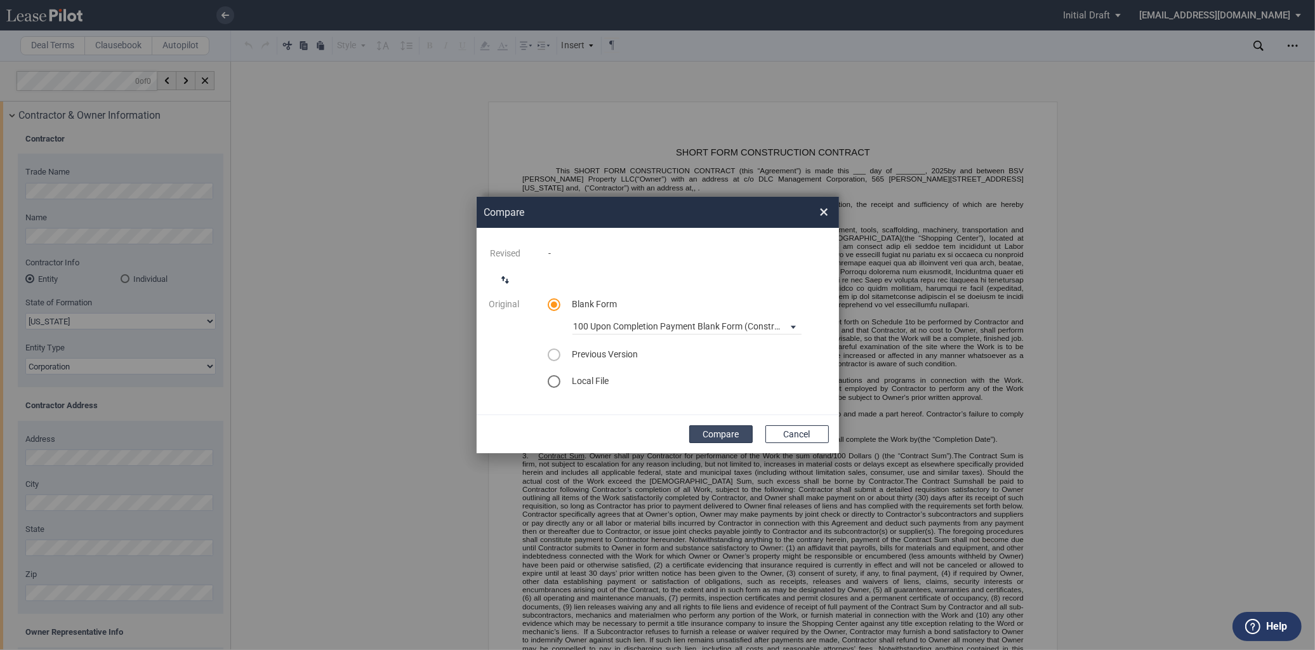
click at [738, 425] on button "Compare" at bounding box center [720, 434] width 63 height 18
click at [800, 429] on button "Cancel" at bounding box center [797, 434] width 63 height 18
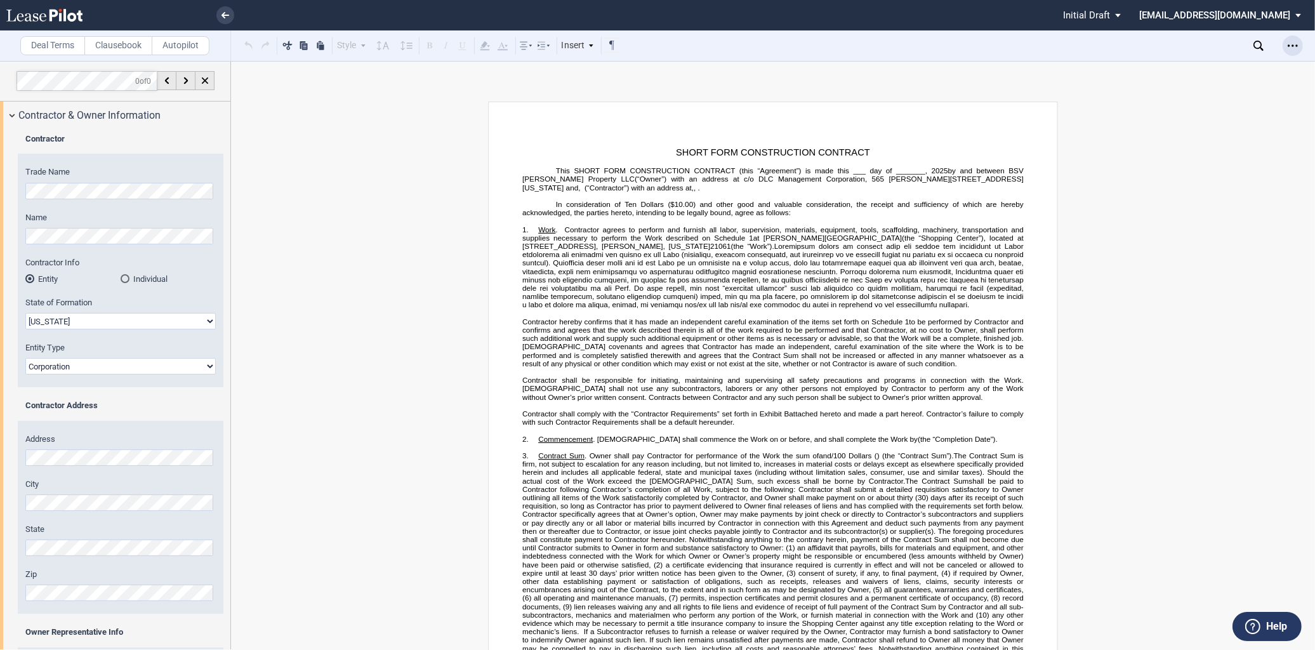
click at [1295, 50] on icon "Open Lease options menu" at bounding box center [1293, 46] width 10 height 10
click at [1183, 68] on div "Download" at bounding box center [1219, 68] width 155 height 11
click at [229, 13] on link at bounding box center [225, 15] width 18 height 18
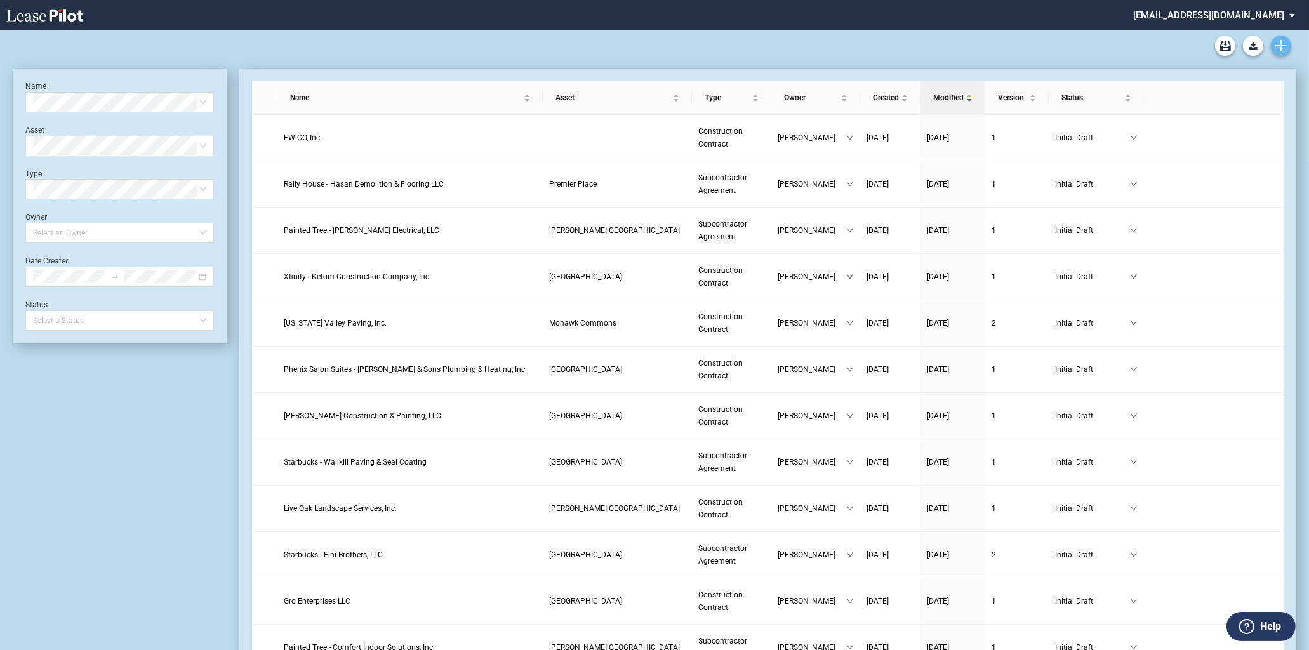
click at [1290, 45] on link "Create new document" at bounding box center [1281, 46] width 20 height 20
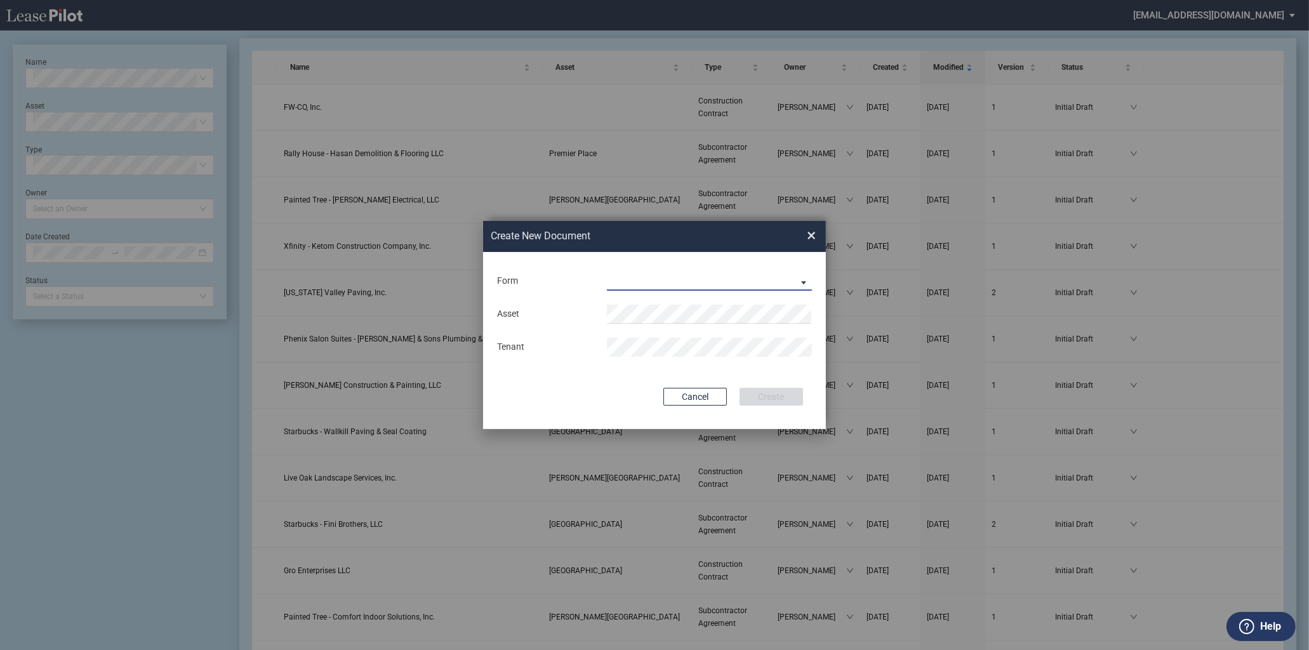
click at [702, 274] on md-select "Construction Contract Subcontractor Agreement" at bounding box center [709, 281] width 205 height 19
click at [648, 283] on div "Construction Contract" at bounding box center [657, 282] width 98 height 14
click at [768, 392] on button "Create" at bounding box center [771, 397] width 63 height 18
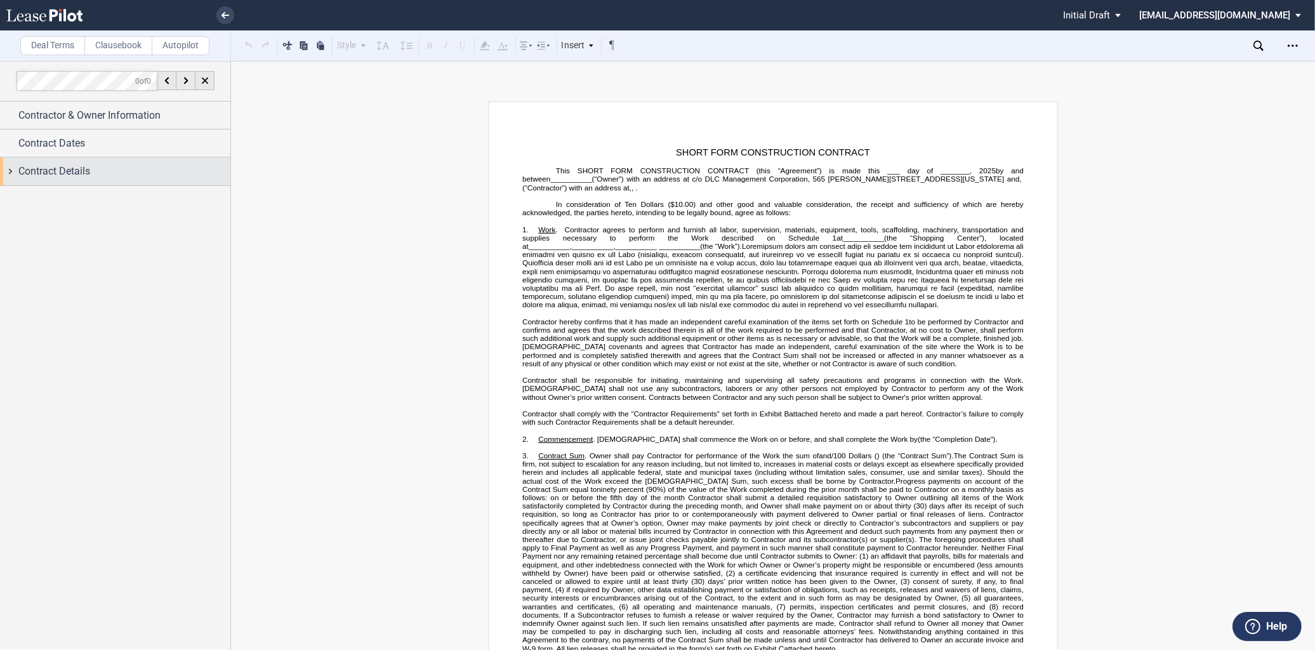
click at [68, 176] on span "Contract Details" at bounding box center [54, 171] width 72 height 15
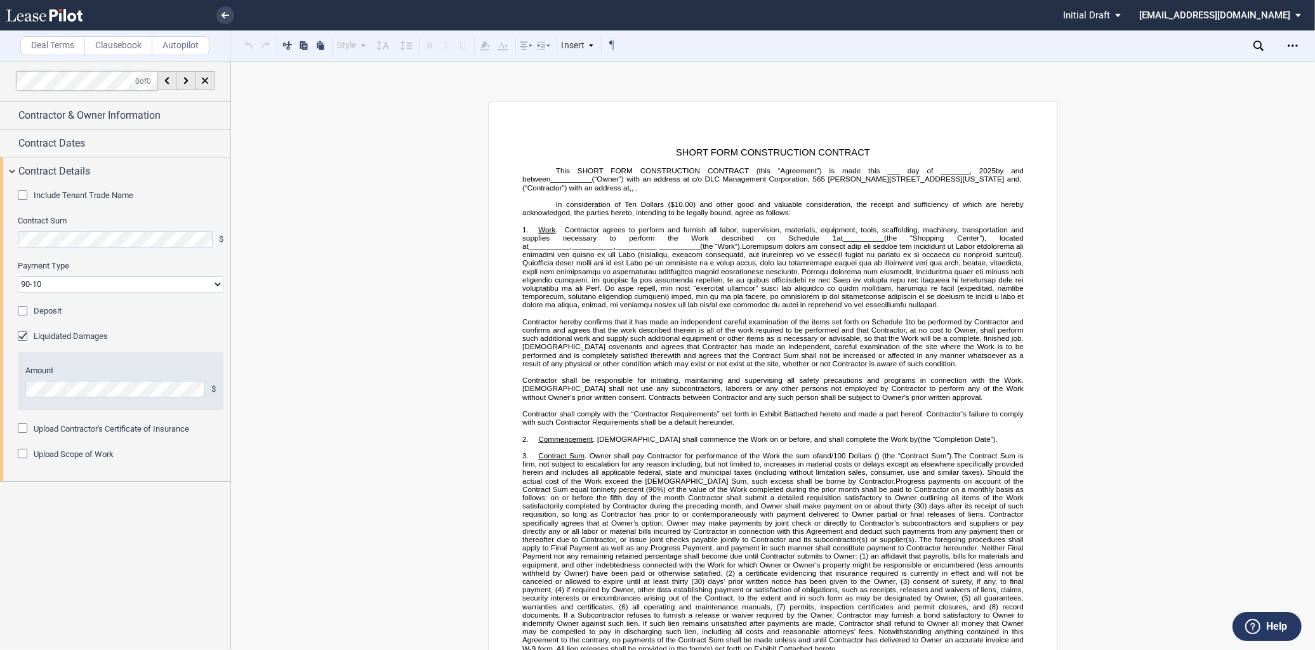
click at [58, 284] on select "90-10 30-30-30-10 100 Upon Completion" at bounding box center [121, 284] width 206 height 17
select select "100 Upon Completion"
click at [18, 276] on select "90-10 30-30-30-10 100 Upon Completion" at bounding box center [121, 284] width 206 height 17
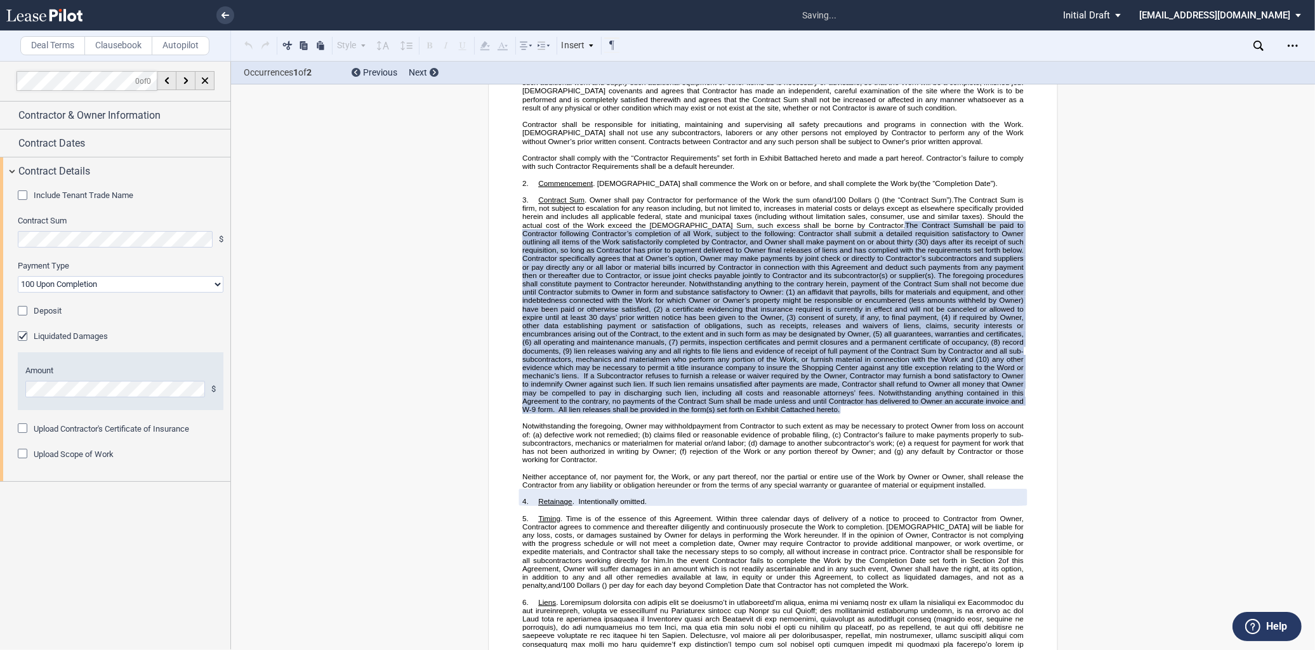
scroll to position [265, 0]
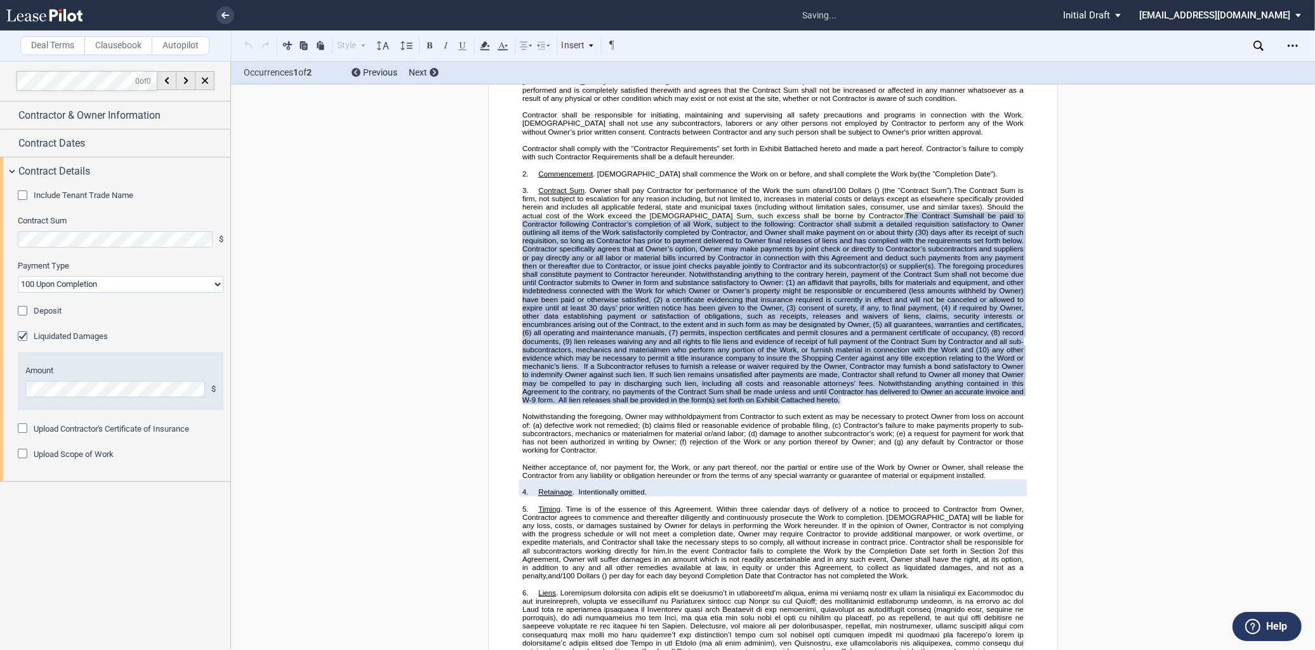
click at [1296, 48] on icon "Open Lease options menu" at bounding box center [1293, 46] width 10 height 10
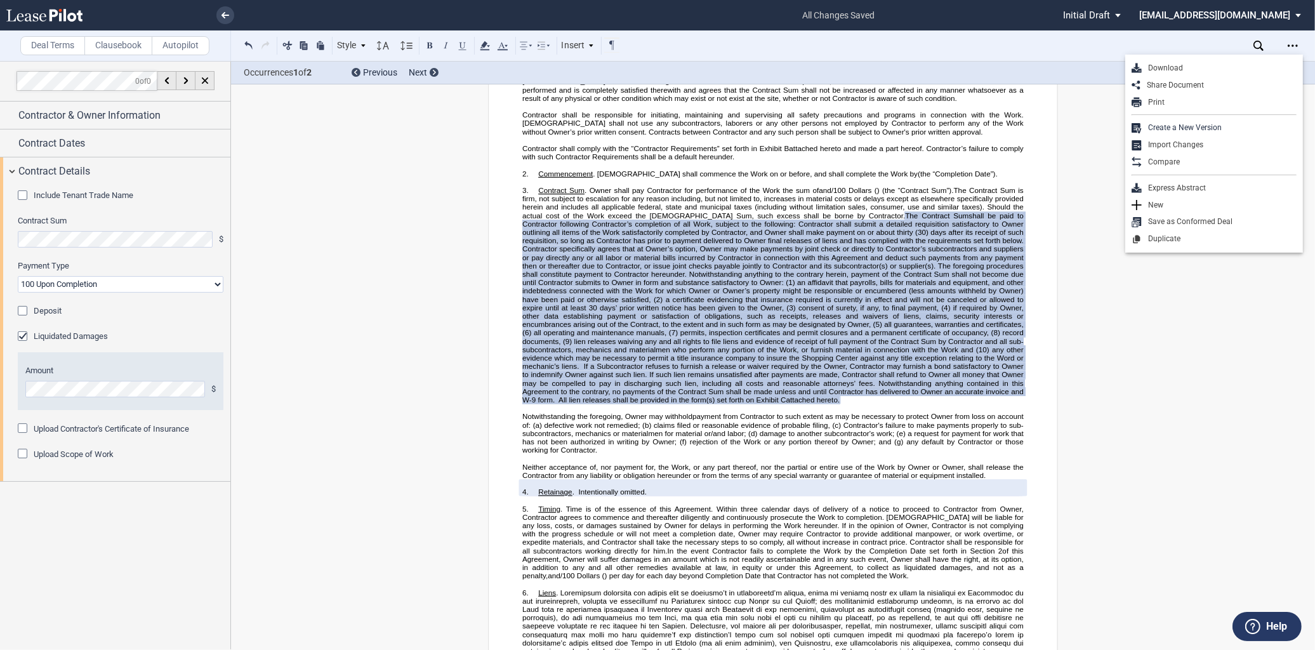
click at [1176, 67] on div "Download" at bounding box center [1219, 68] width 155 height 11
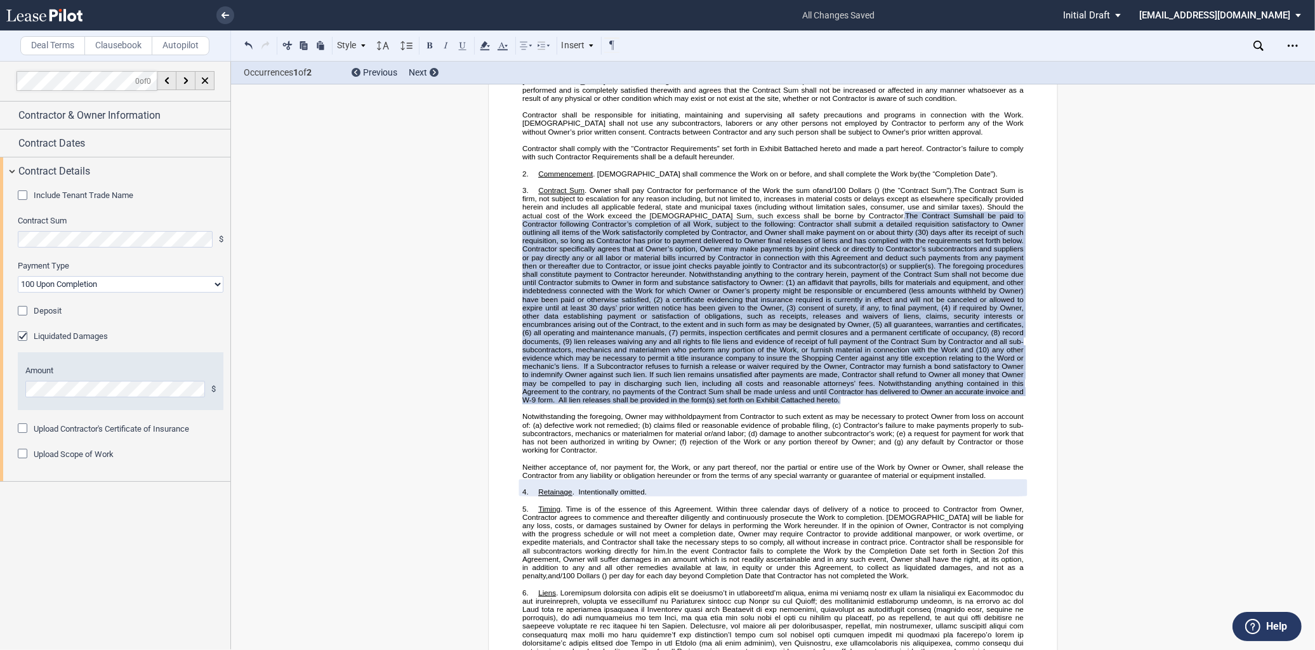
click at [857, 463] on p "﻿" at bounding box center [773, 459] width 502 height 8
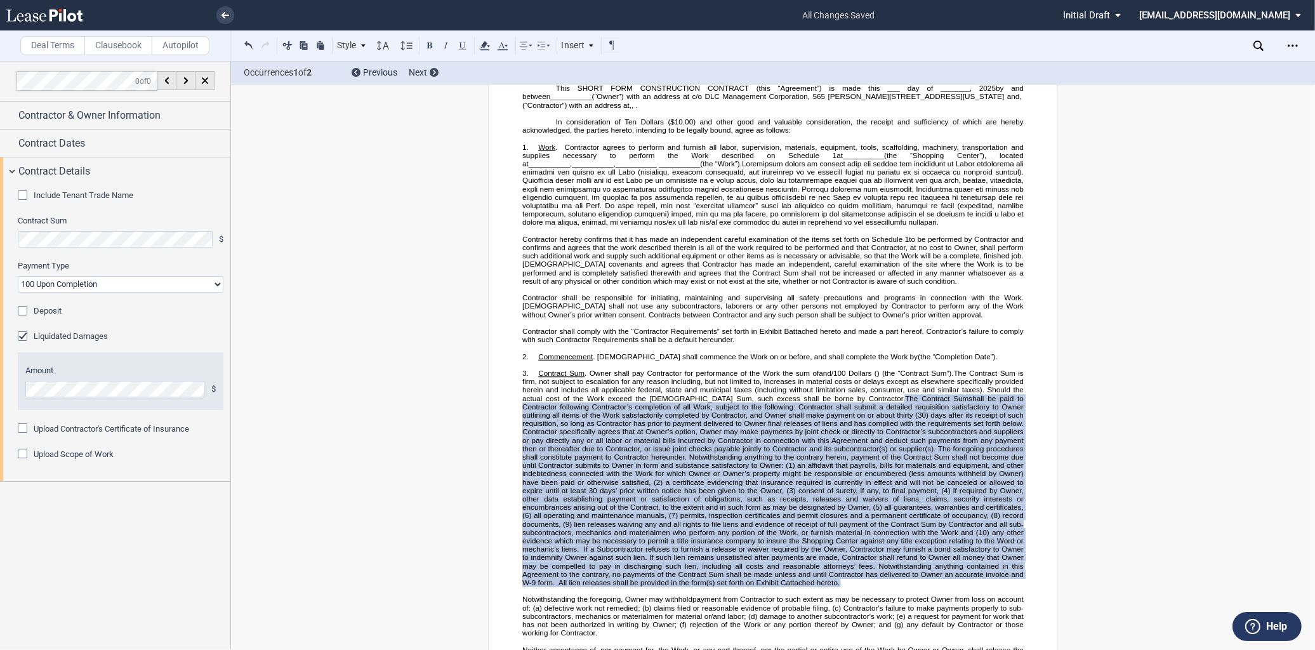
scroll to position [0, 0]
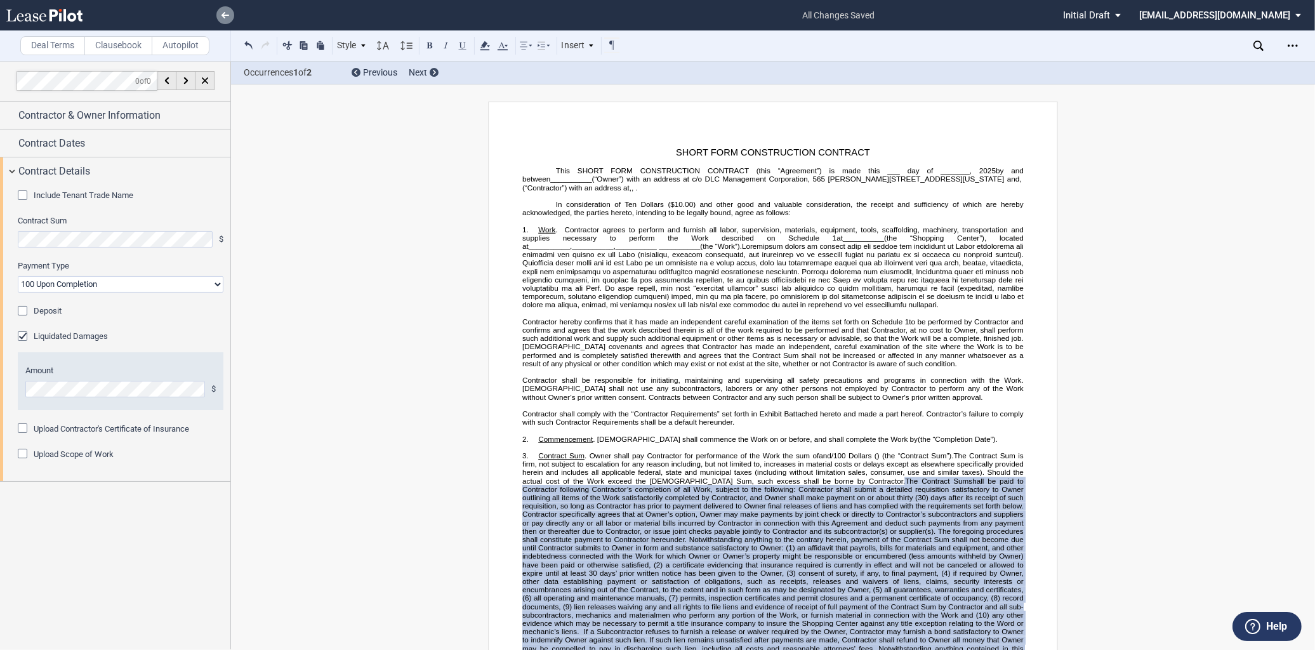
click at [223, 17] on icon at bounding box center [226, 15] width 8 height 6
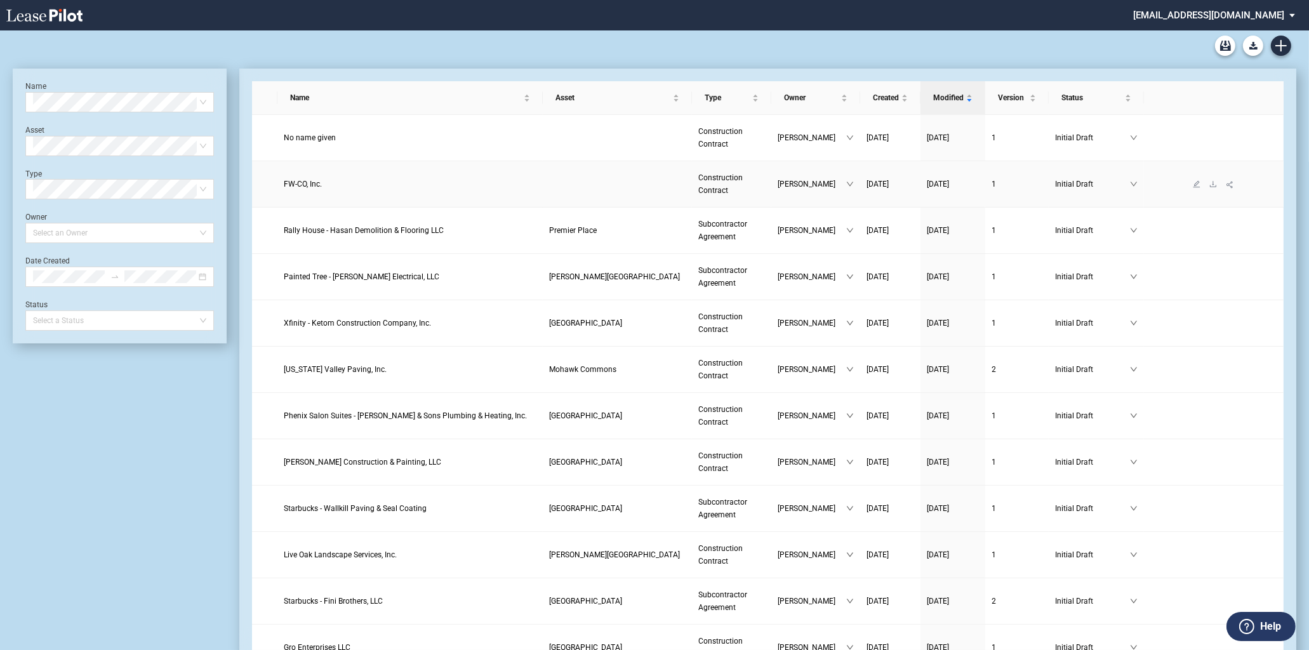
click at [299, 182] on span "FW-CO, Inc." at bounding box center [303, 184] width 38 height 9
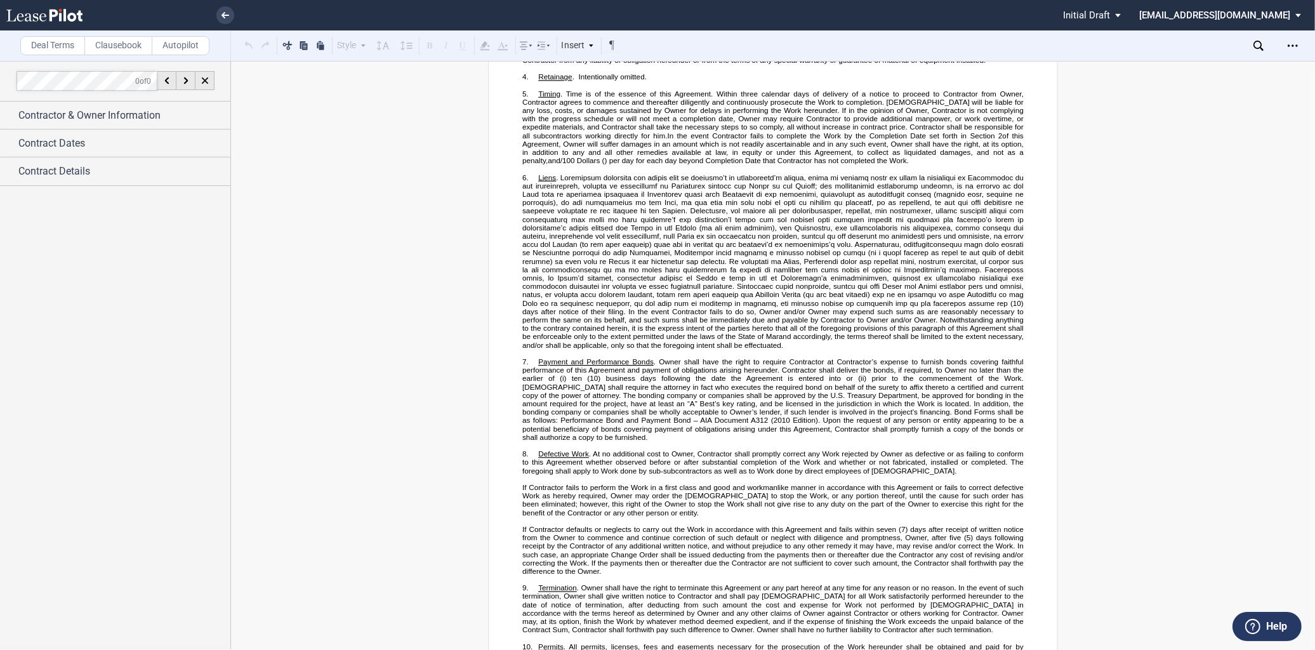
scroll to position [705, 0]
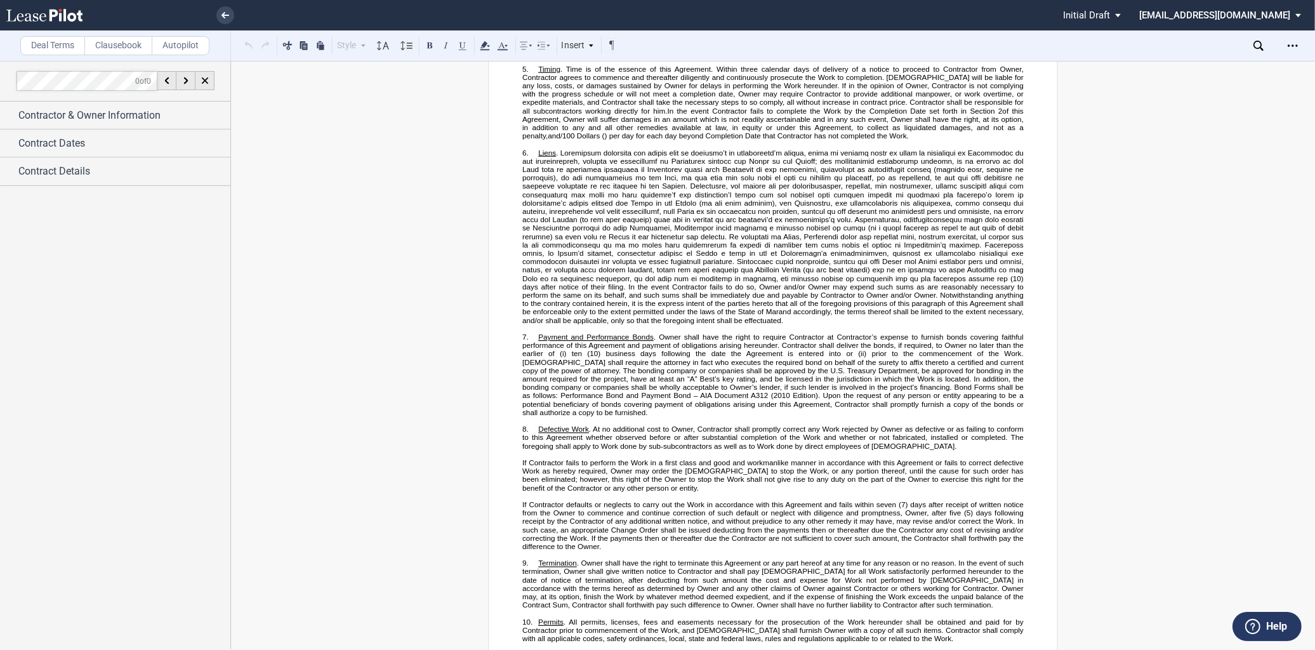
click at [532, 324] on span "and accordingly, the terms thereof shall be limited to the extent necessary, an…" at bounding box center [773, 316] width 503 height 17
click at [575, 333] on p "﻿" at bounding box center [773, 328] width 502 height 8
click at [1293, 41] on icon "Open Lease options menu" at bounding box center [1293, 46] width 10 height 10
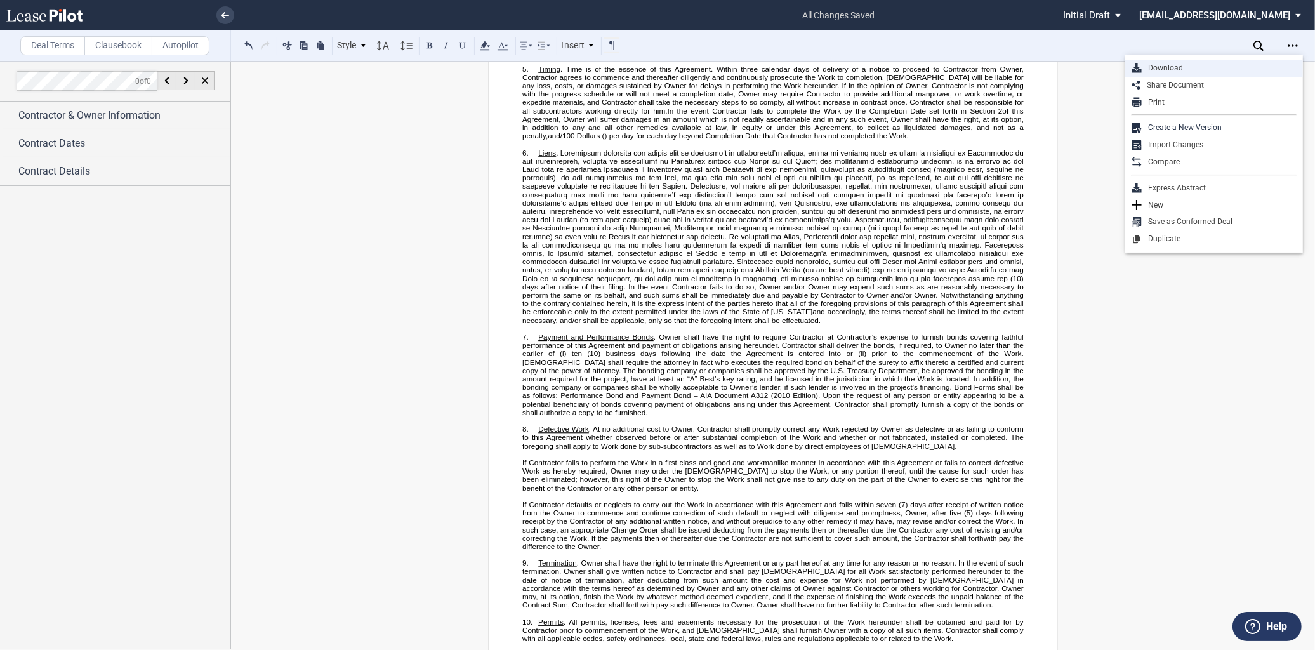
click at [1152, 65] on div "Download" at bounding box center [1219, 68] width 155 height 11
click at [682, 458] on p "﻿" at bounding box center [773, 454] width 502 height 8
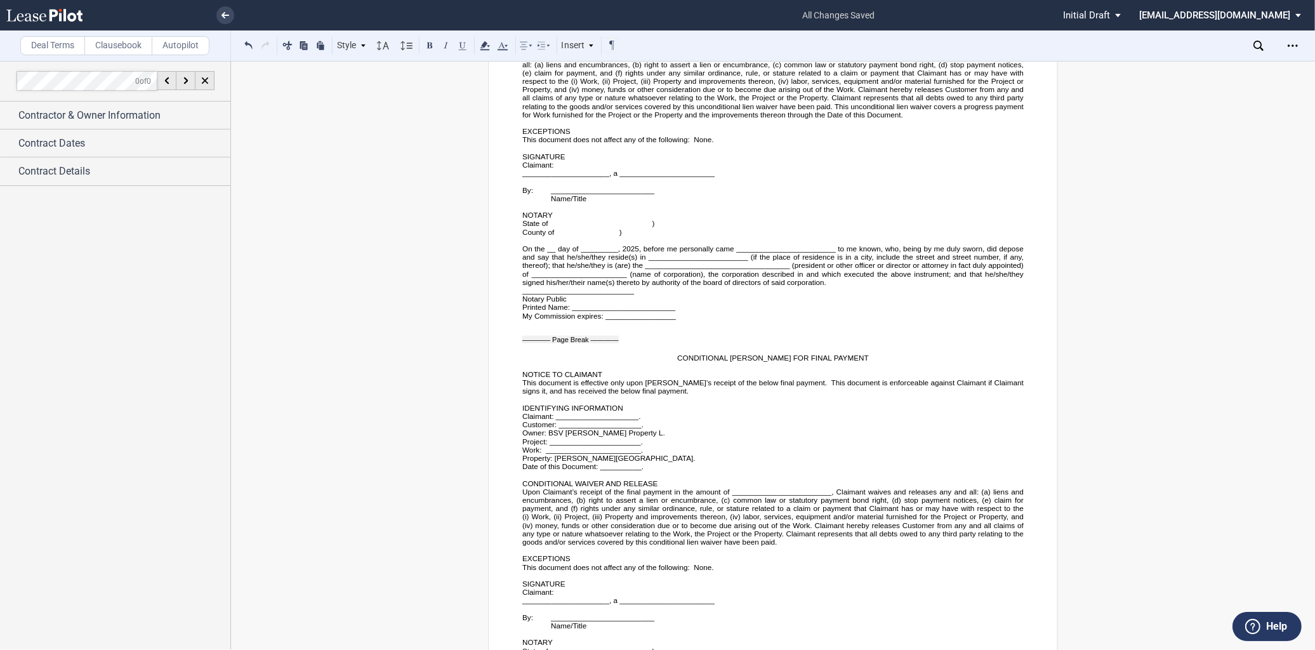
scroll to position [3527, 0]
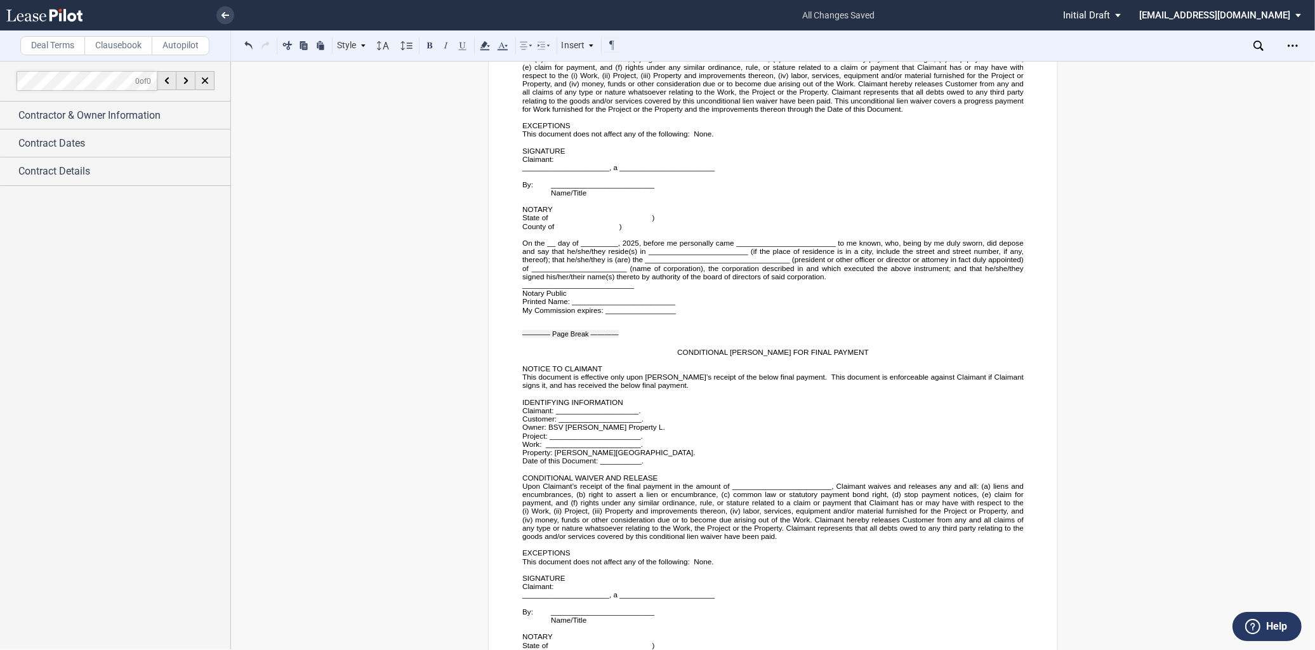
click at [663, 431] on span "." at bounding box center [664, 427] width 2 height 8
drag, startPoint x: 651, startPoint y: 473, endPoint x: 652, endPoint y: 485, distance: 12.1
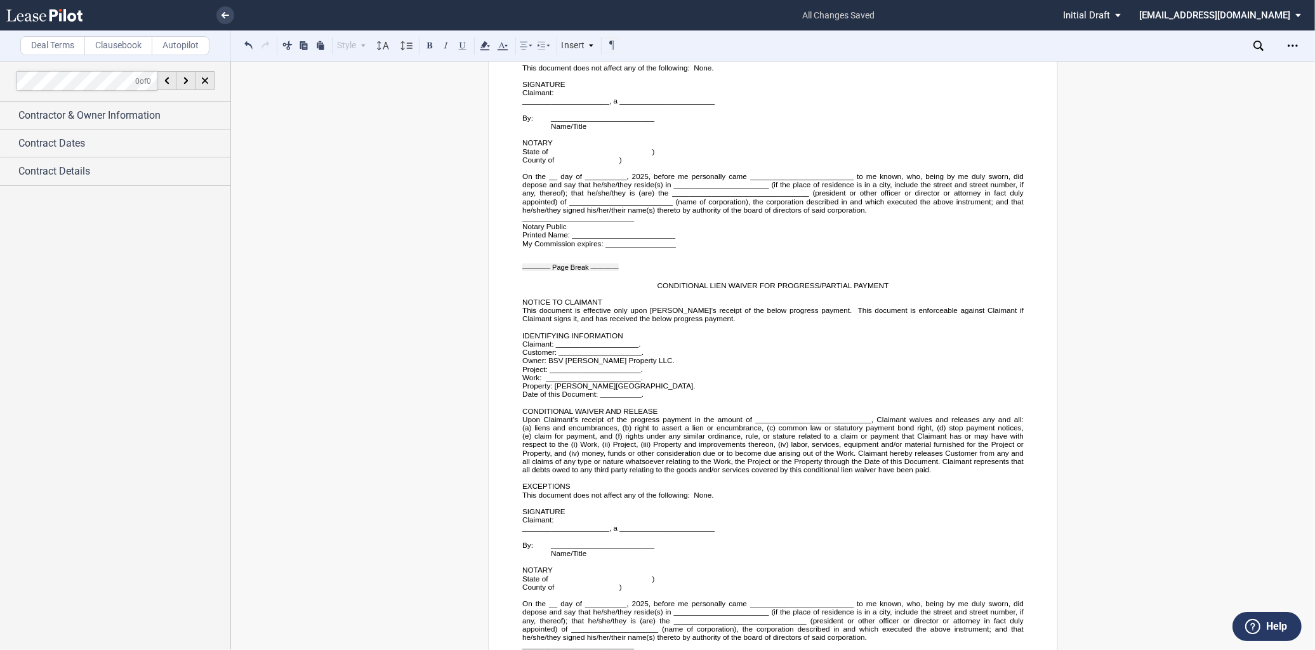
click at [756, 406] on p "﻿" at bounding box center [773, 402] width 502 height 8
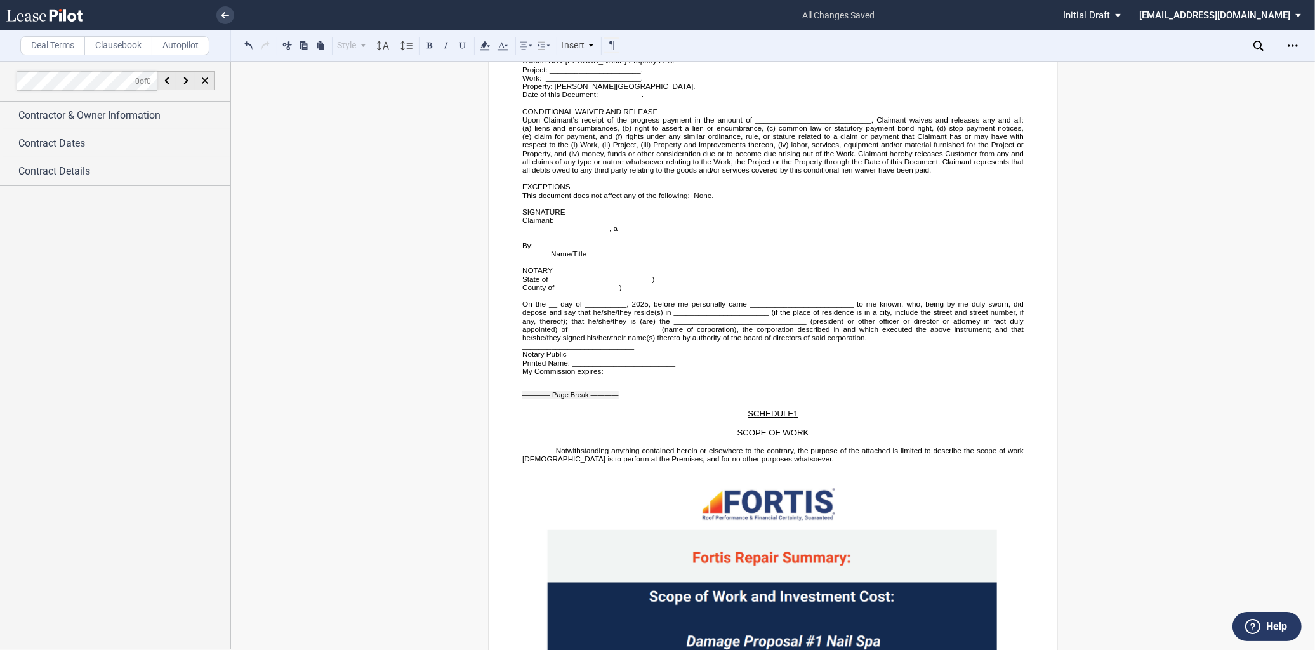
scroll to position [4373, 0]
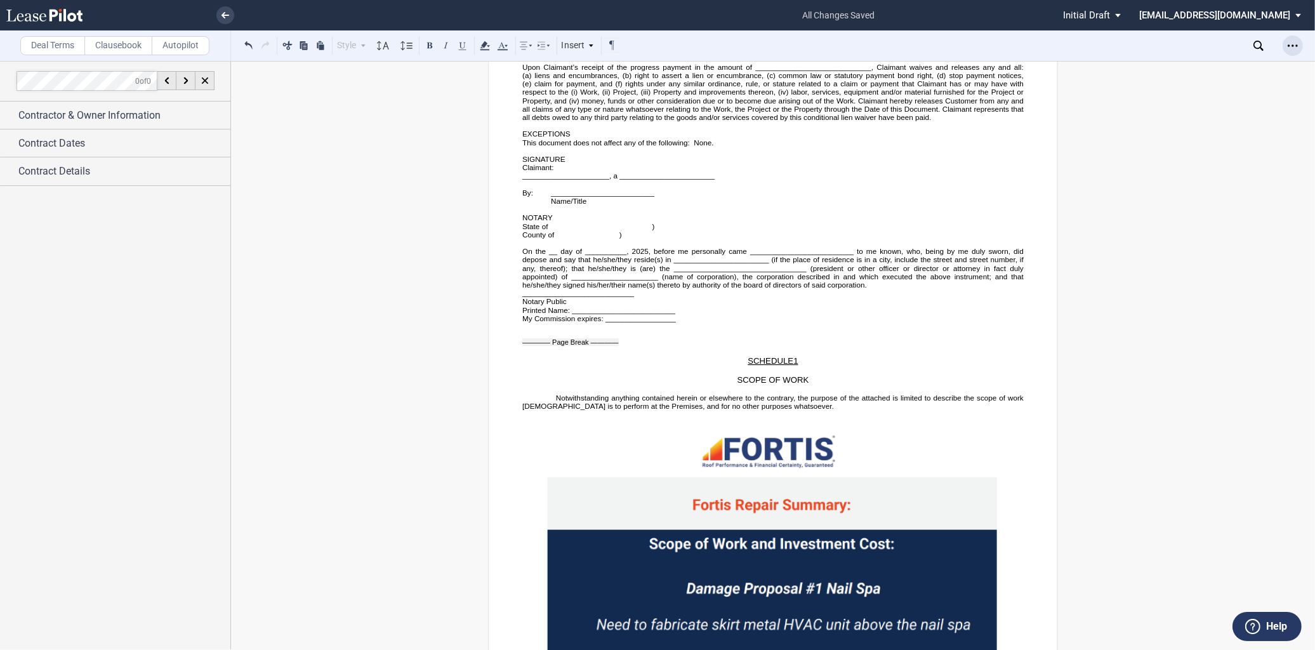
click at [1289, 43] on icon "Open Lease options menu" at bounding box center [1293, 46] width 10 height 10
click at [1168, 70] on div "Download" at bounding box center [1219, 68] width 155 height 11
click at [76, 163] on div "Contract Details" at bounding box center [115, 170] width 230 height 27
